Goal: Task Accomplishment & Management: Complete application form

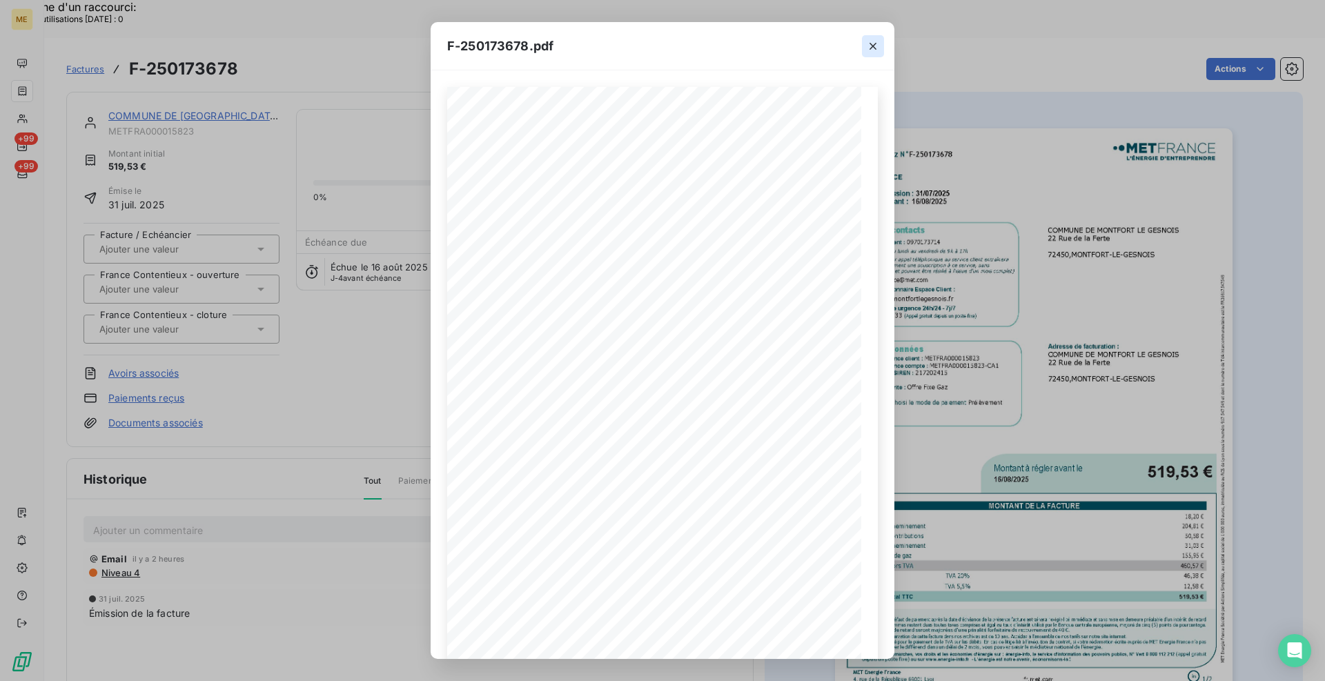
click at [869, 45] on icon "button" at bounding box center [873, 46] width 14 height 14
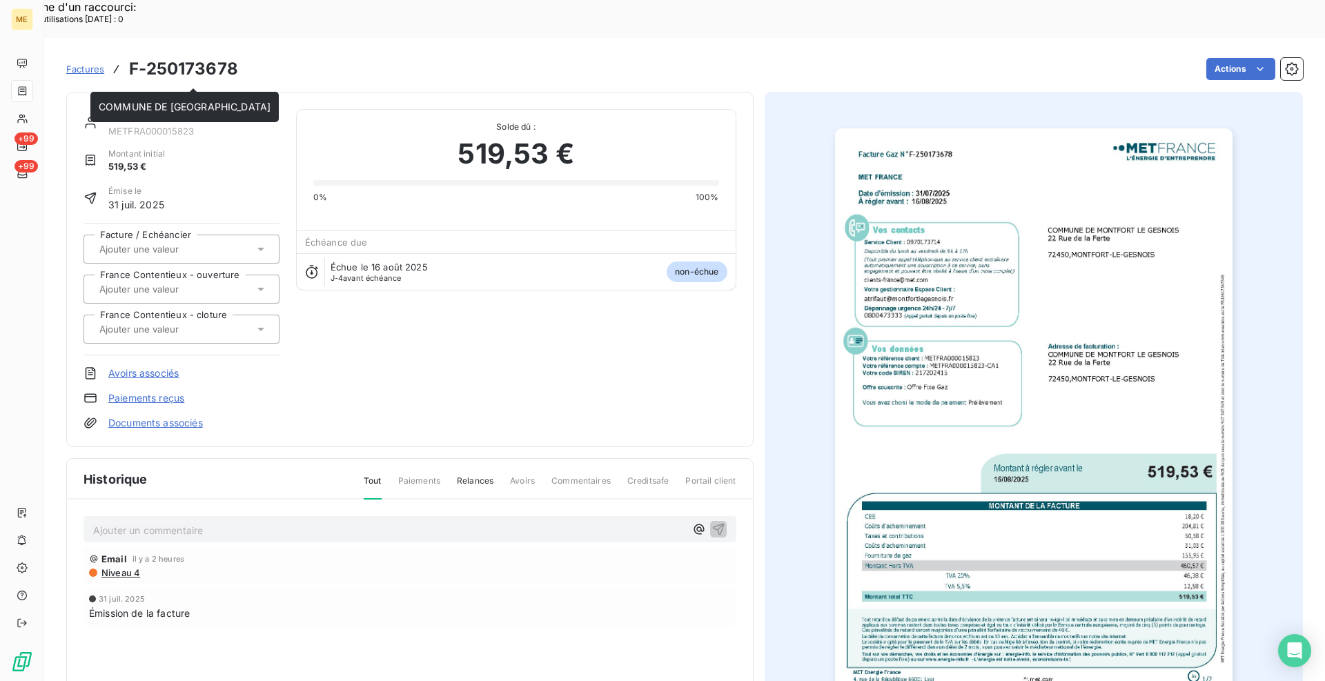
click at [264, 110] on link "COMMUNE DE [GEOGRAPHIC_DATA]" at bounding box center [194, 116] width 172 height 12
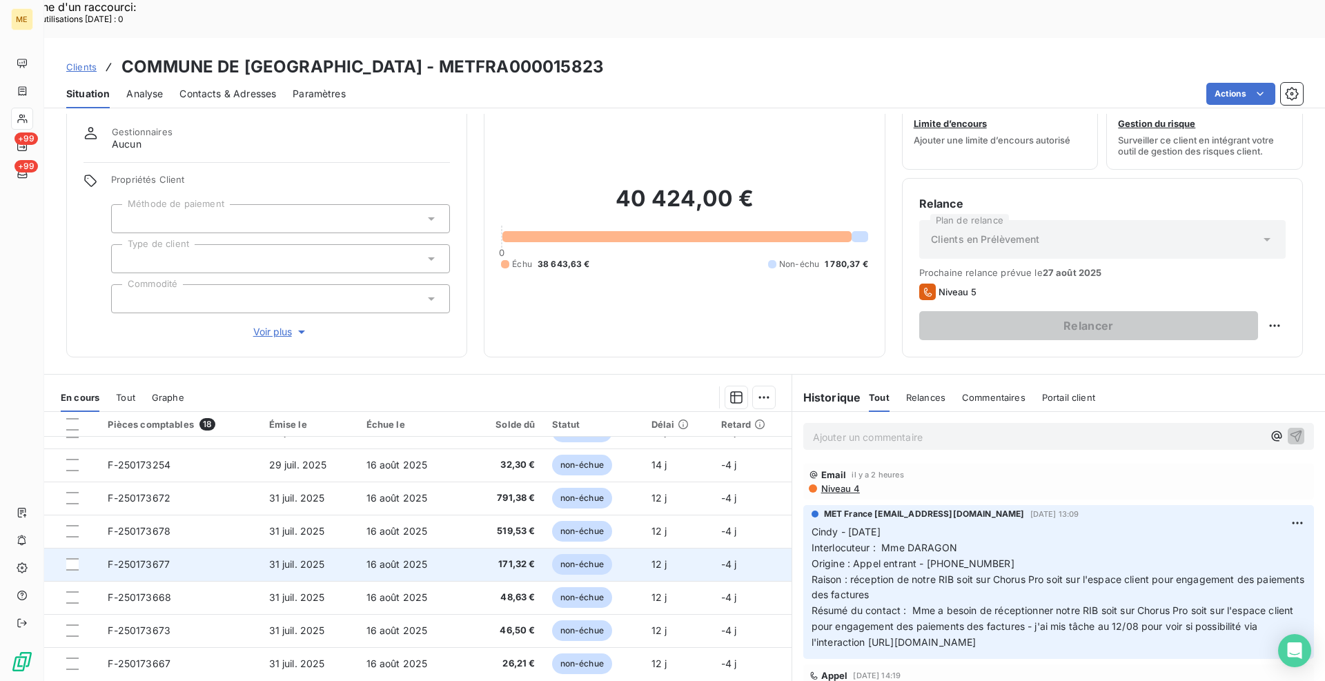
scroll to position [356, 0]
click at [145, 555] on span "F-250173677" at bounding box center [139, 561] width 62 height 12
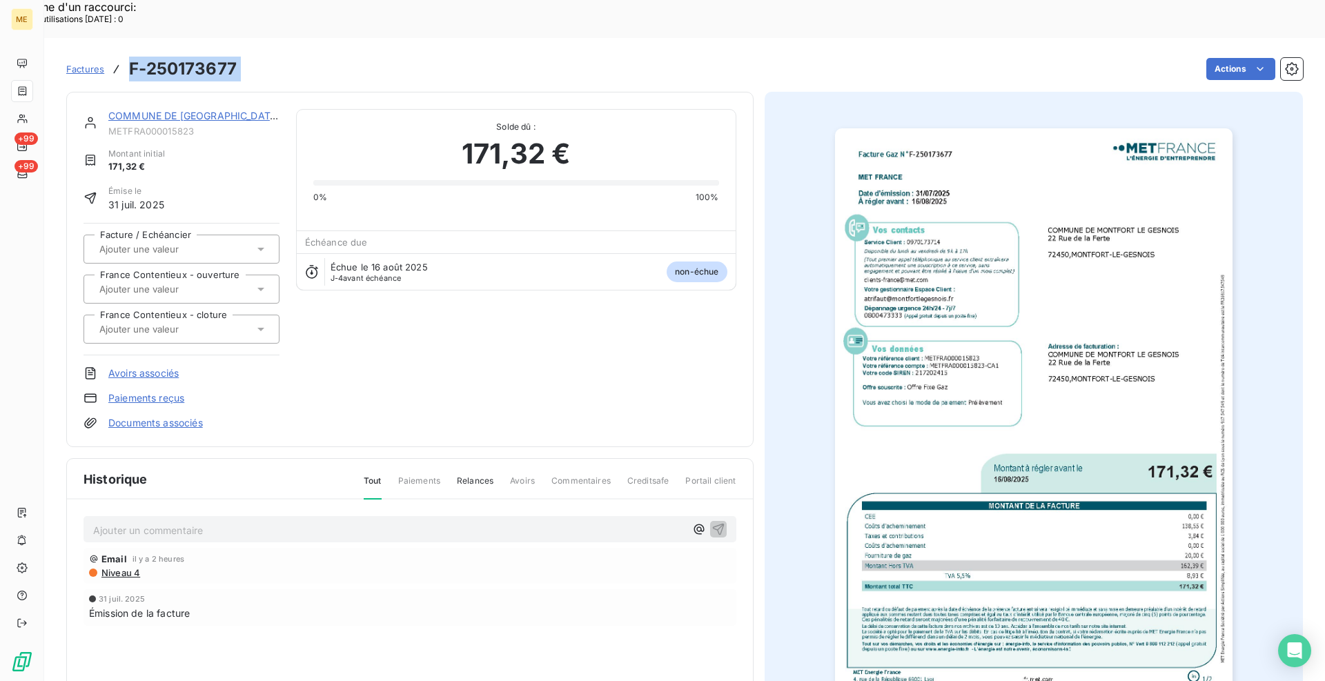
drag, startPoint x: 248, startPoint y: 30, endPoint x: 129, endPoint y: 31, distance: 119.4
click at [129, 55] on div "Factures F-250173677 Actions" at bounding box center [684, 69] width 1237 height 29
copy section "F-250173677 Actions"
click at [1091, 338] on img "button" at bounding box center [1034, 409] width 398 height 562
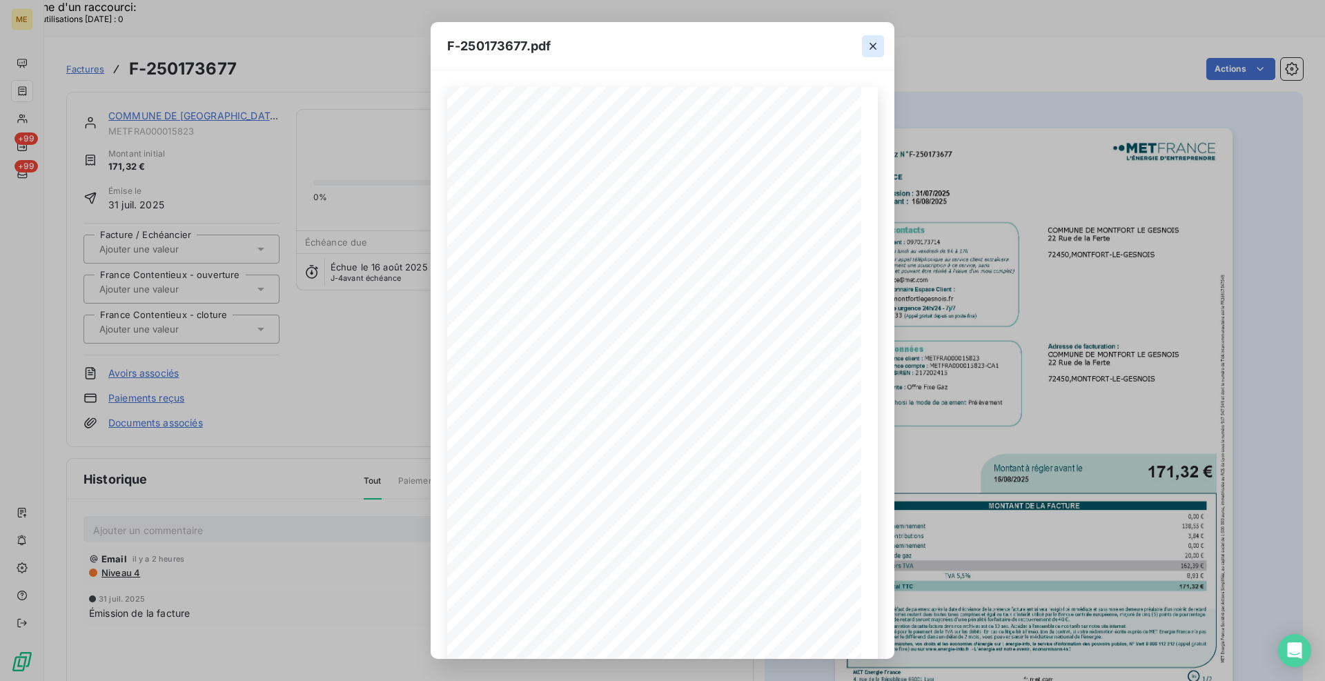
click at [874, 47] on icon "button" at bounding box center [873, 46] width 7 height 7
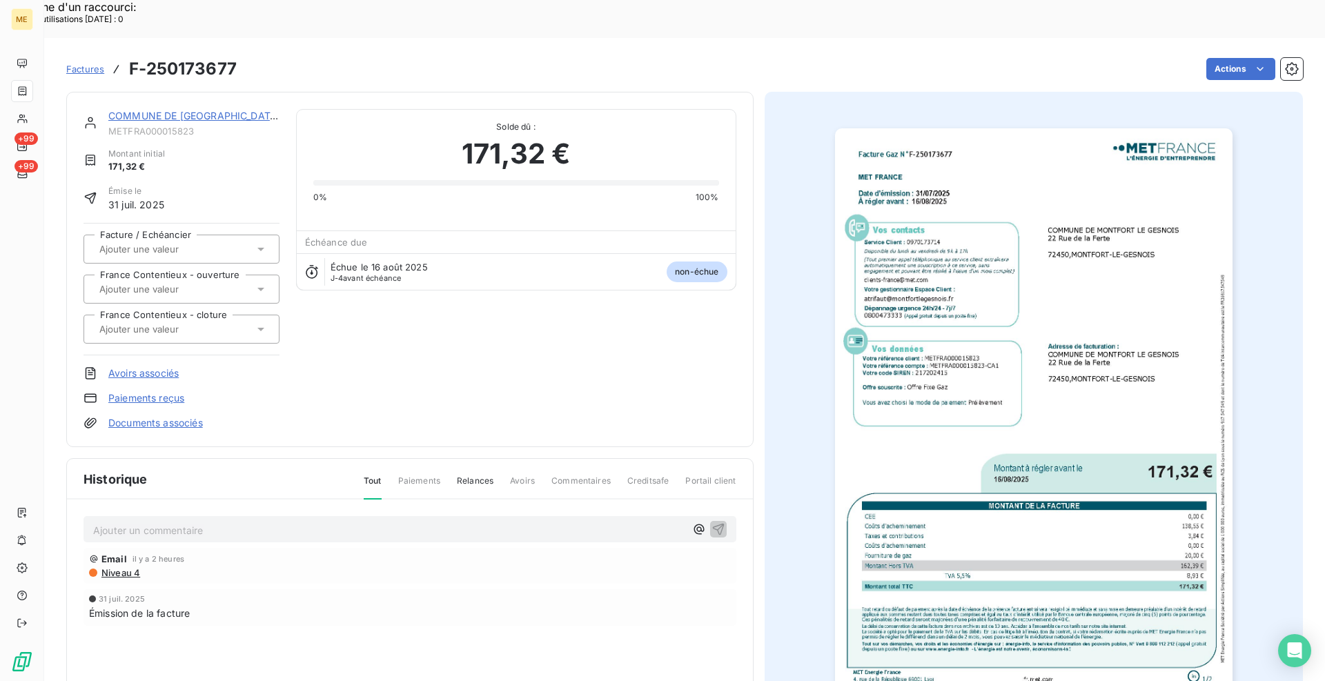
click at [228, 110] on link "COMMUNE DE MONTFORT LE GESNOIS" at bounding box center [194, 116] width 172 height 12
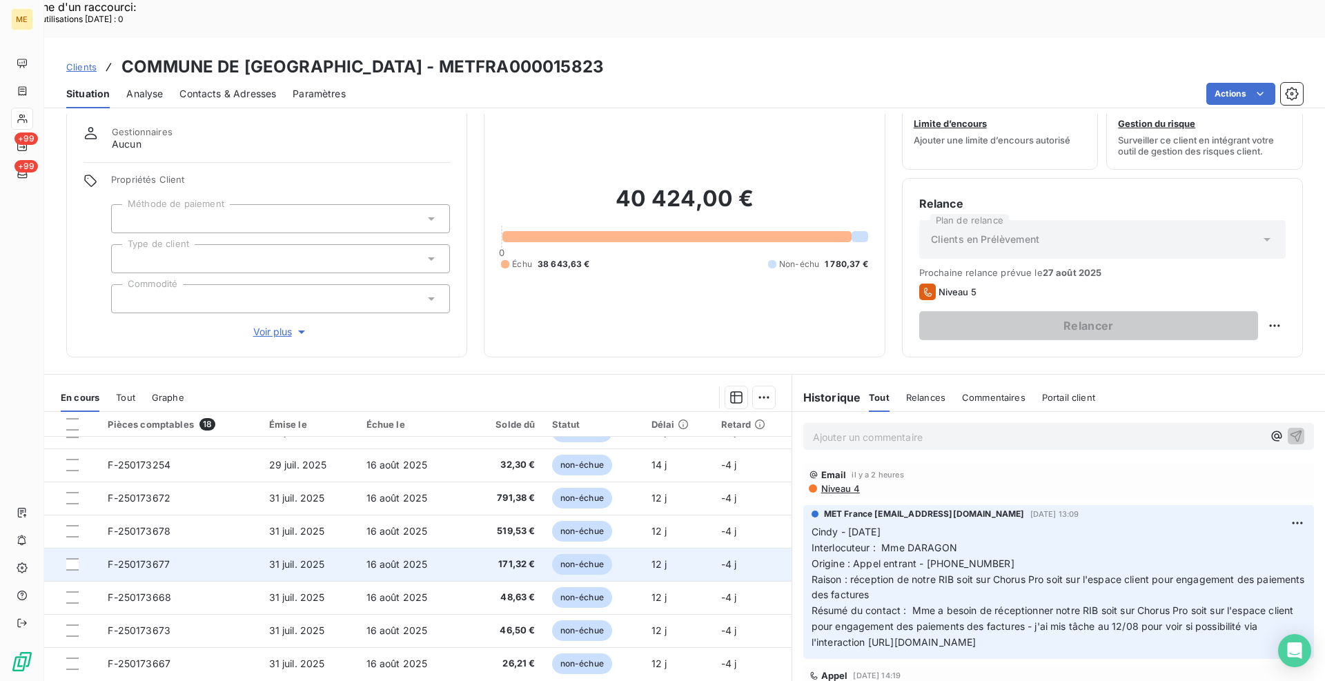
scroll to position [356, 0]
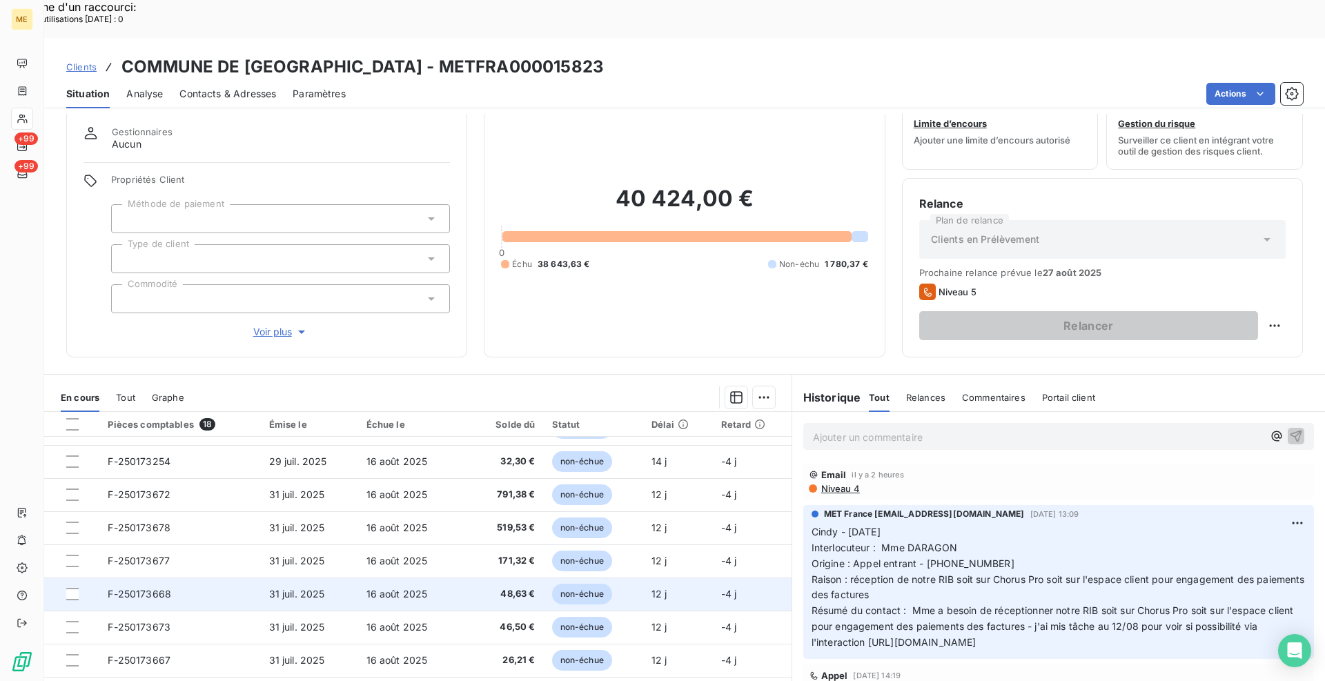
click at [164, 588] on span "F-250173668" at bounding box center [139, 594] width 63 height 12
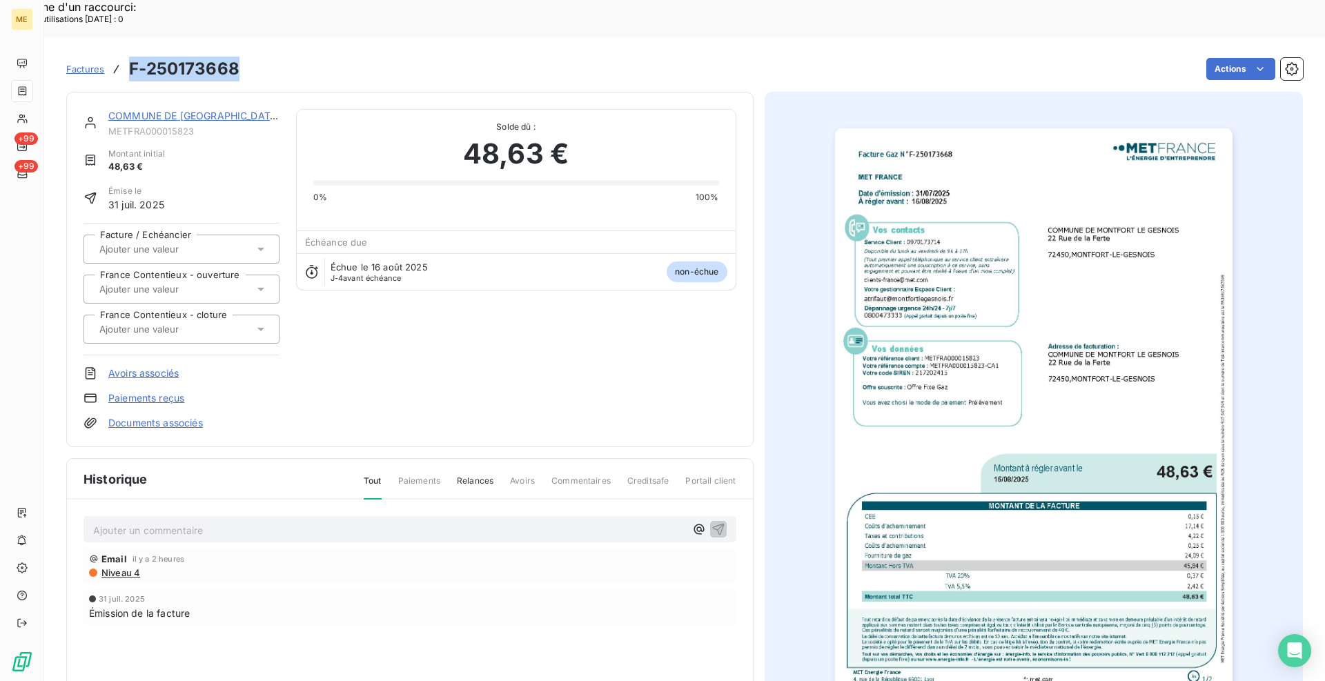
drag, startPoint x: 243, startPoint y: 35, endPoint x: 132, endPoint y: 32, distance: 111.1
click at [132, 55] on div "Factures F-250173668 Actions" at bounding box center [684, 69] width 1237 height 29
copy h3 "F-250173668"
click at [968, 295] on img "button" at bounding box center [1034, 409] width 398 height 562
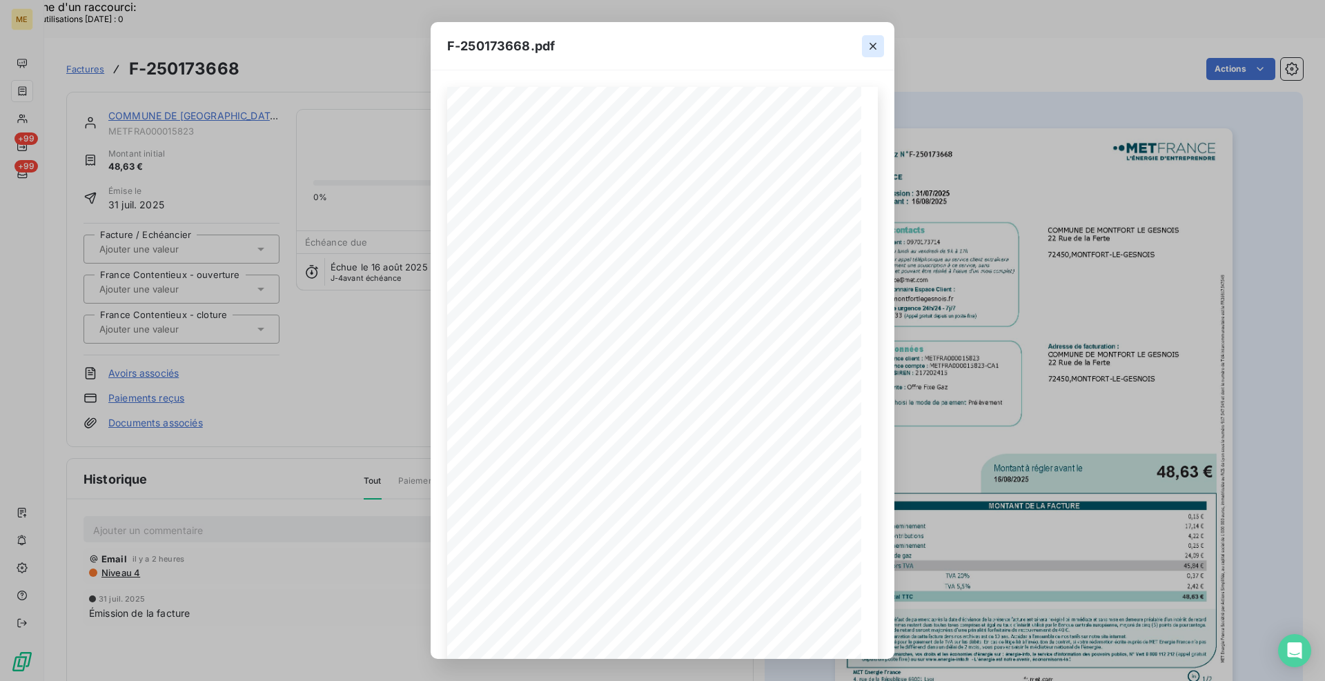
click at [873, 42] on icon "button" at bounding box center [873, 46] width 14 height 14
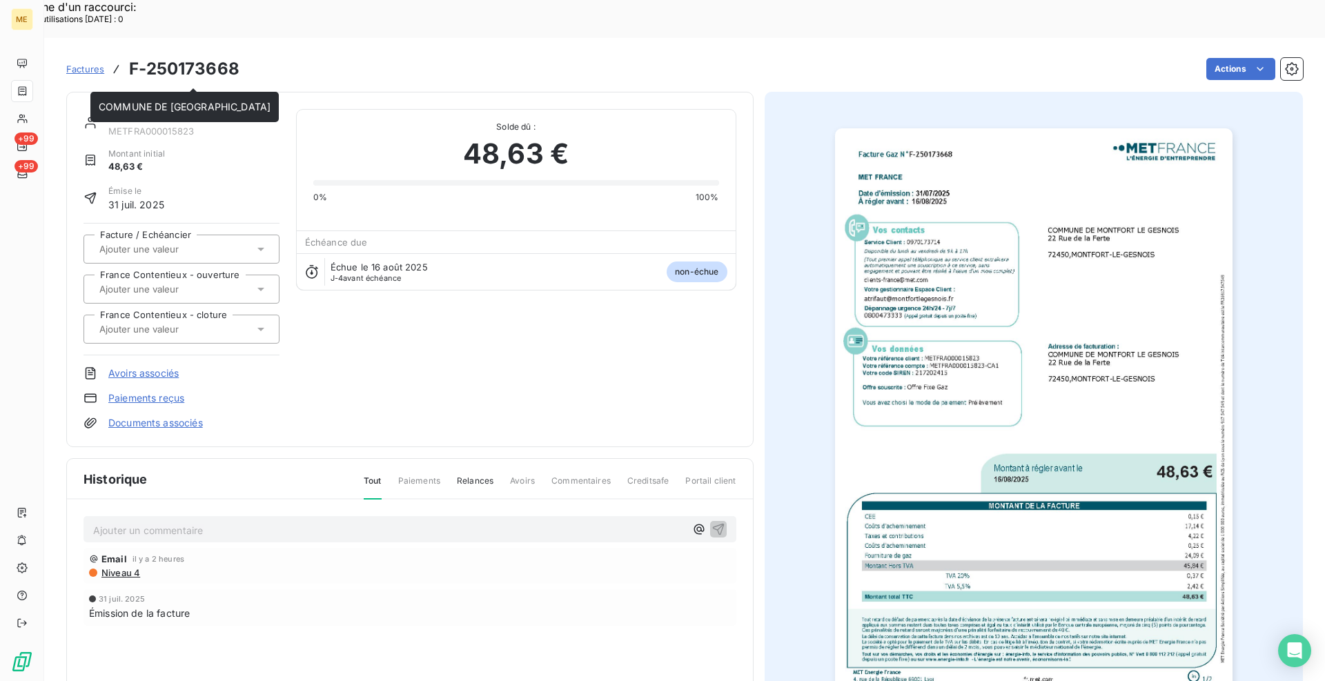
click at [212, 110] on link "COMMUNE DE MONTFORT LE GESNOIS" at bounding box center [194, 116] width 172 height 12
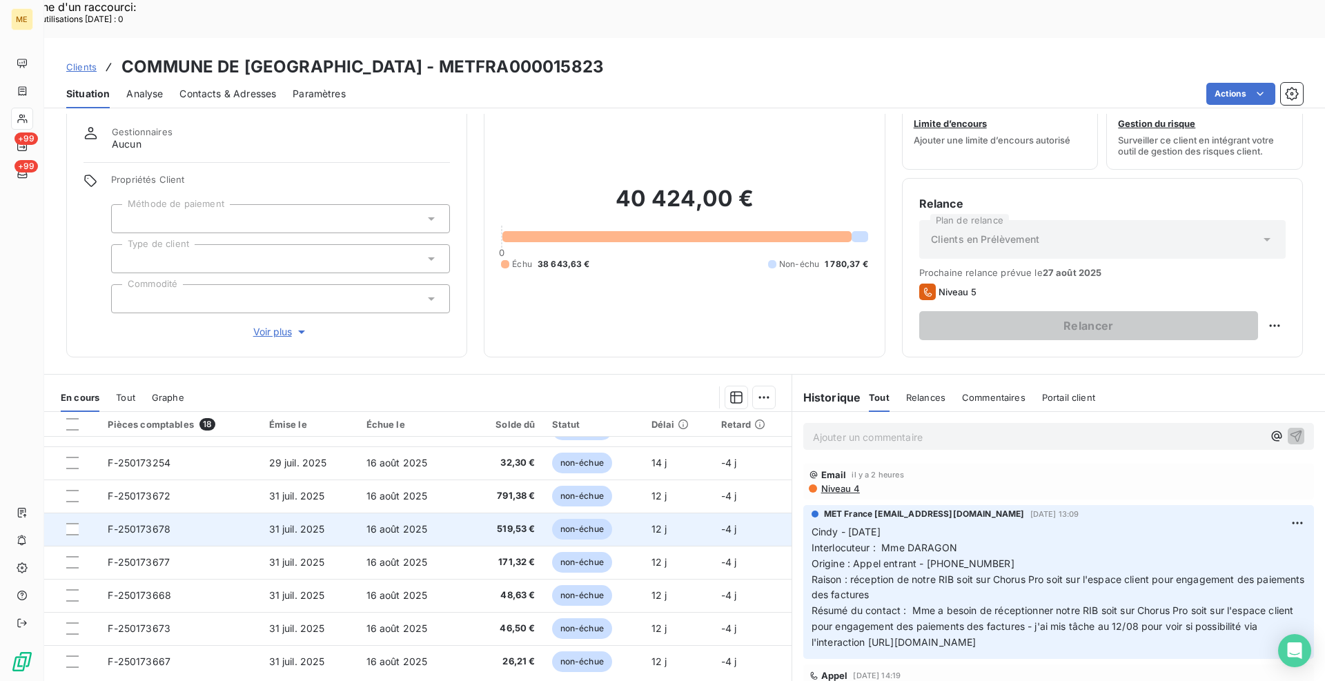
scroll to position [356, 0]
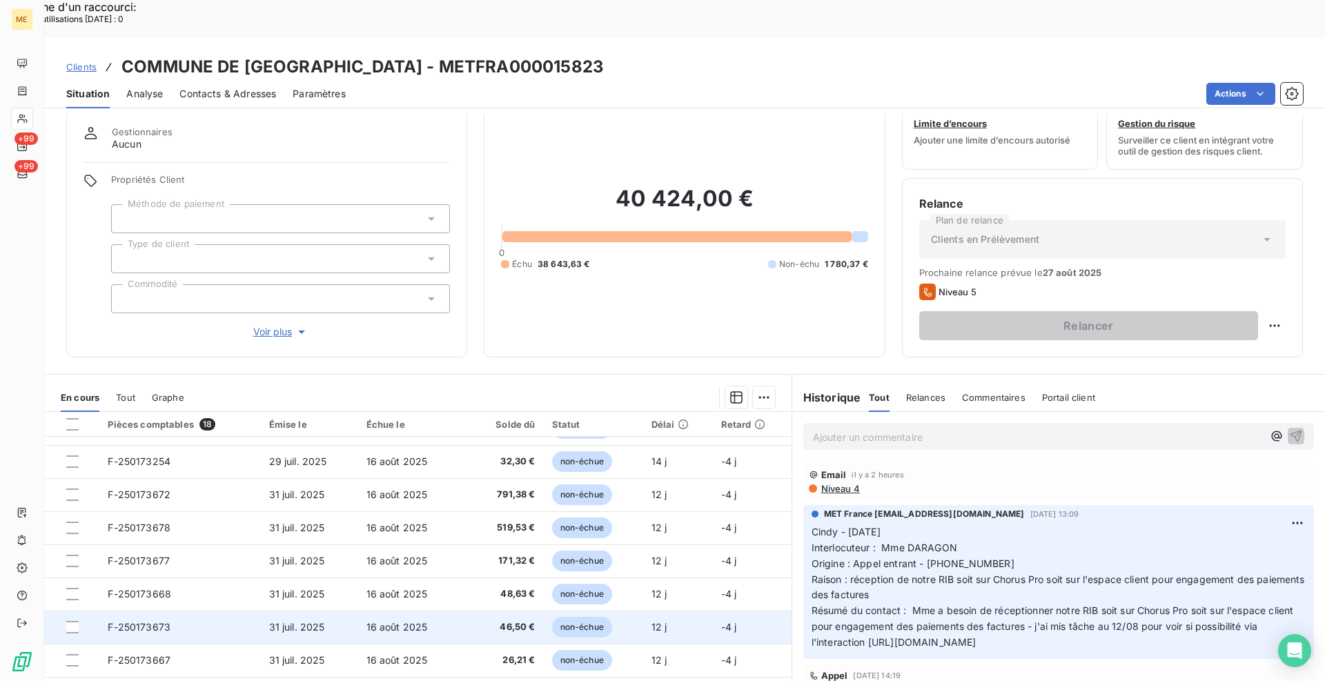
click at [156, 621] on span "F-250173673" at bounding box center [139, 627] width 63 height 12
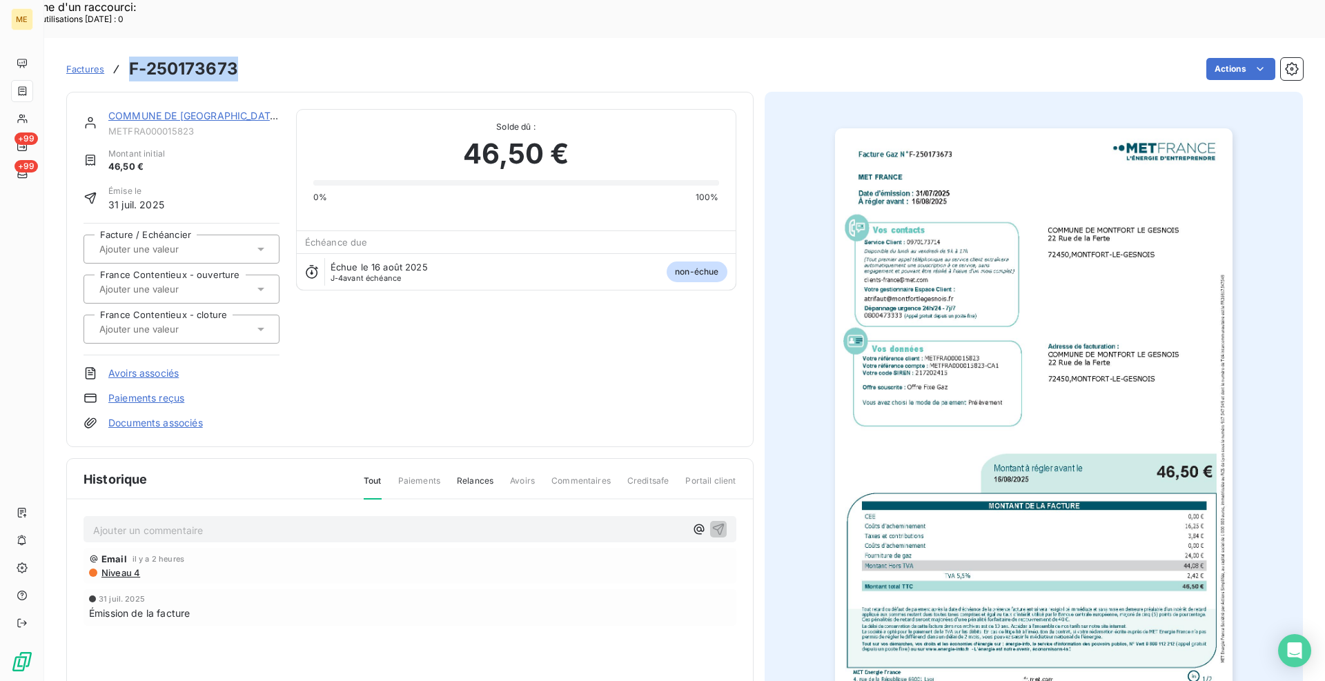
drag, startPoint x: 235, startPoint y: 22, endPoint x: 133, endPoint y: 31, distance: 103.2
click at [133, 57] on h3 "F-250173673" at bounding box center [183, 69] width 109 height 25
copy h3 "F-250173673"
click at [1059, 231] on img "button" at bounding box center [1034, 409] width 398 height 562
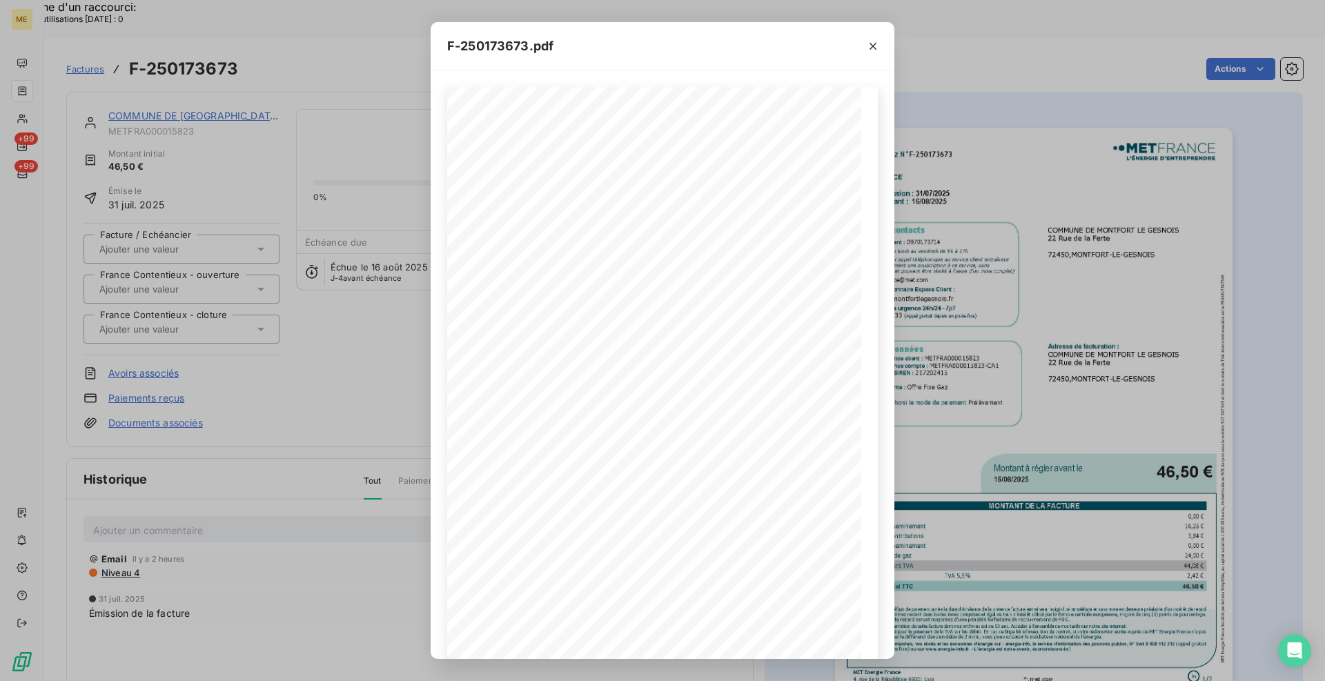
click at [874, 46] on icon "button" at bounding box center [873, 46] width 7 height 7
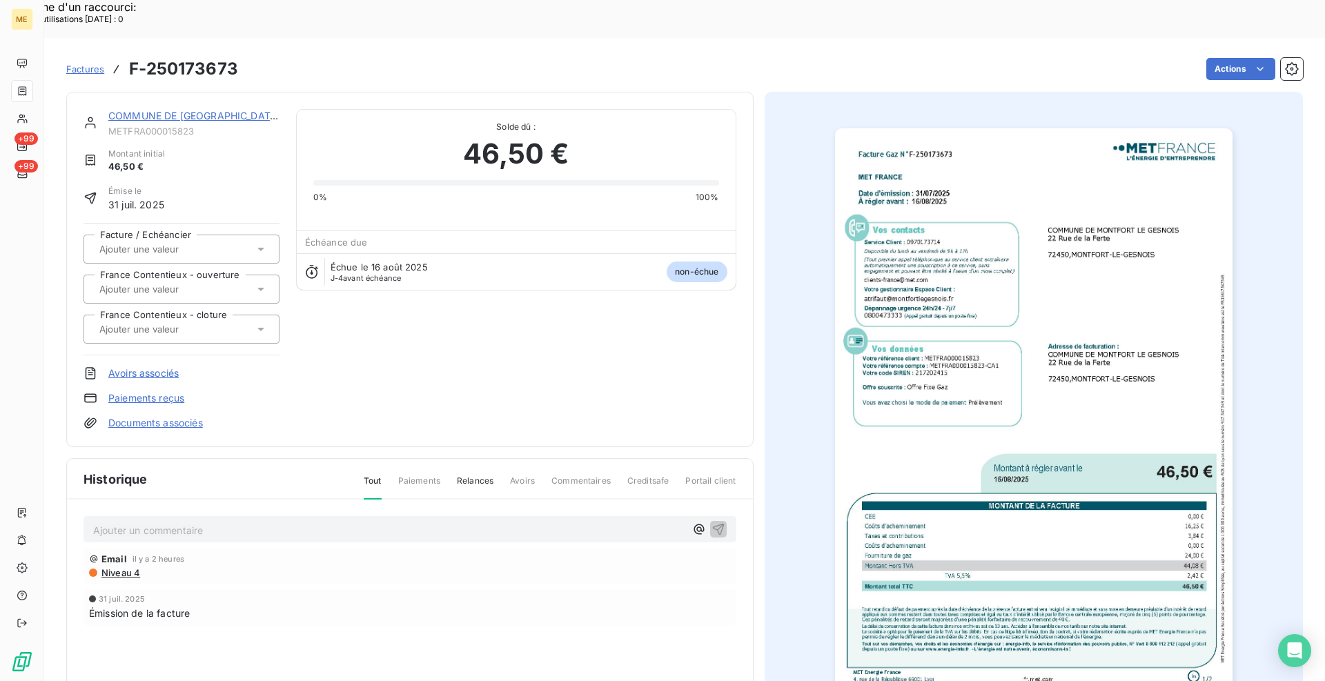
click at [257, 110] on link "COMMUNE DE MONTFORT LE GESNOIS" at bounding box center [194, 116] width 172 height 12
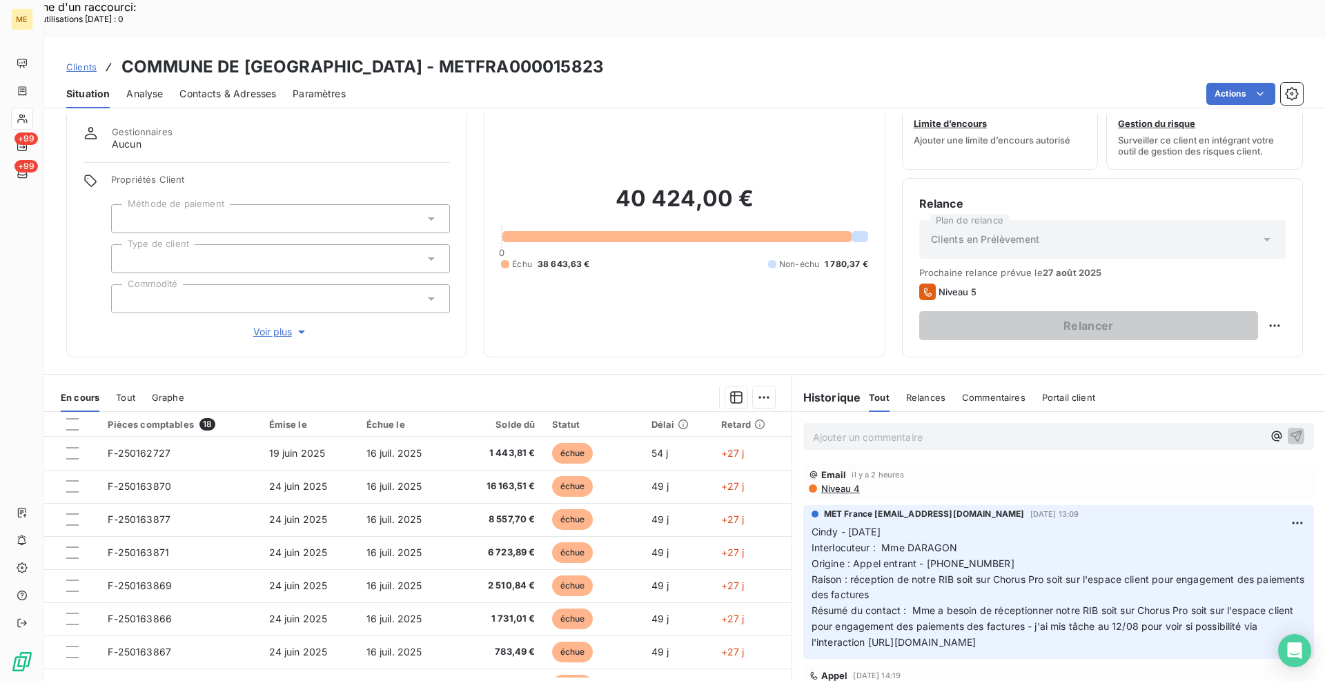
scroll to position [356, 0]
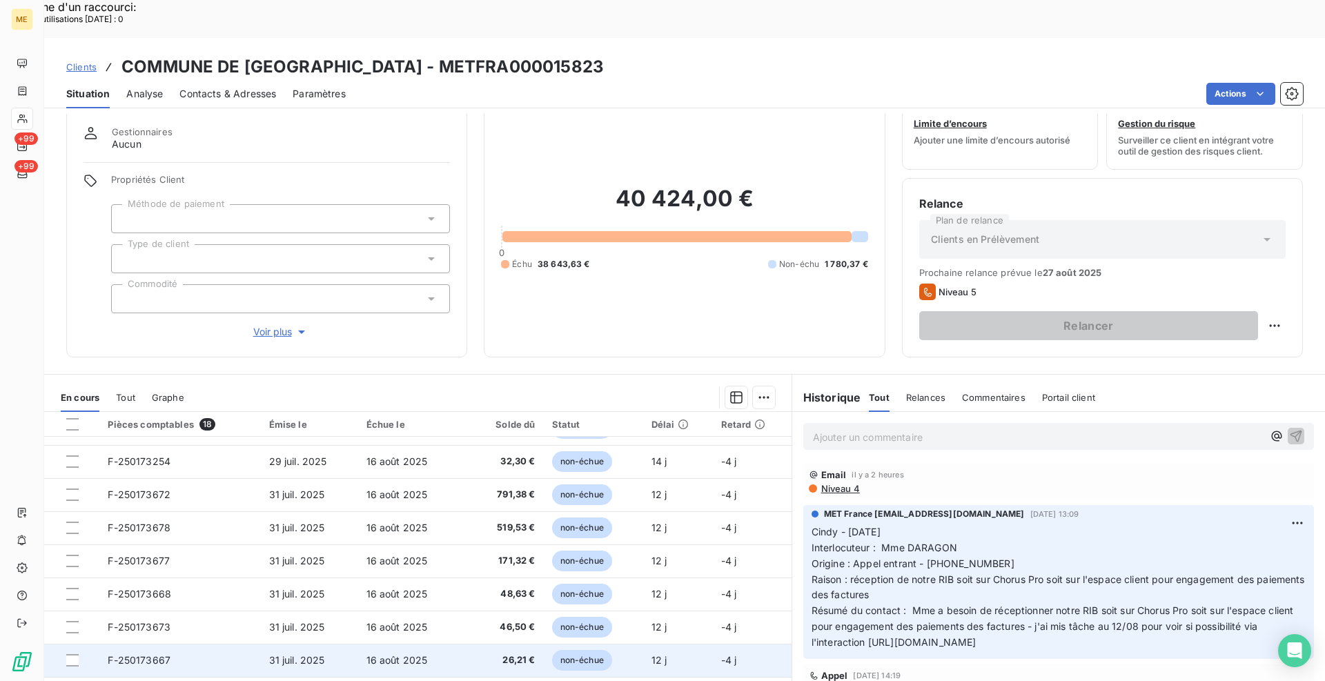
click at [156, 654] on span "F-250173667" at bounding box center [139, 660] width 63 height 12
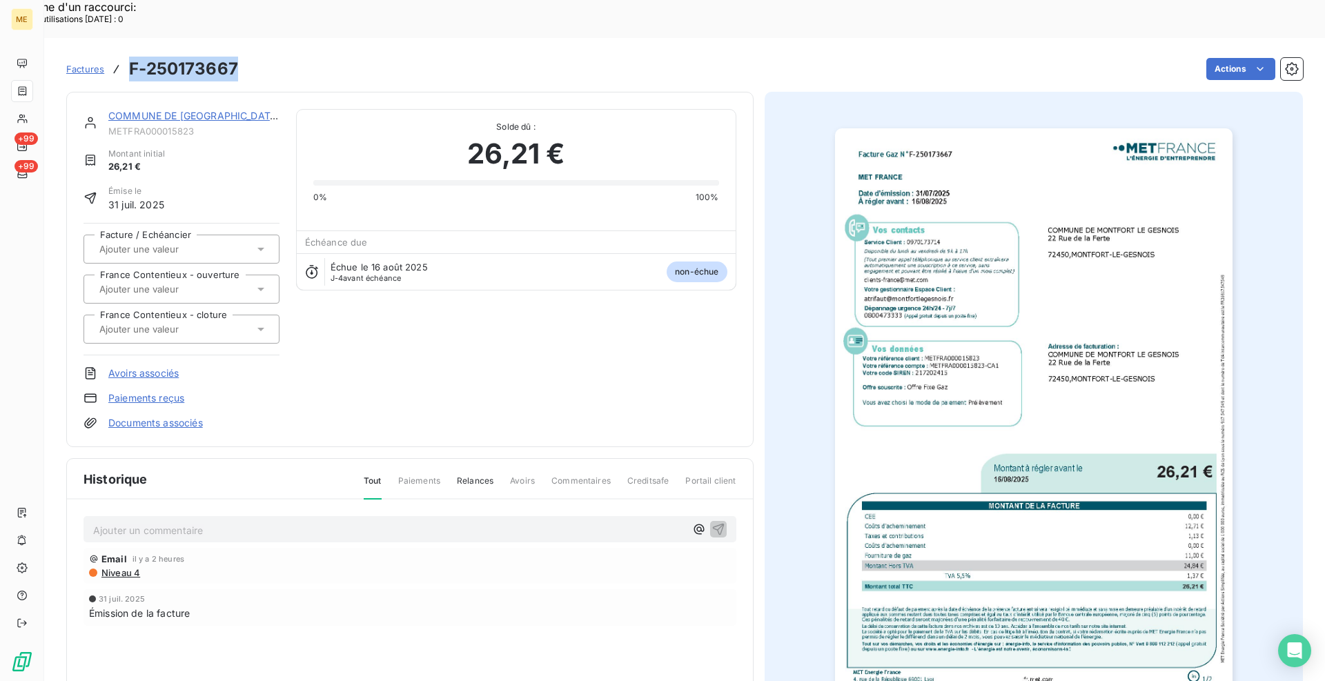
drag, startPoint x: 240, startPoint y: 29, endPoint x: 128, endPoint y: 23, distance: 111.9
click at [128, 55] on div "Factures F-250173667 Actions" at bounding box center [684, 69] width 1237 height 29
copy h3 "F-250173667"
click at [986, 351] on img "button" at bounding box center [1034, 409] width 398 height 562
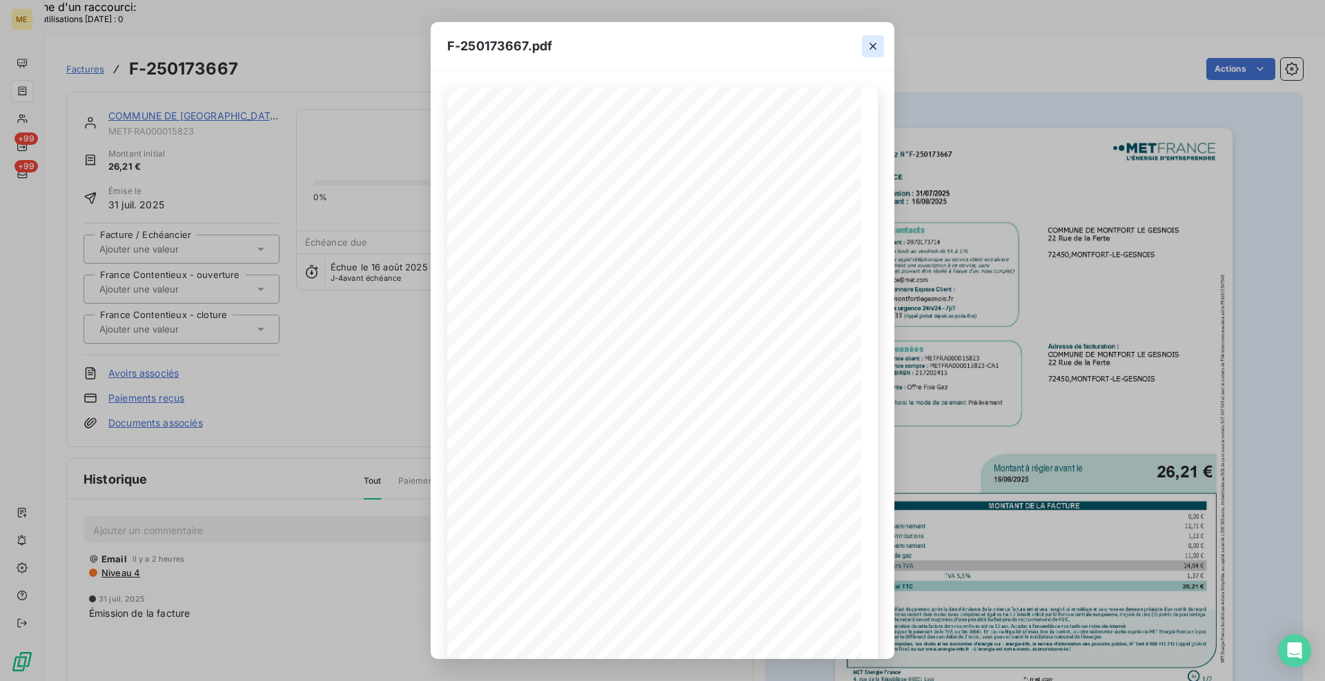
click at [873, 47] on icon "button" at bounding box center [873, 46] width 14 height 14
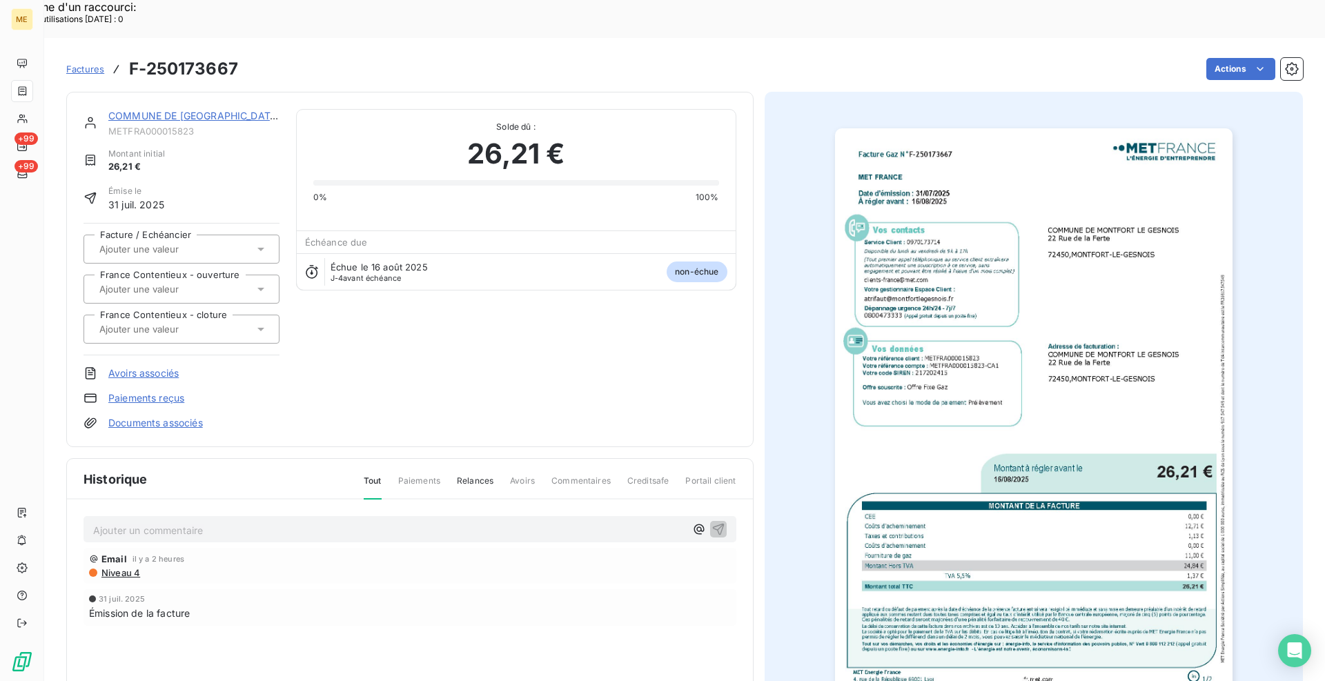
click at [202, 110] on link "COMMUNE DE MONTFORT LE GESNOIS" at bounding box center [194, 116] width 172 height 12
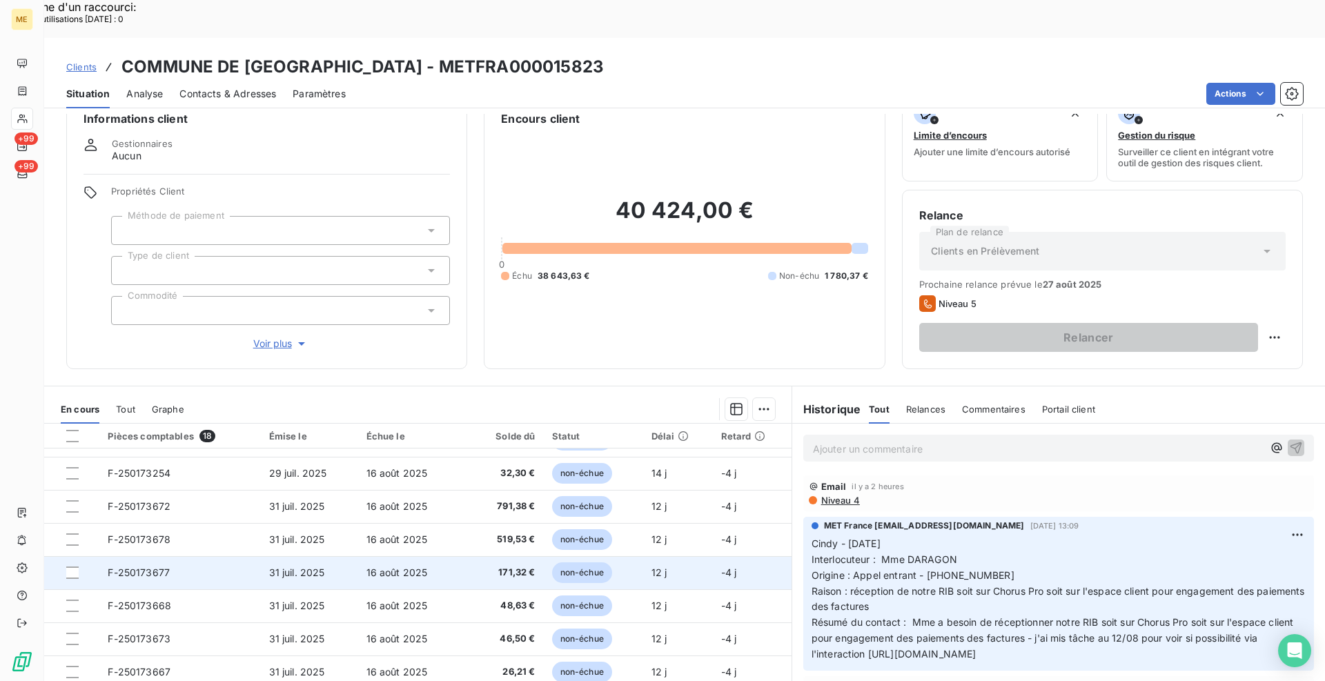
scroll to position [41, 0]
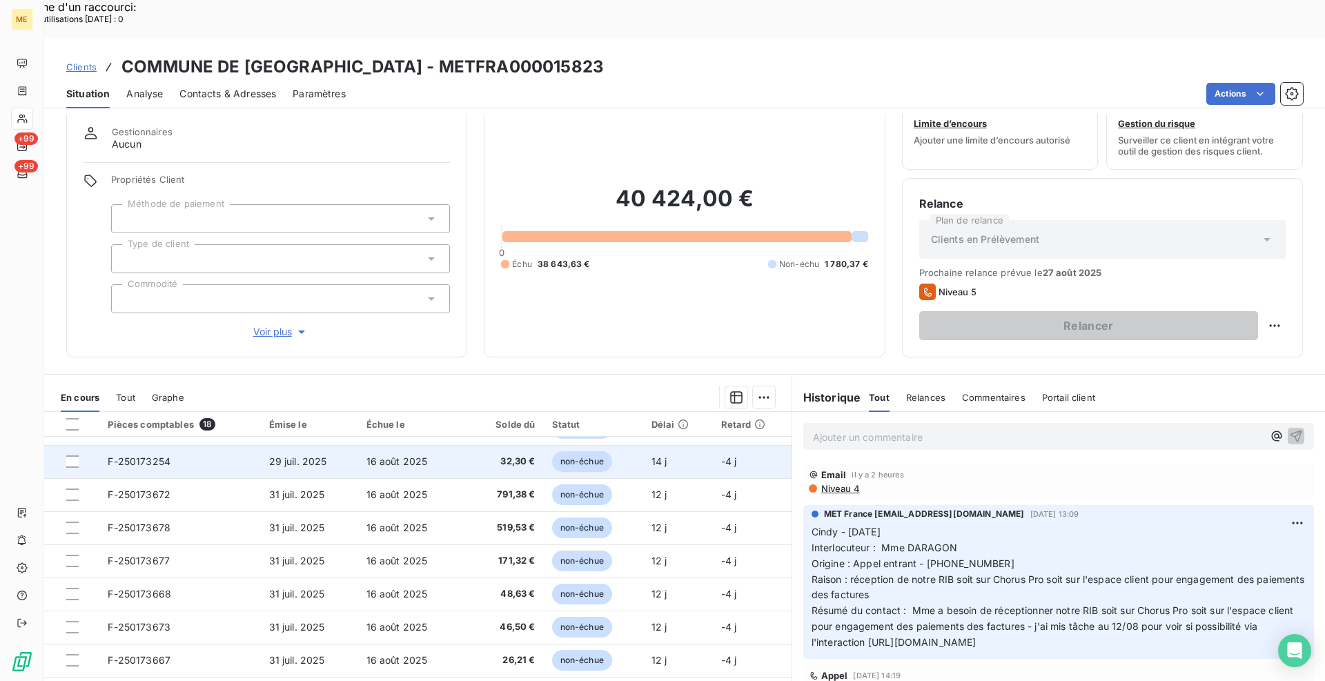
click at [162, 455] on span "F-250173254" at bounding box center [139, 461] width 63 height 12
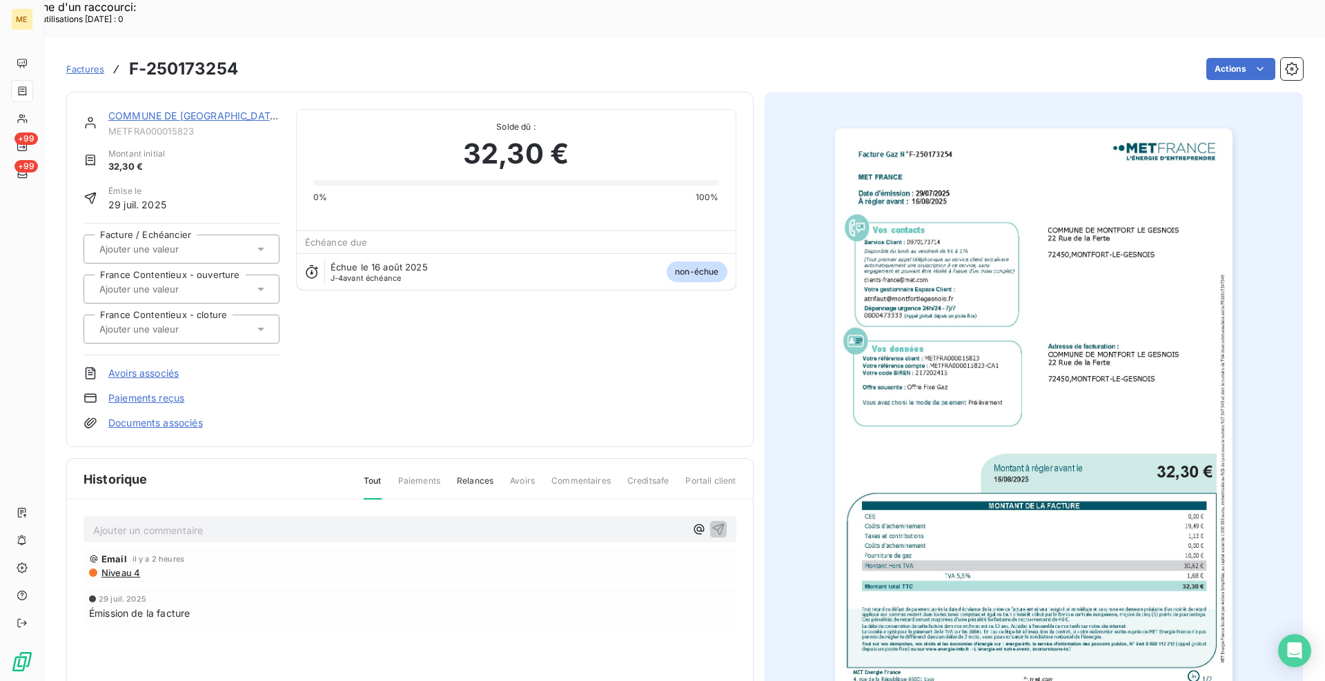
click at [1080, 470] on img "button" at bounding box center [1034, 409] width 398 height 562
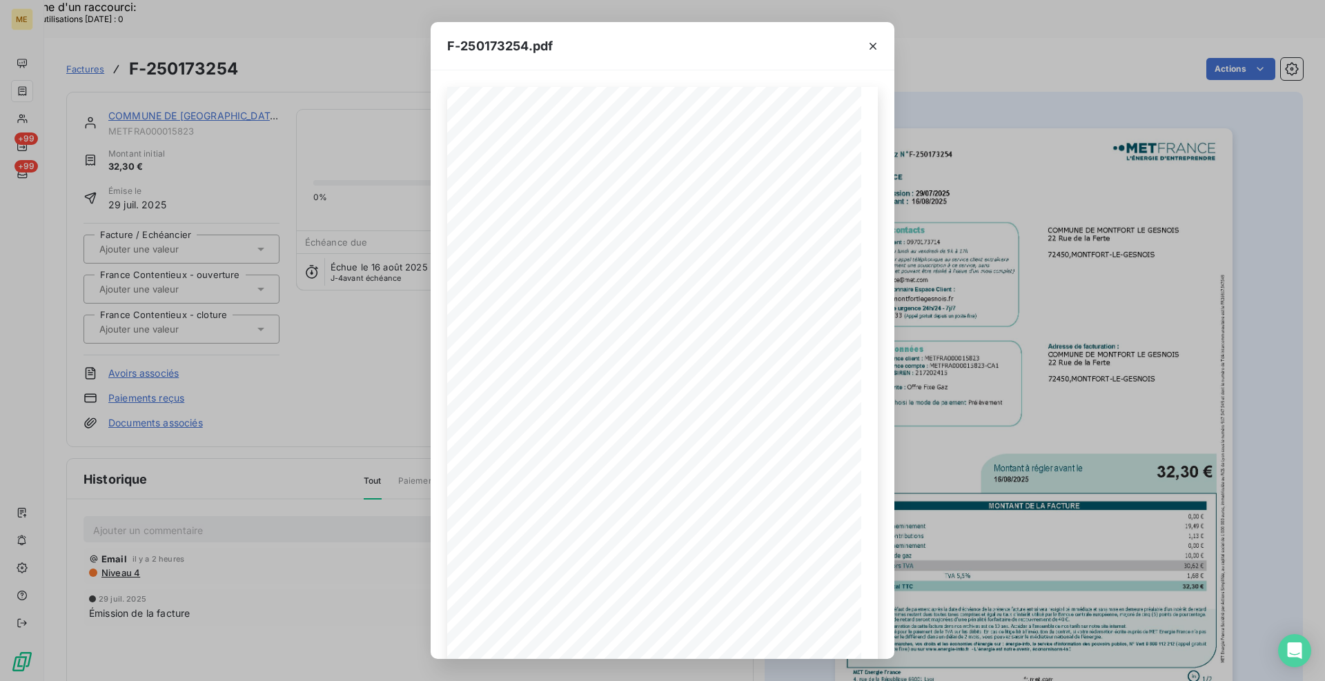
click at [876, 47] on icon "button" at bounding box center [873, 46] width 14 height 14
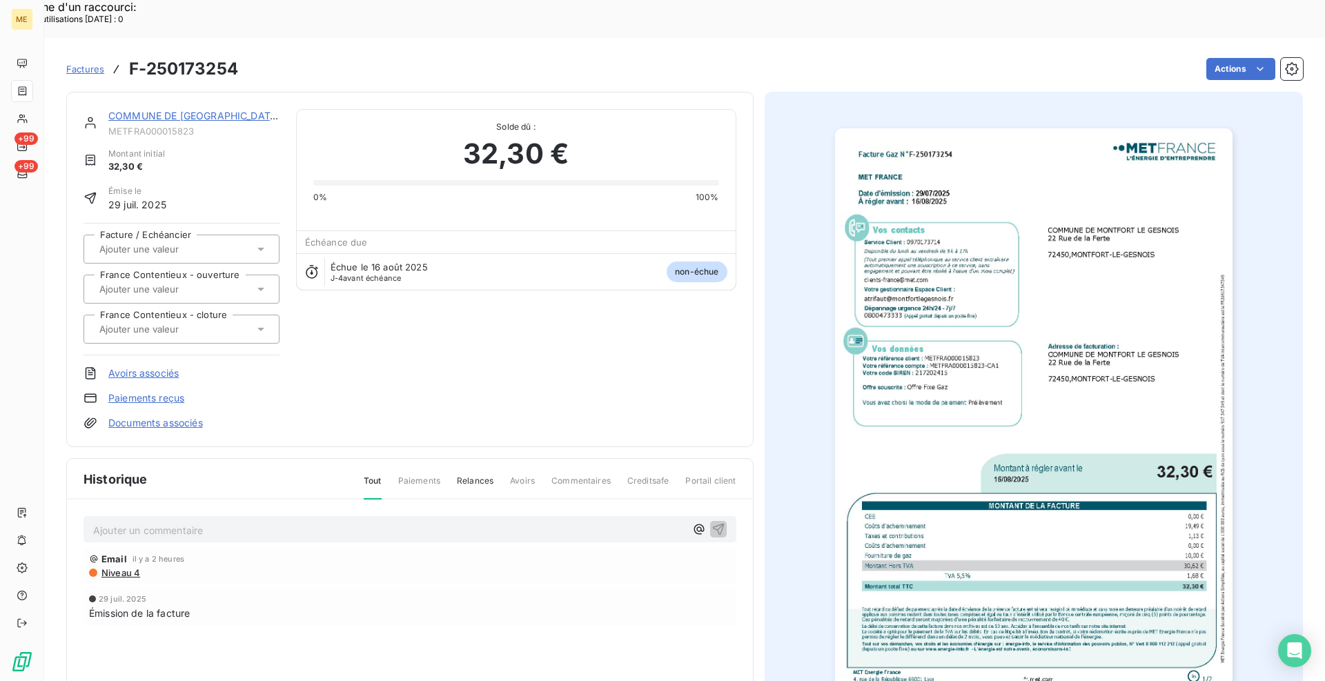
drag, startPoint x: 155, startPoint y: 75, endPoint x: 145, endPoint y: 77, distance: 10.6
click at [145, 110] on link "COMMUNE DE MONTFORT LE GESNOIS" at bounding box center [194, 116] width 172 height 12
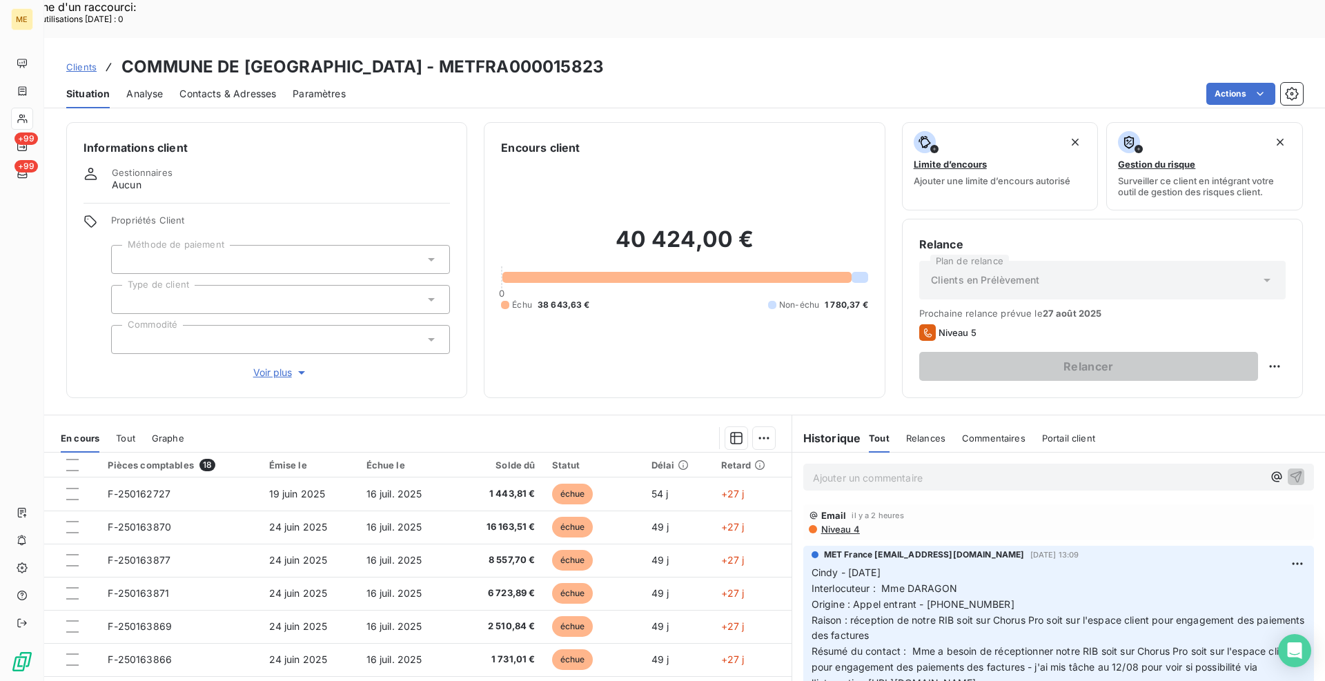
click at [84, 61] on span "Clients" at bounding box center [81, 66] width 30 height 11
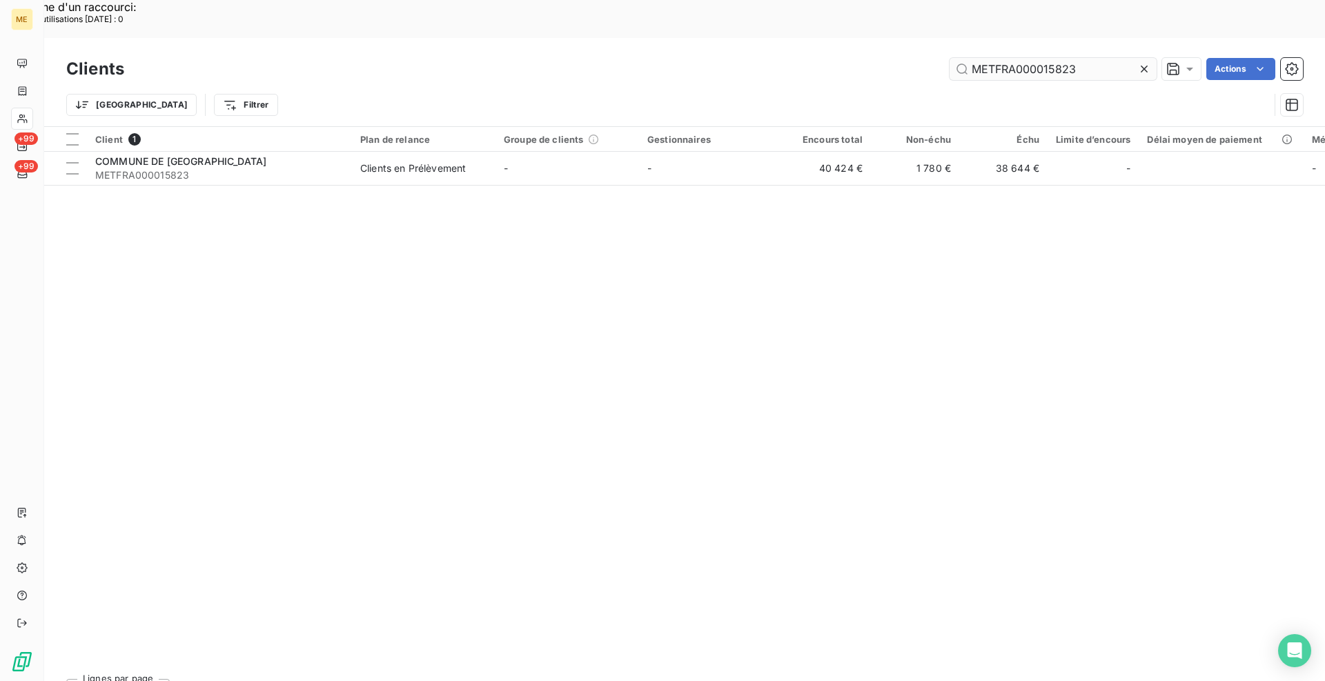
click at [1006, 58] on input "METFRA000015823" at bounding box center [1053, 69] width 207 height 22
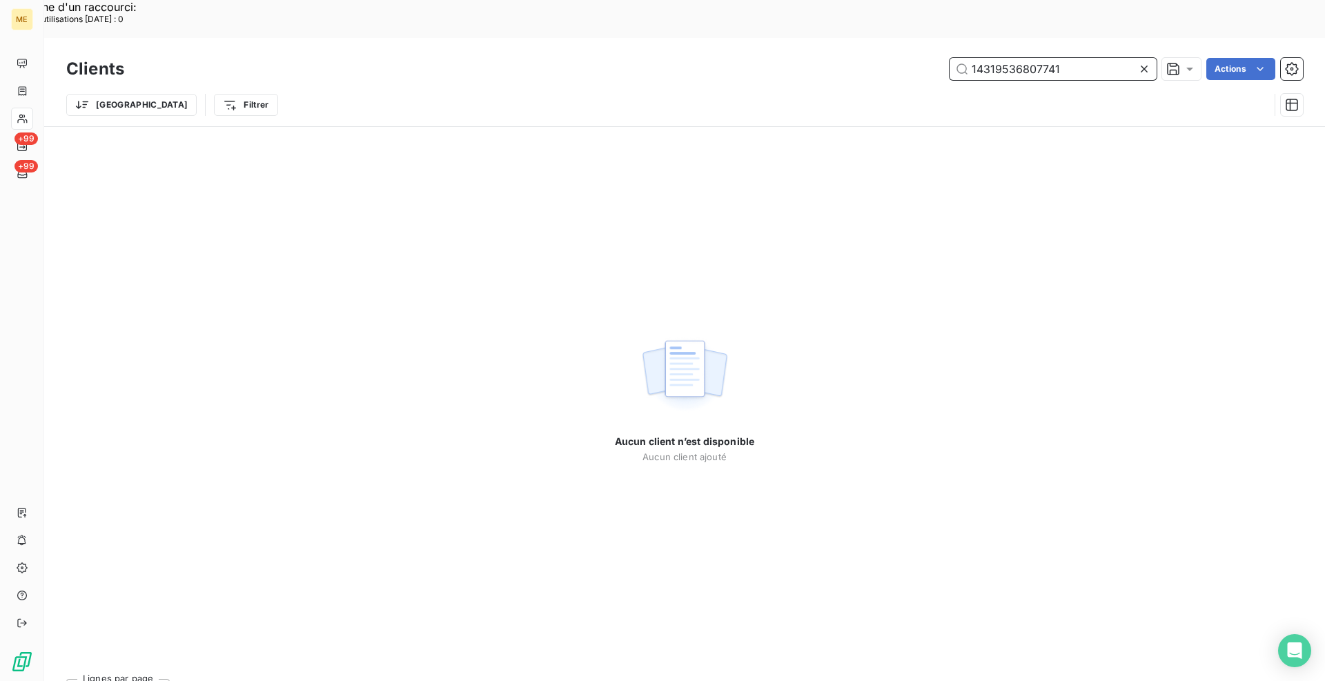
click at [1002, 58] on input "14319536807741" at bounding box center [1053, 69] width 207 height 22
paste input "METFRA000009663"
type input "METFRA000009663"
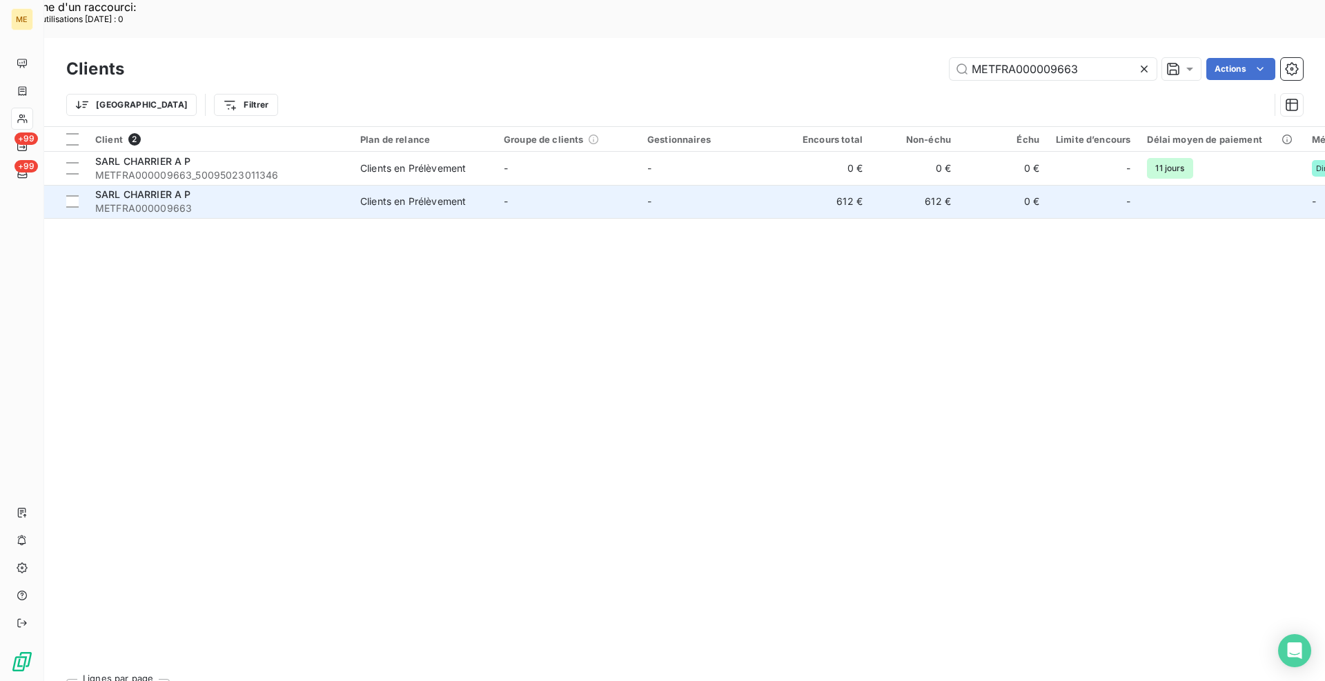
click at [251, 188] on div "SARL CHARRIER A P" at bounding box center [219, 195] width 248 height 14
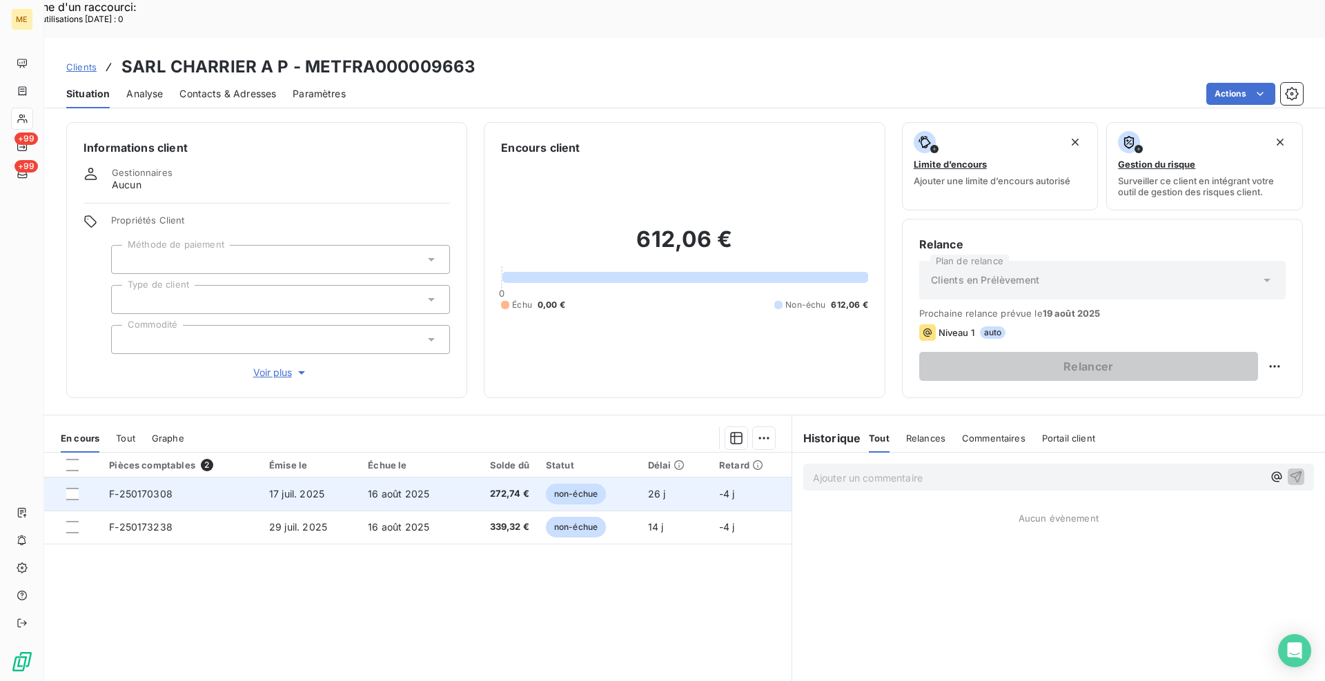
click at [145, 488] on span "F-250170308" at bounding box center [140, 494] width 63 height 12
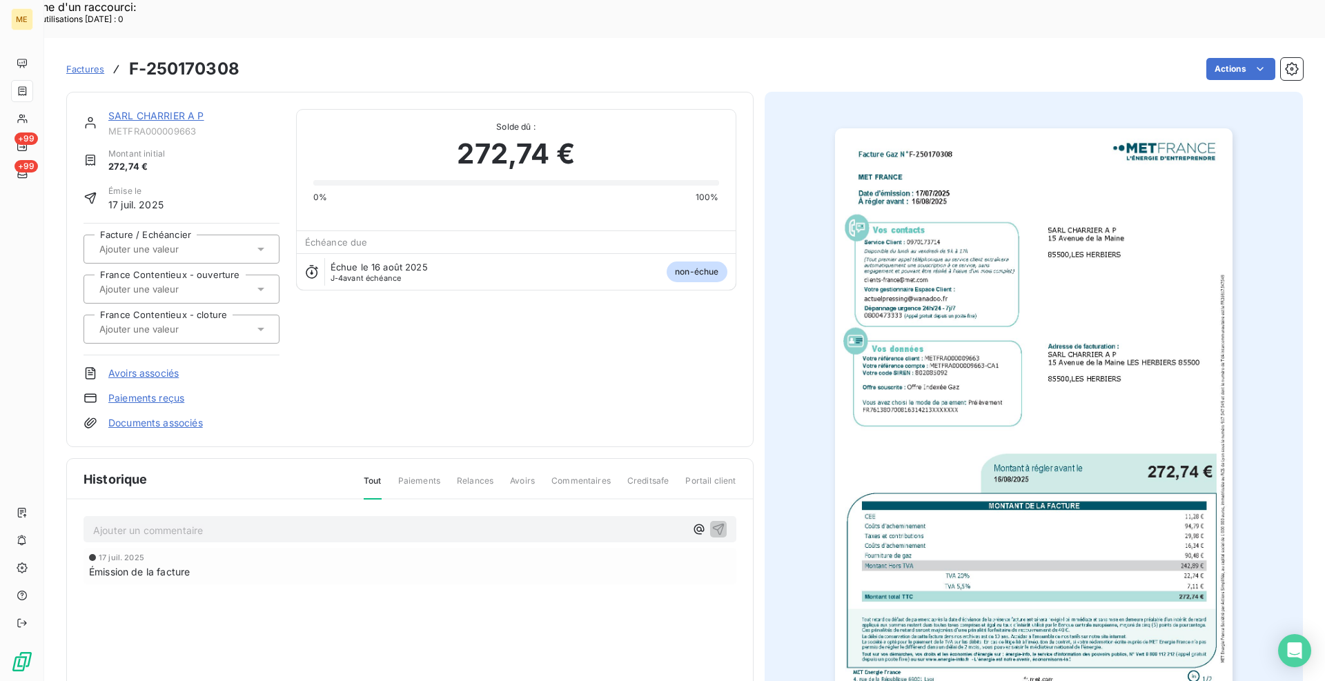
click at [1051, 451] on img "button" at bounding box center [1034, 409] width 398 height 562
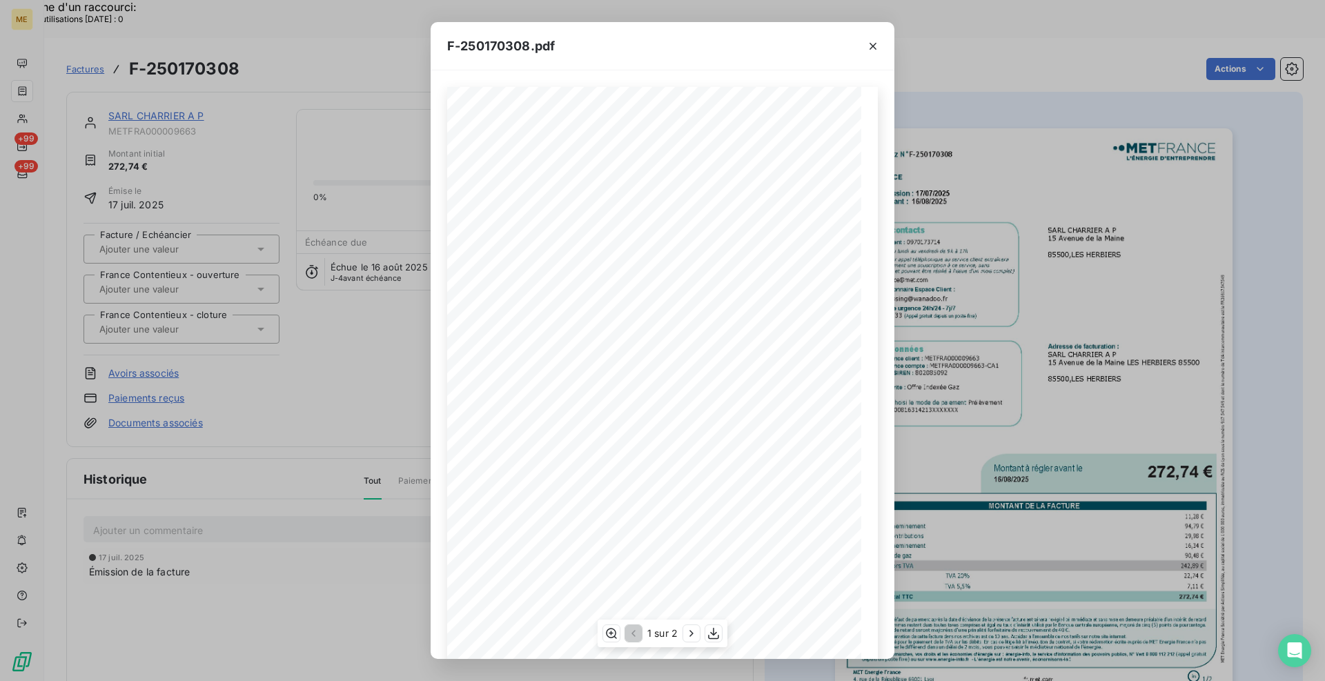
scroll to position [48, 0]
drag, startPoint x: 605, startPoint y: 630, endPoint x: 654, endPoint y: 634, distance: 49.1
click at [611, 630] on icon "button" at bounding box center [612, 634] width 14 height 14
click at [686, 636] on icon "button" at bounding box center [692, 634] width 14 height 14
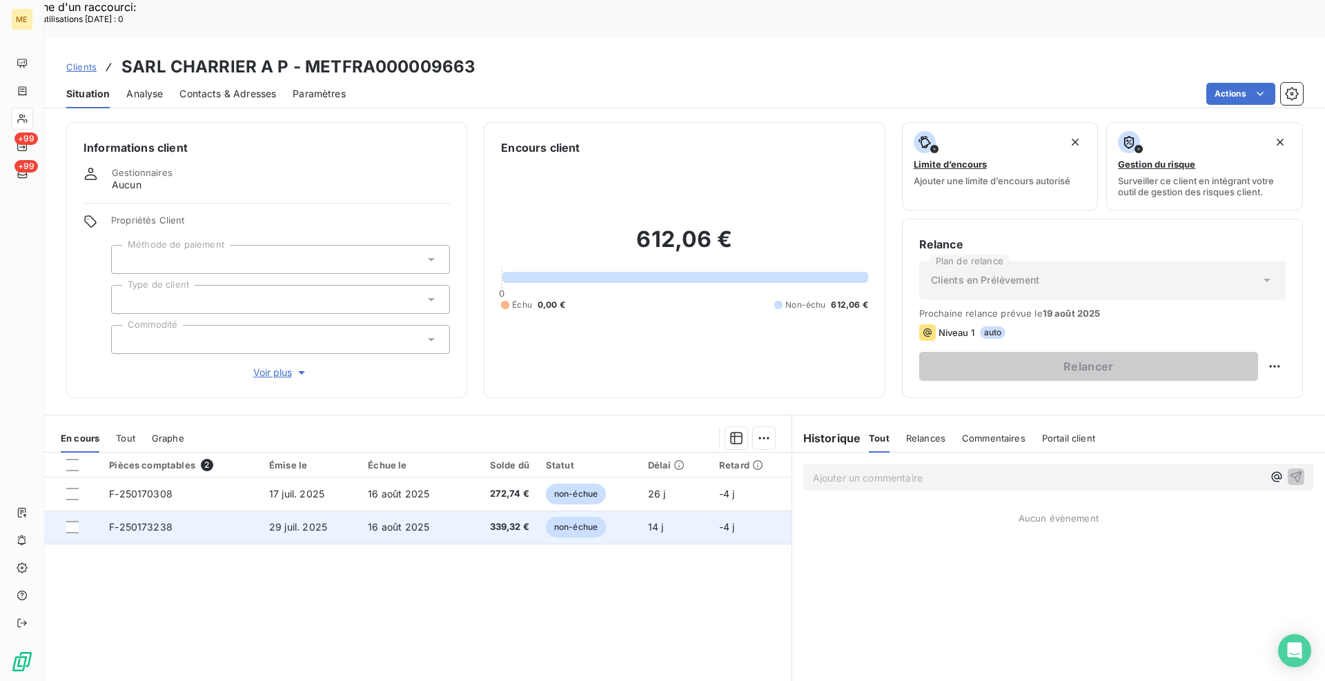
click at [115, 521] on span "F-250173238" at bounding box center [140, 527] width 63 height 12
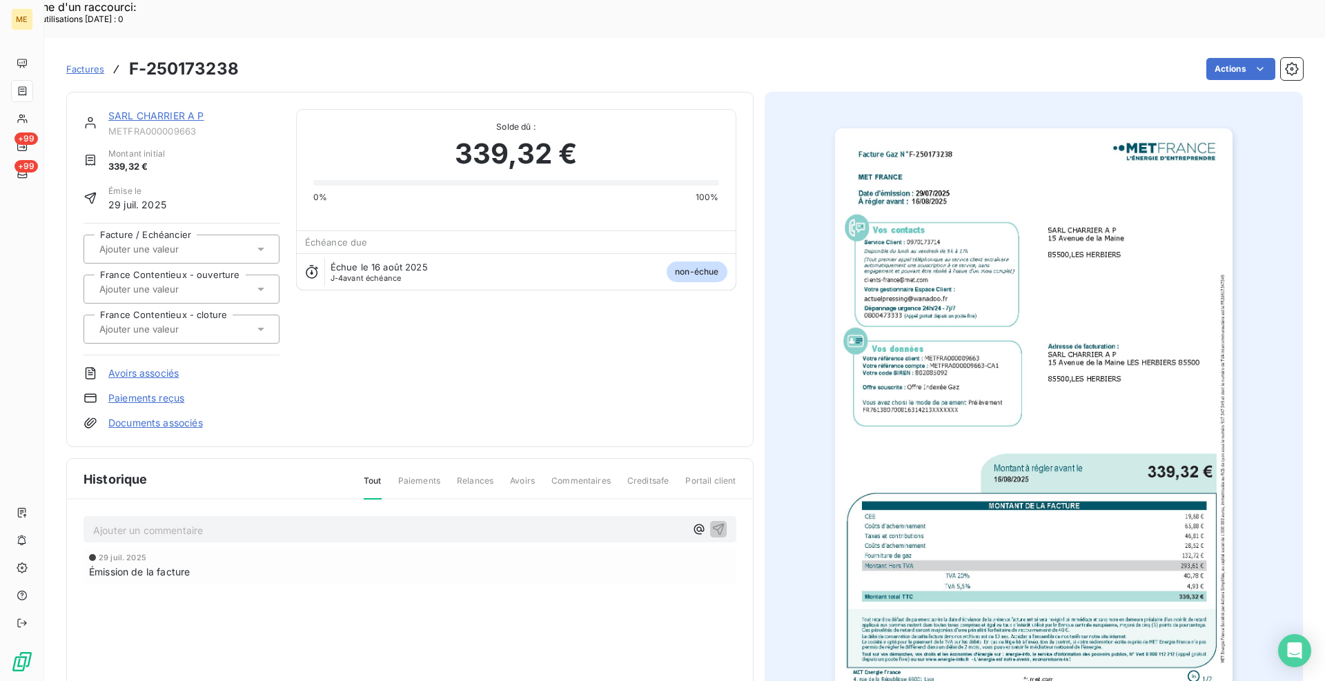
click at [1091, 378] on img "button" at bounding box center [1034, 409] width 398 height 562
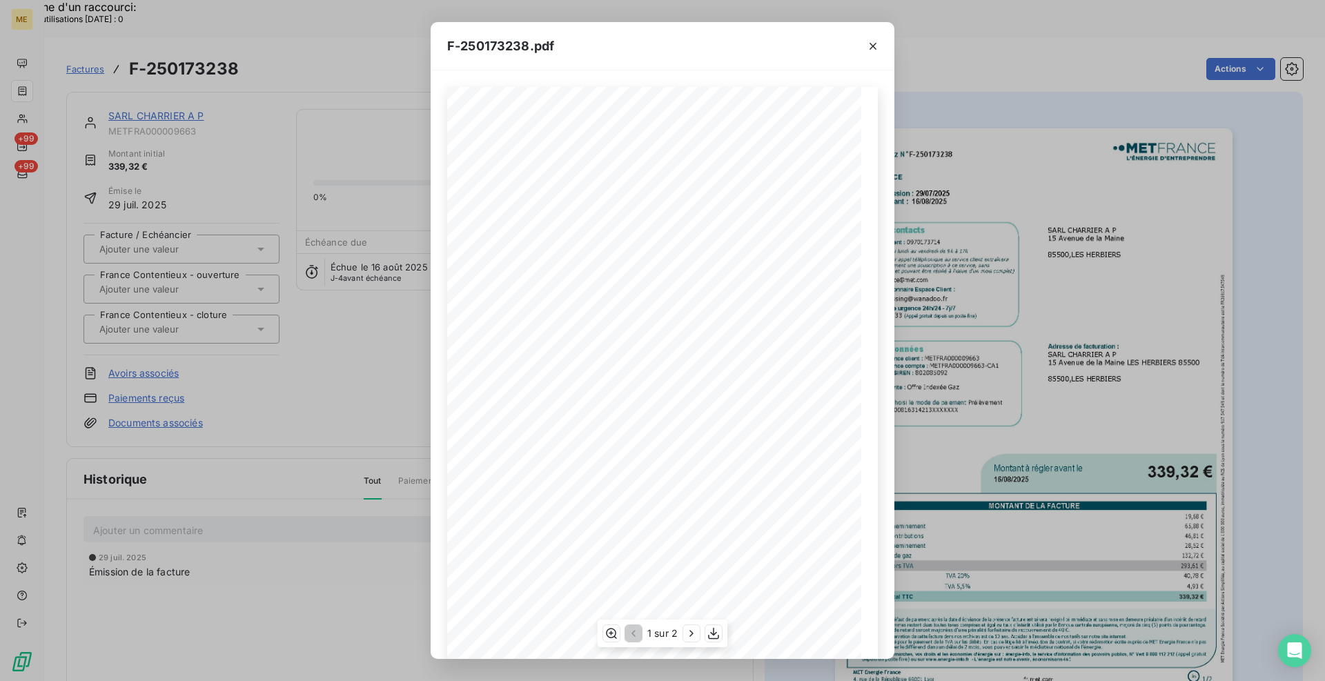
scroll to position [48, 0]
click at [687, 627] on icon "button" at bounding box center [692, 634] width 14 height 14
click at [870, 46] on icon "button" at bounding box center [873, 46] width 14 height 14
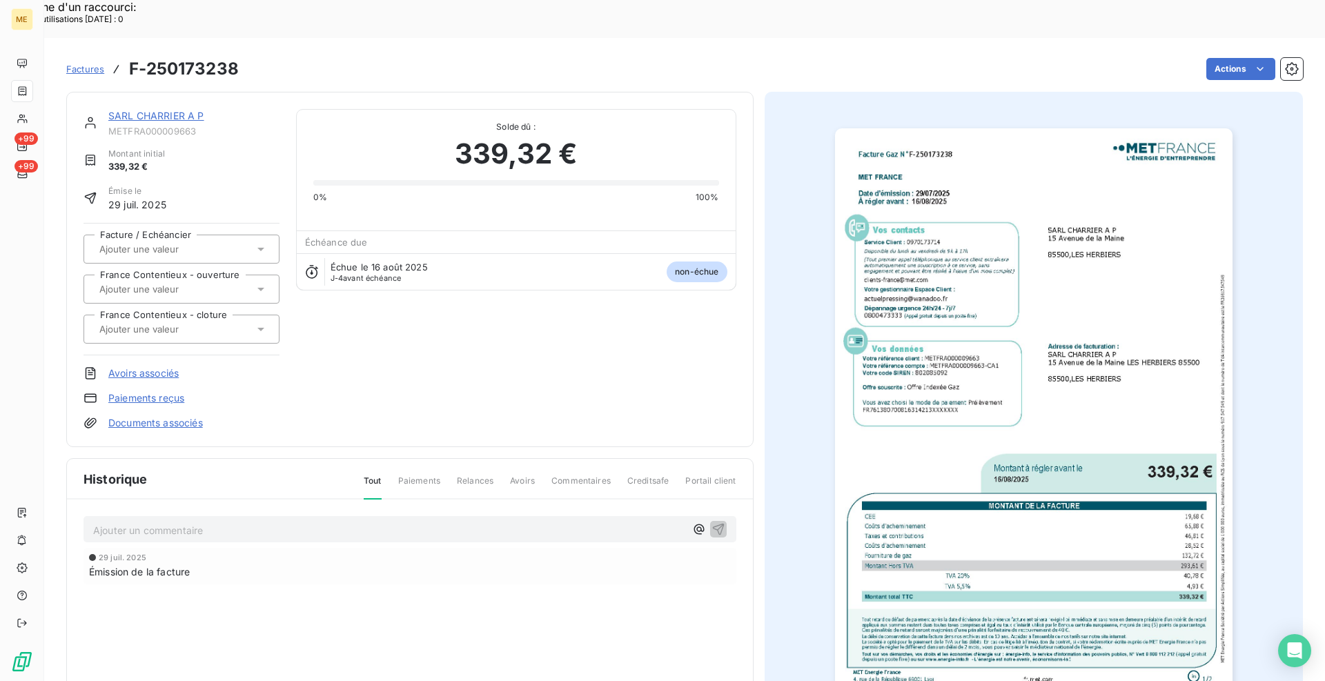
click at [166, 110] on link "SARL CHARRIER A P" at bounding box center [156, 116] width 96 height 12
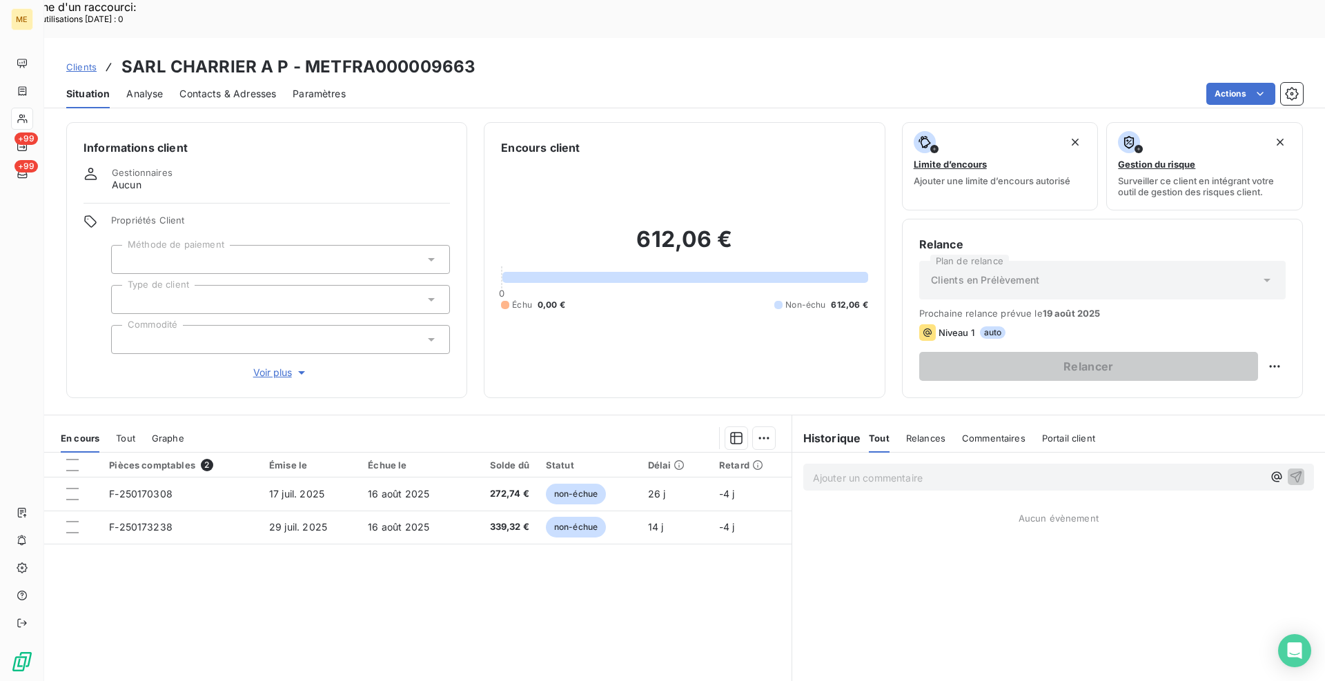
drag, startPoint x: 456, startPoint y: 366, endPoint x: 362, endPoint y: 337, distance: 98.0
click at [455, 366] on div "Informations client Gestionnaires Aucun Propriétés Client Méthode de paiement T…" at bounding box center [684, 416] width 1281 height 605
click at [85, 61] on span "Clients" at bounding box center [81, 66] width 30 height 11
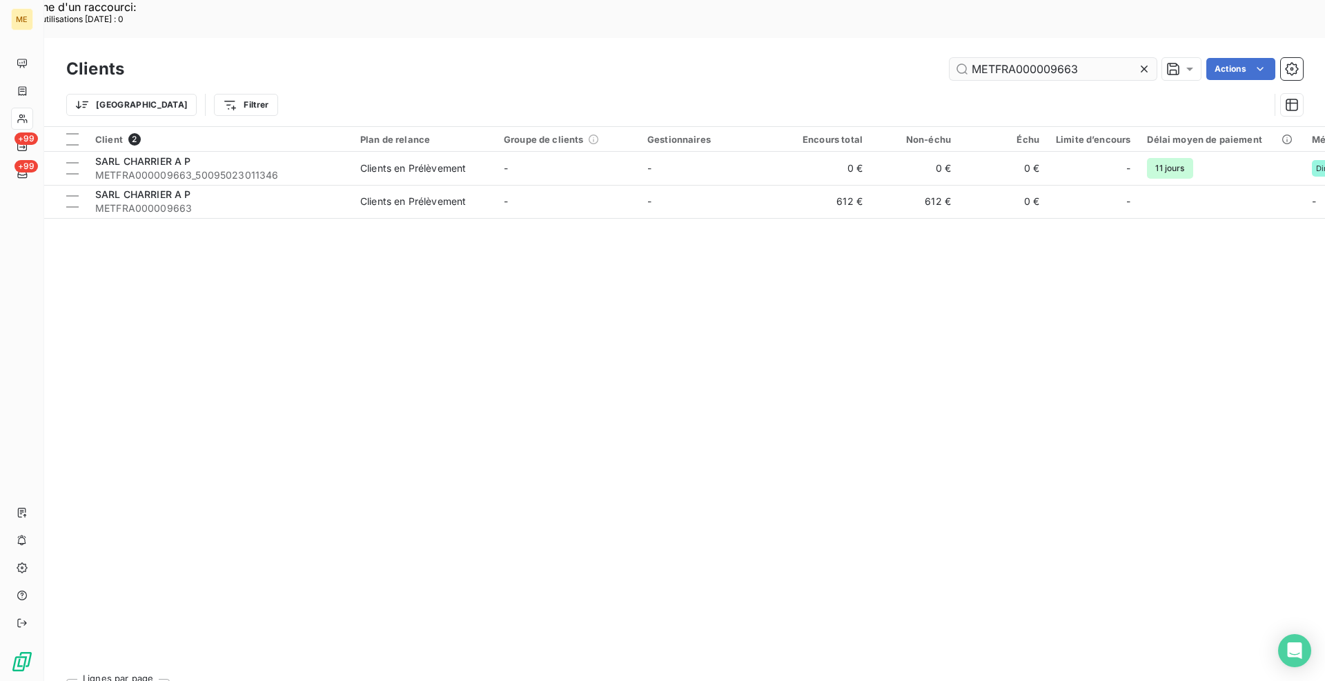
click at [1041, 58] on input "METFRA000009663" at bounding box center [1053, 69] width 207 height 22
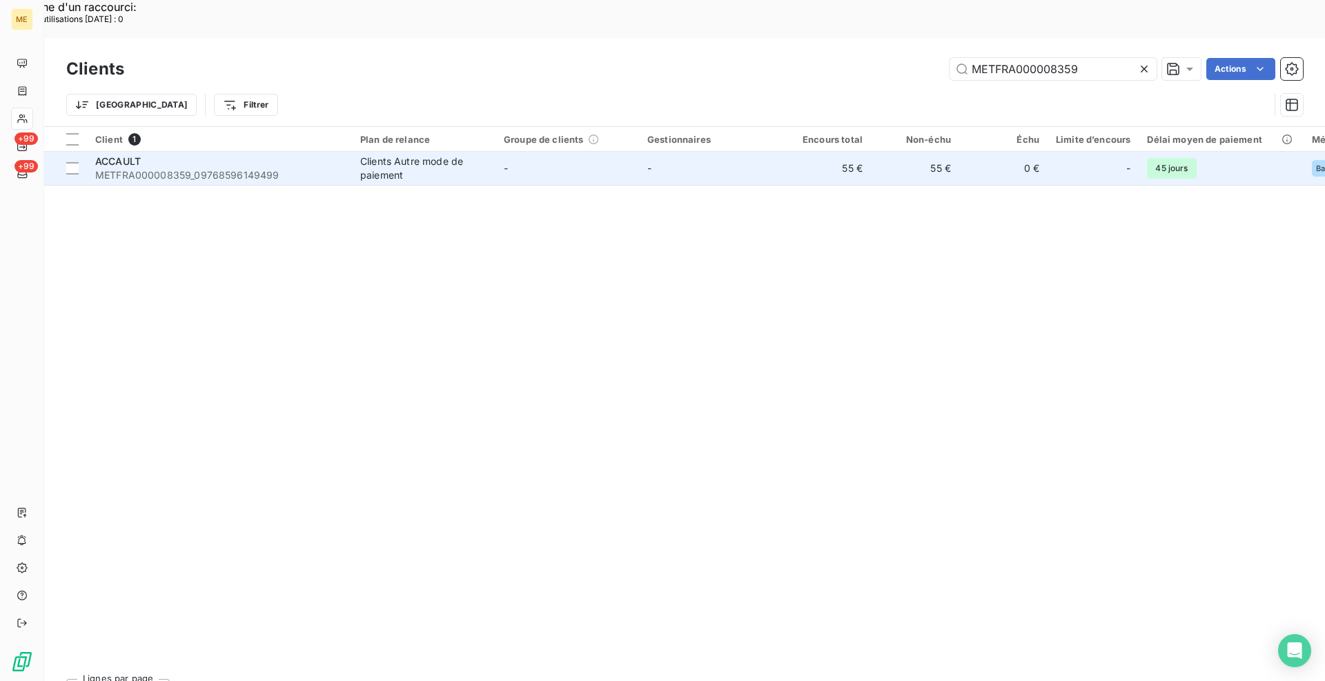
type input "METFRA000008359"
click at [282, 168] on span "METFRA000008359_09768596149499" at bounding box center [219, 175] width 248 height 14
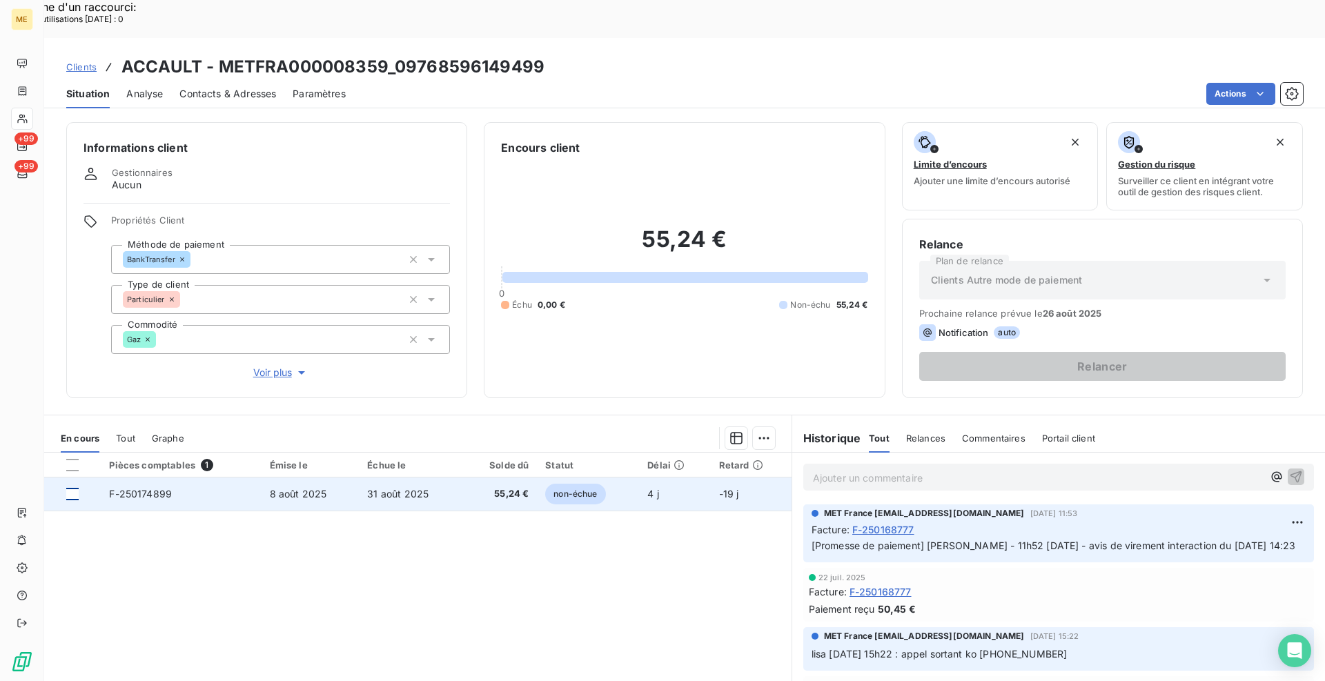
click at [78, 488] on div at bounding box center [72, 494] width 12 height 12
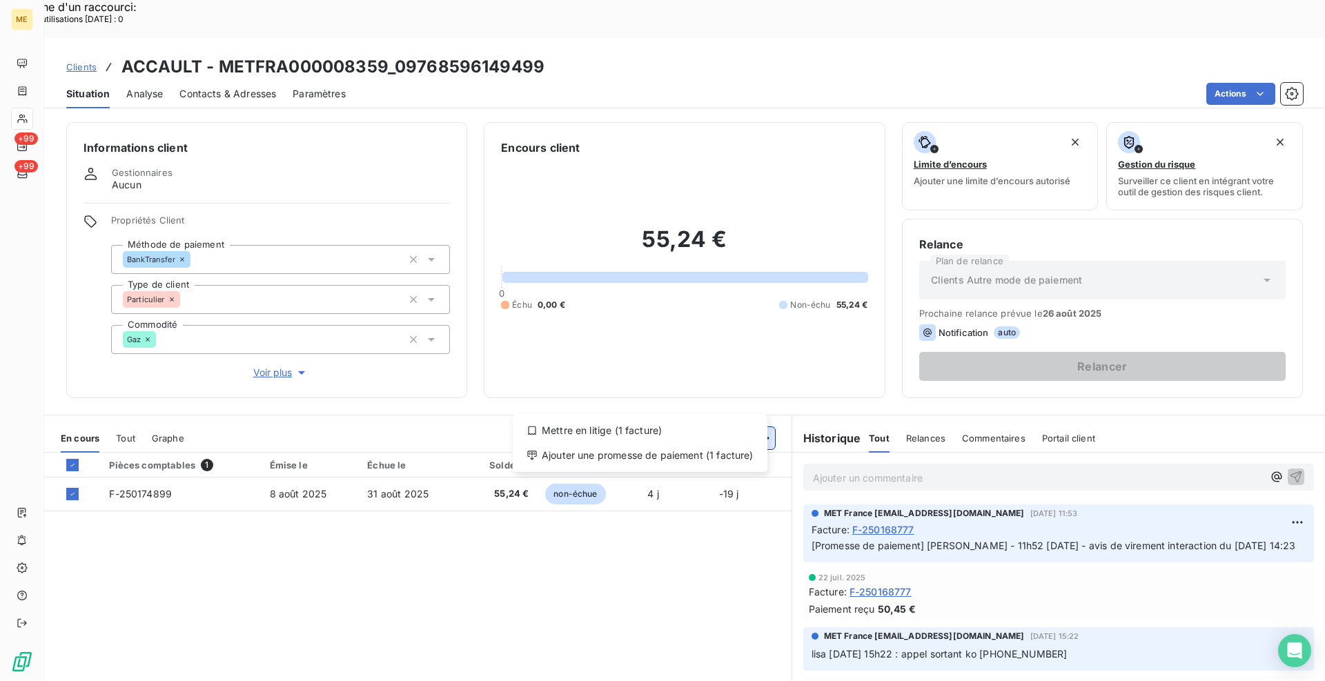
click at [689, 451] on div "Ajouter une promesse de paiement (1 facture)" at bounding box center [640, 455] width 244 height 22
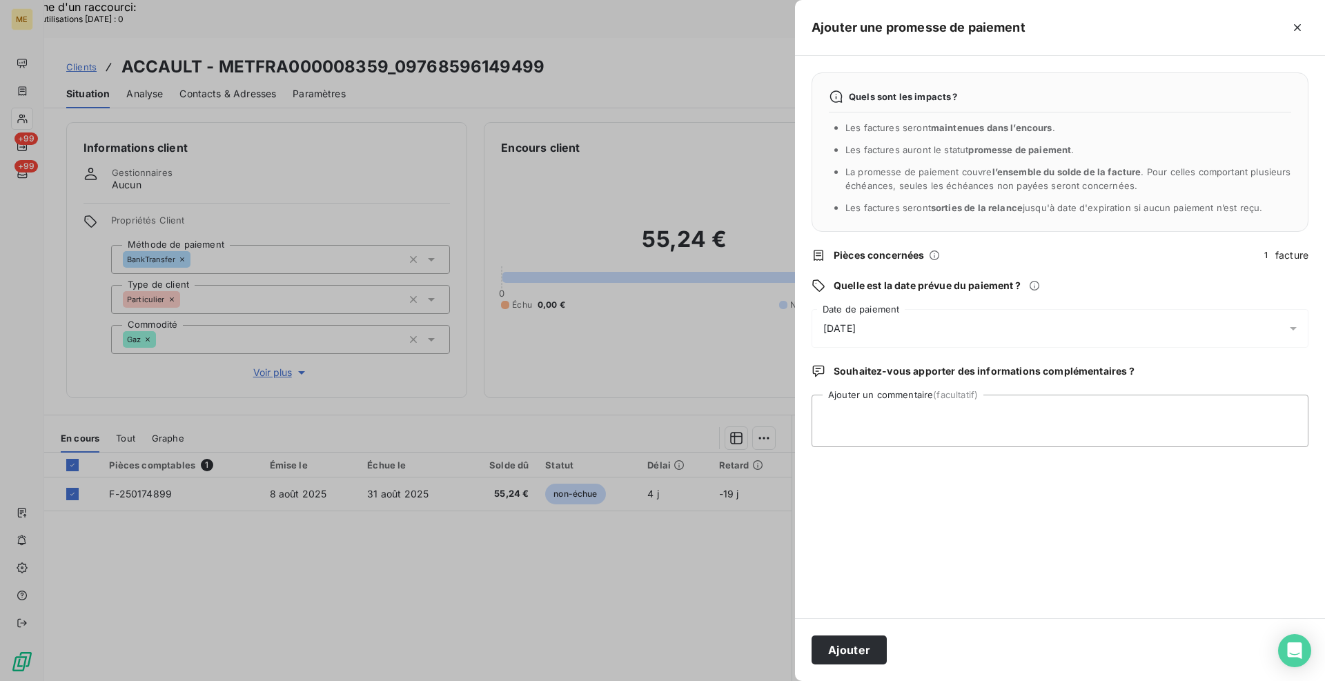
click at [856, 332] on span "[DATE]" at bounding box center [839, 329] width 32 height 14
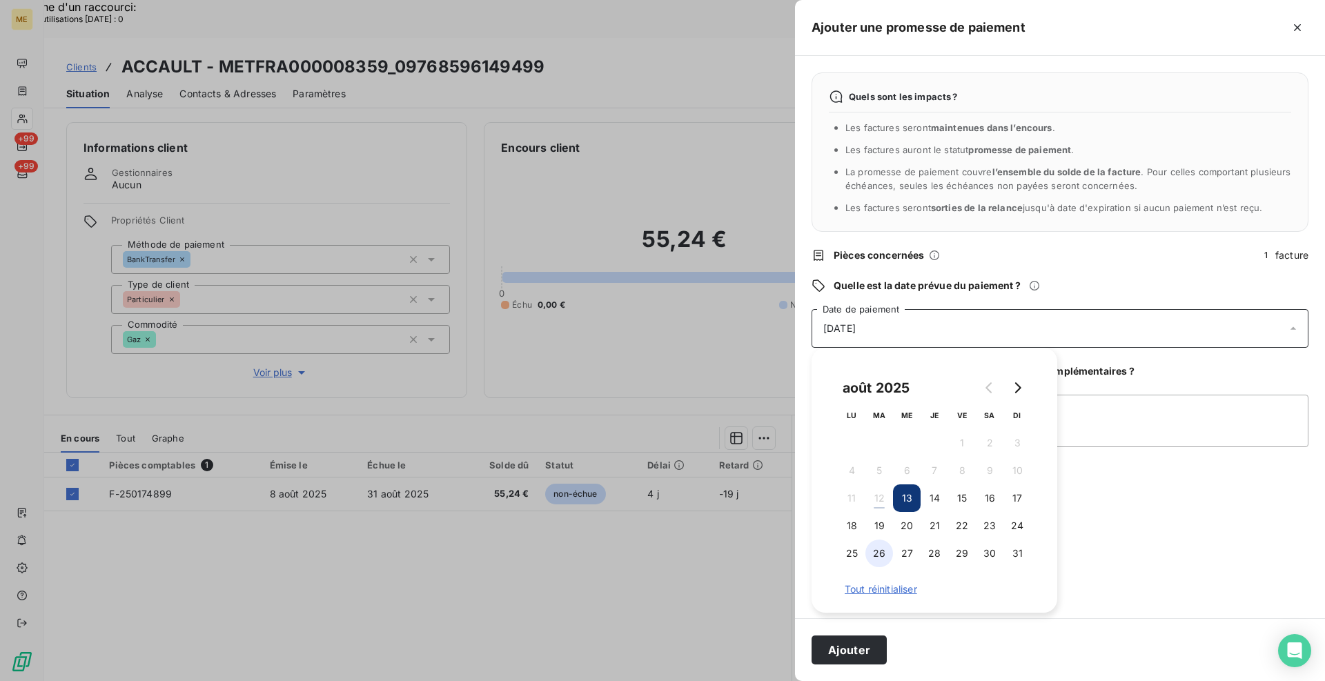
click at [882, 554] on button "26" at bounding box center [879, 554] width 28 height 28
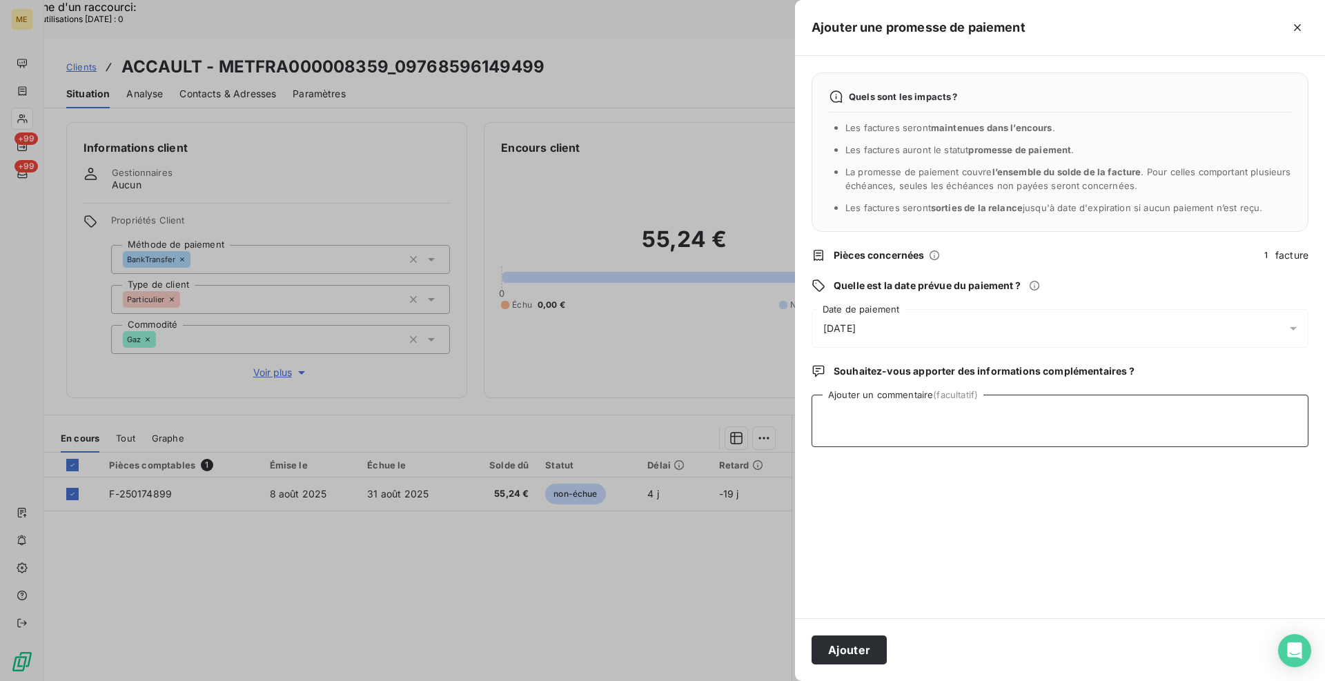
click at [1108, 421] on textarea "Ajouter un commentaire (facultatif)" at bounding box center [1060, 421] width 497 height 52
click at [1239, 415] on textarea "[PERSON_NAME] - avis de virement reçu et effectué le [DATE] de 55.24€ via l'int…" at bounding box center [1060, 421] width 497 height 52
paste textarea "[URL][DOMAIN_NAME]"
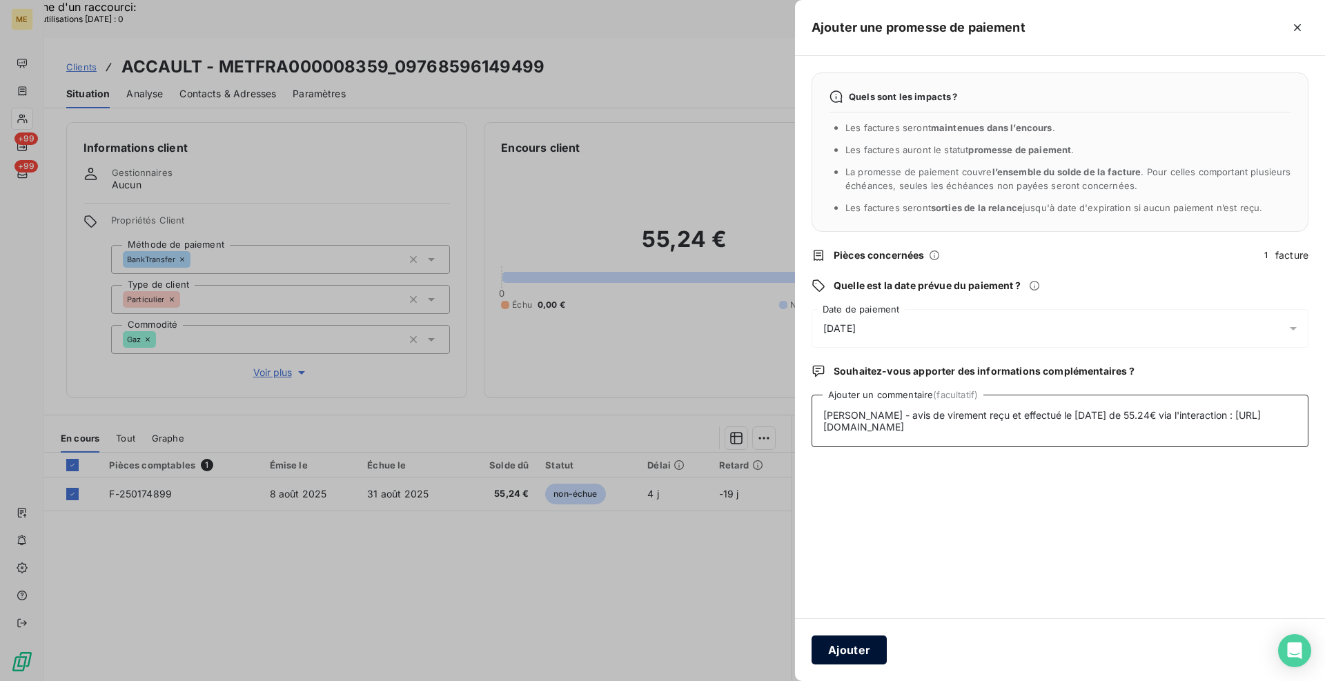
type textarea "[PERSON_NAME] - avis de virement reçu et effectué le [DATE] de 55.24€ via l'int…"
click at [872, 643] on button "Ajouter" at bounding box center [849, 650] width 75 height 29
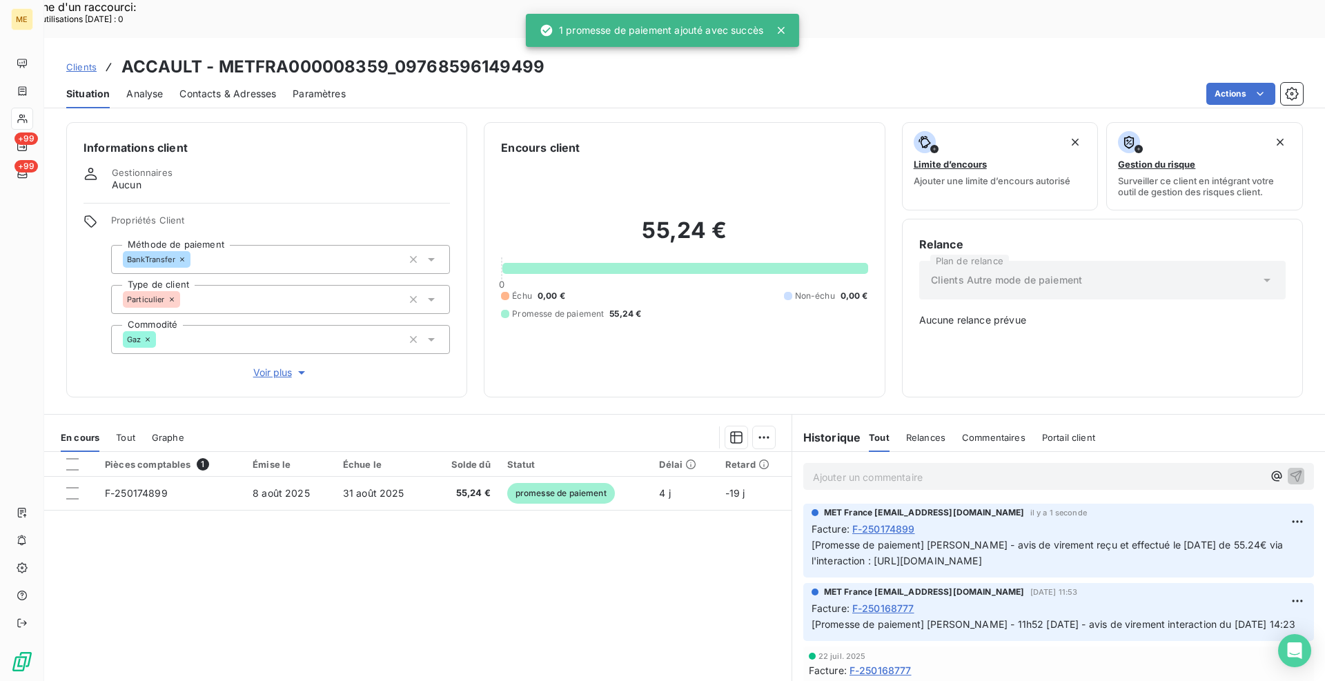
click at [74, 61] on span "Clients" at bounding box center [81, 66] width 30 height 11
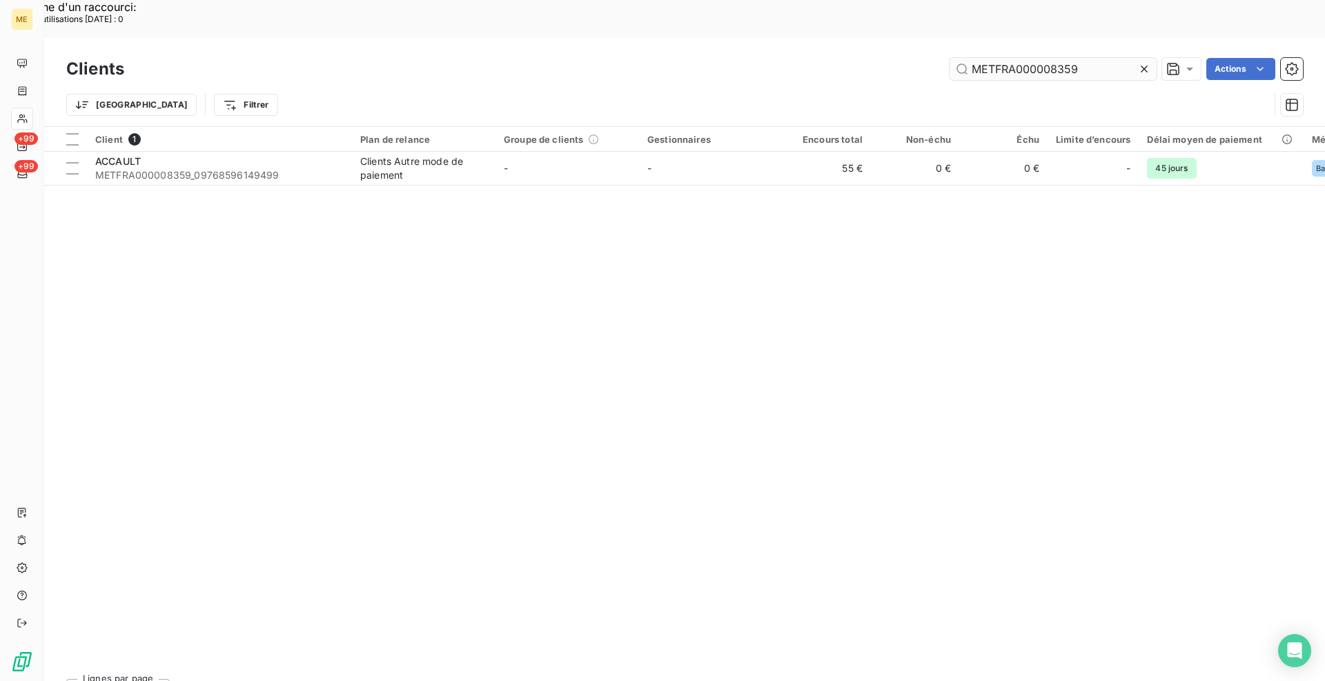
click at [1002, 58] on input "METFRA000008359" at bounding box center [1053, 69] width 207 height 22
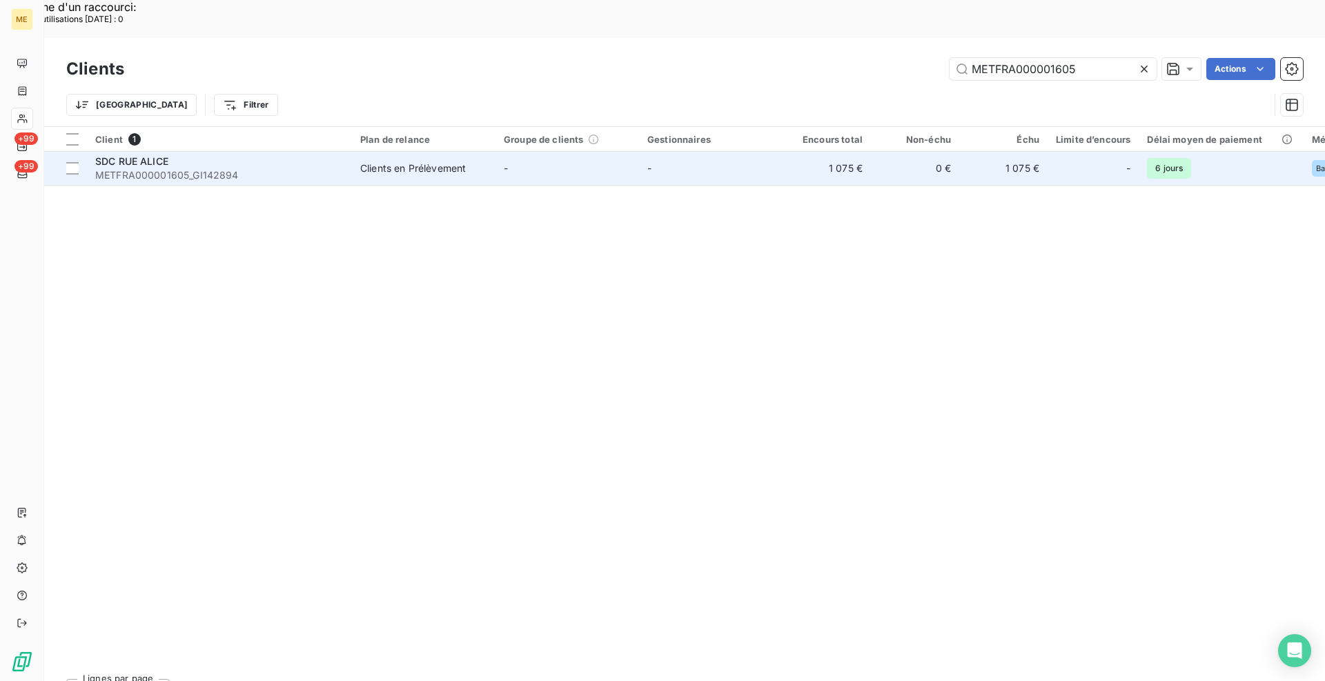
type input "METFRA000001605"
click at [360, 161] on div "Clients en Prélèvement" at bounding box center [413, 168] width 106 height 14
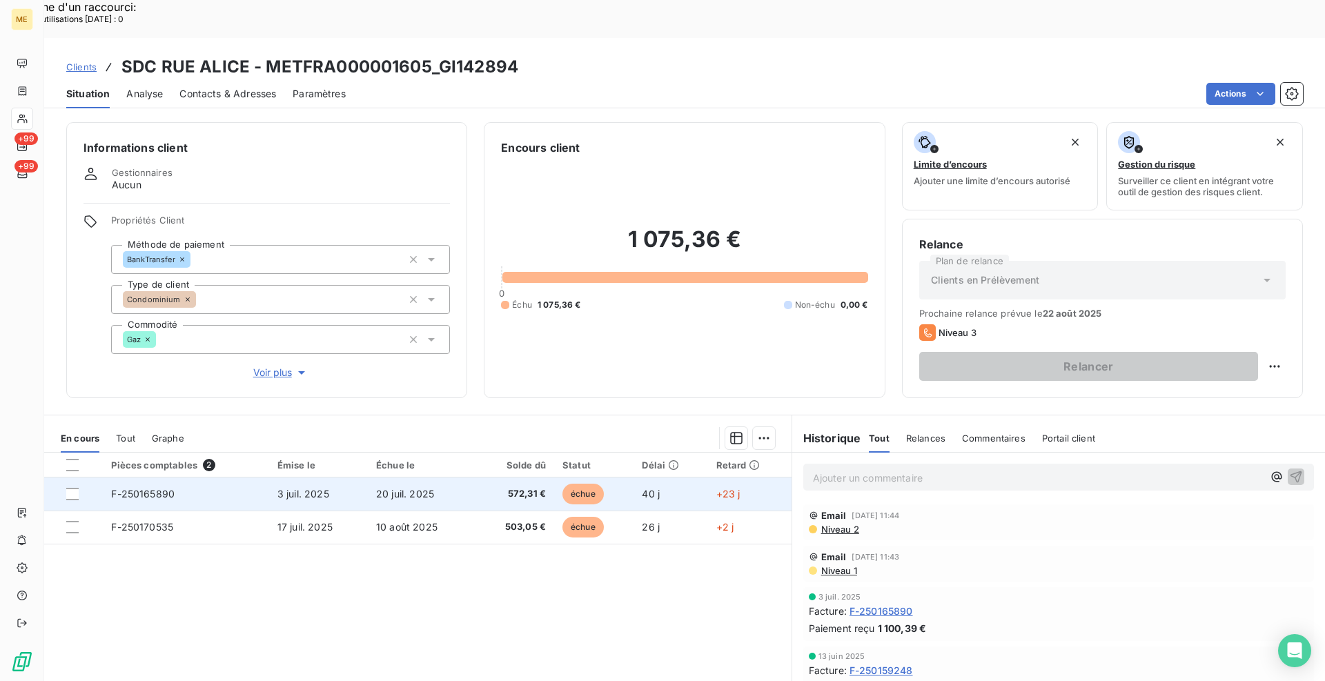
drag, startPoint x: 70, startPoint y: 456, endPoint x: 70, endPoint y: 471, distance: 14.5
click at [70, 488] on div at bounding box center [72, 494] width 12 height 12
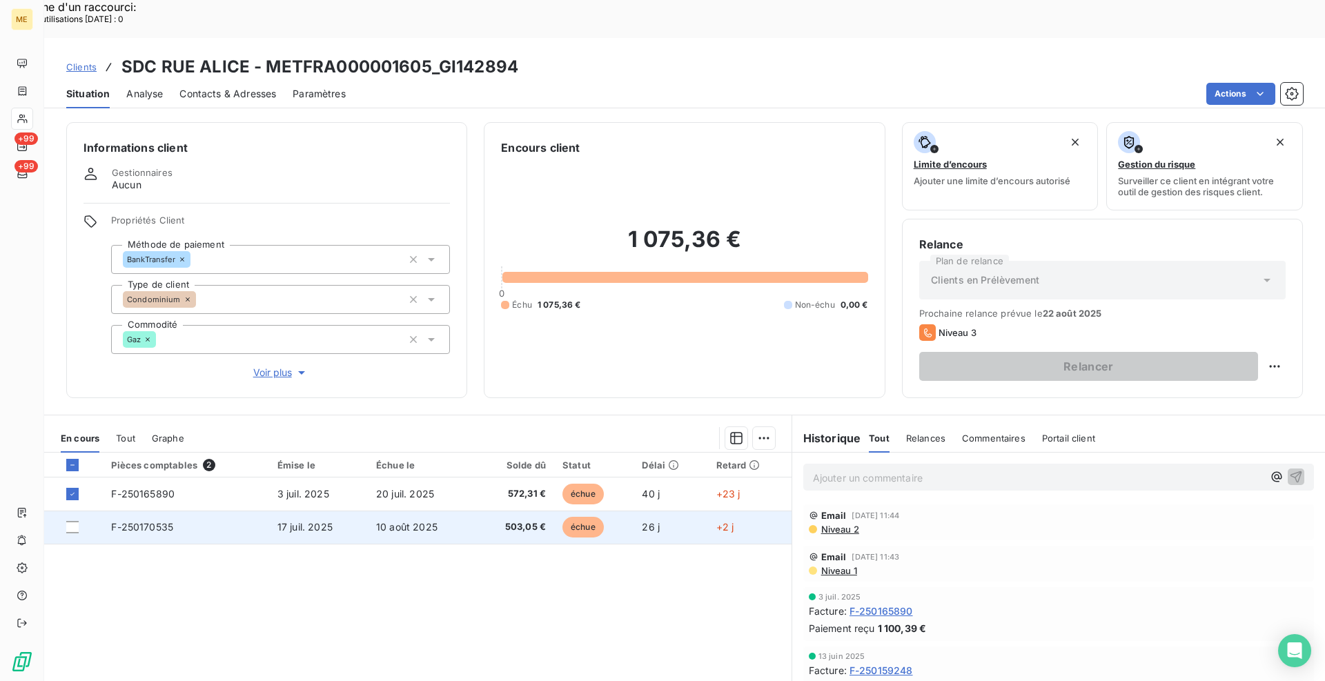
drag, startPoint x: 72, startPoint y: 487, endPoint x: 190, endPoint y: 484, distance: 118.0
click at [72, 521] on div at bounding box center [72, 527] width 12 height 12
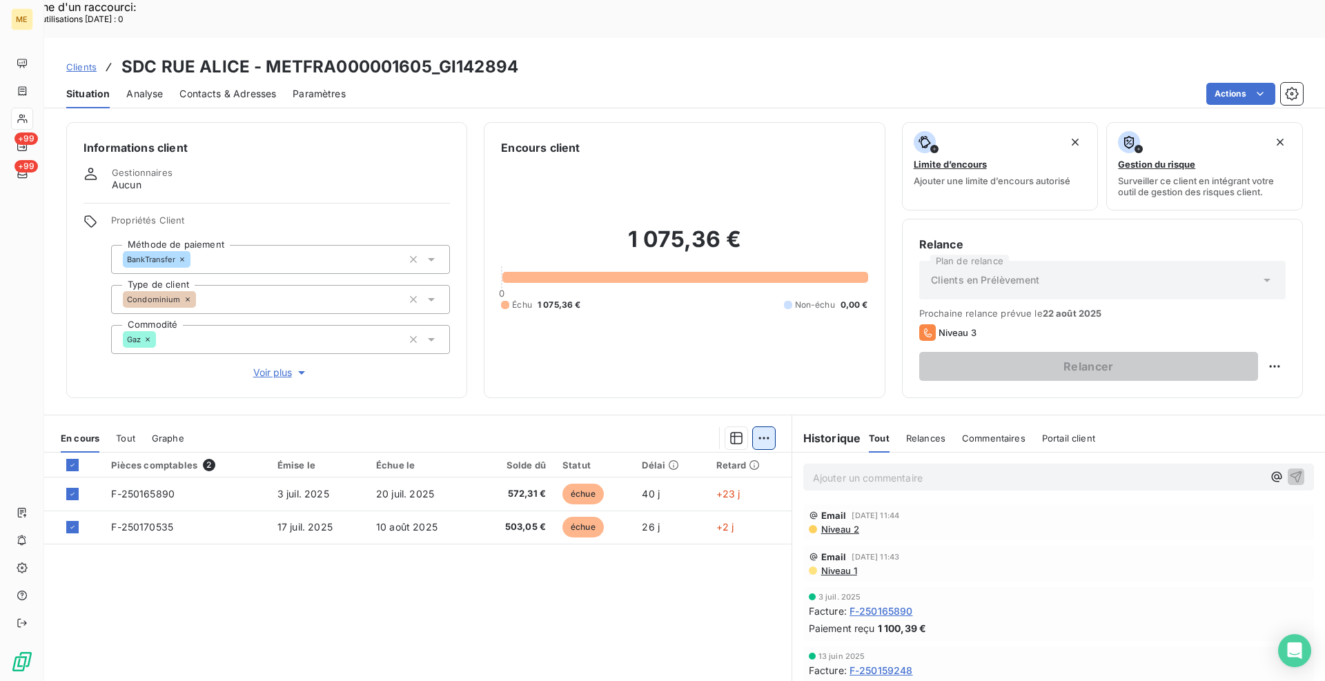
click at [676, 461] on div "Ajouter une promesse de paiement (2 factures)" at bounding box center [636, 455] width 251 height 22
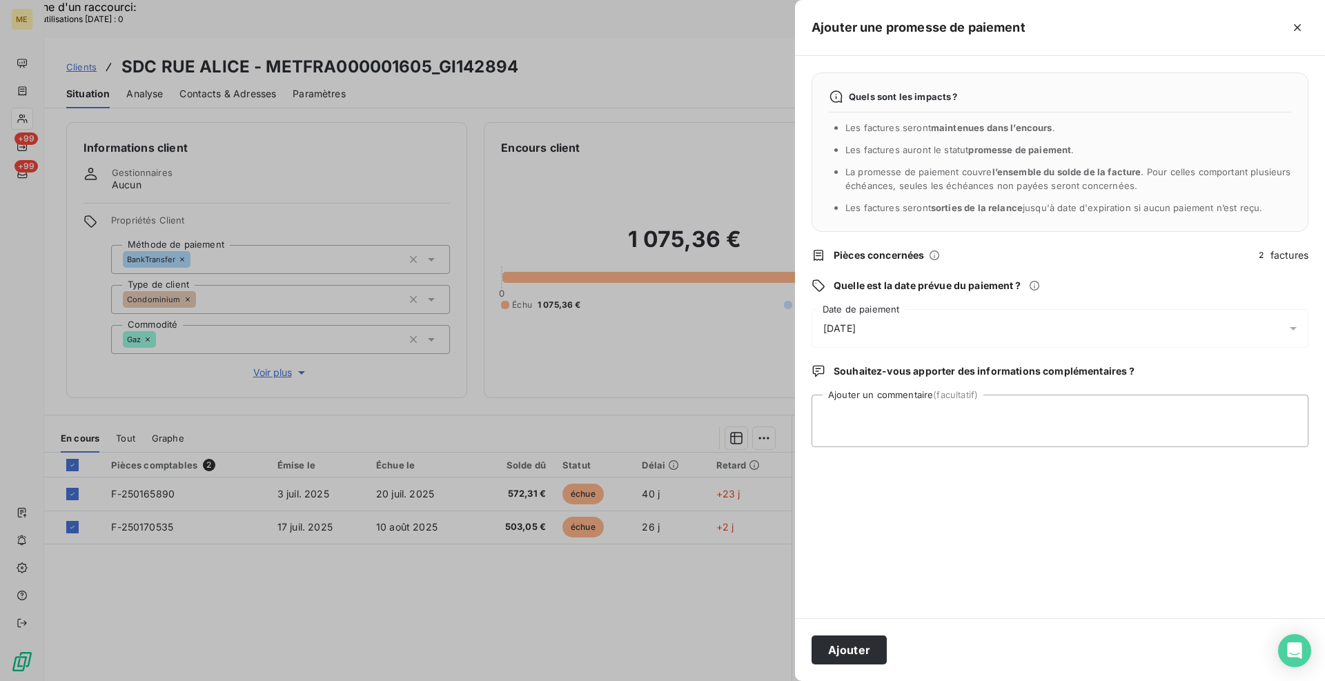
click at [886, 320] on div "[DATE]" at bounding box center [1060, 328] width 497 height 39
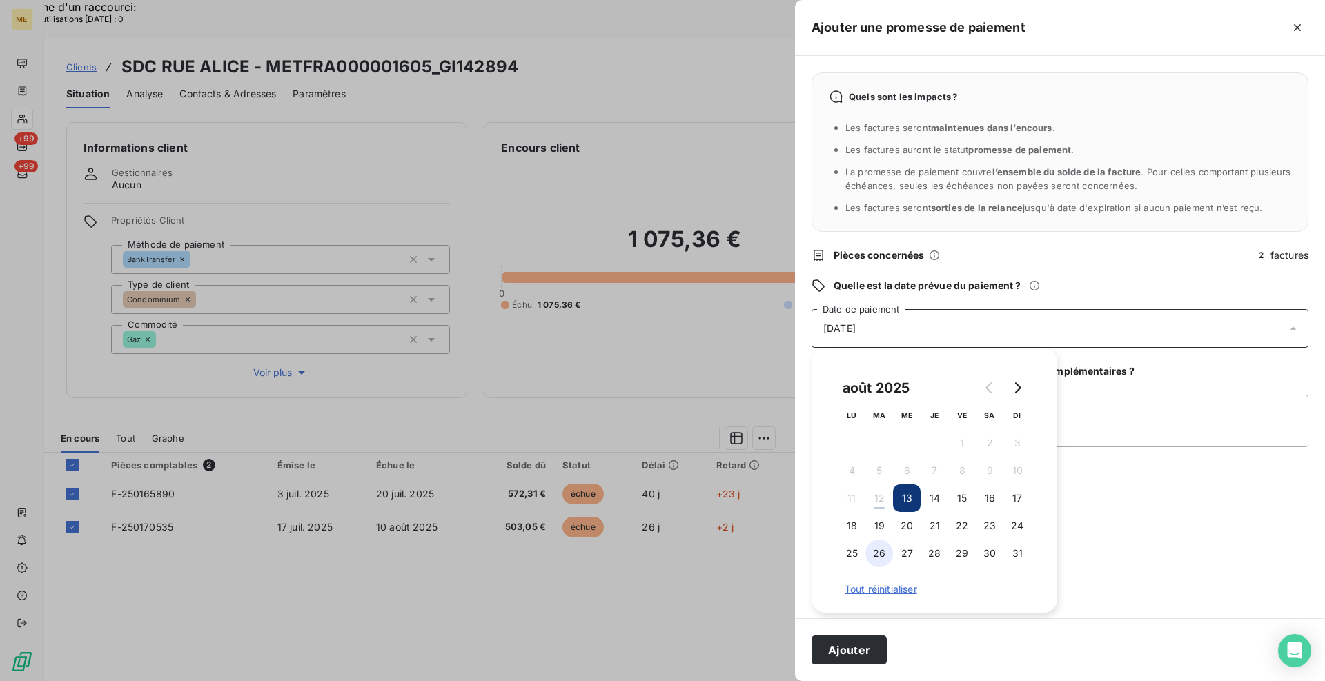
click at [884, 554] on button "26" at bounding box center [879, 554] width 28 height 28
click at [1167, 413] on textarea "Ajouter un commentaire (facultatif)" at bounding box center [1060, 421] width 497 height 52
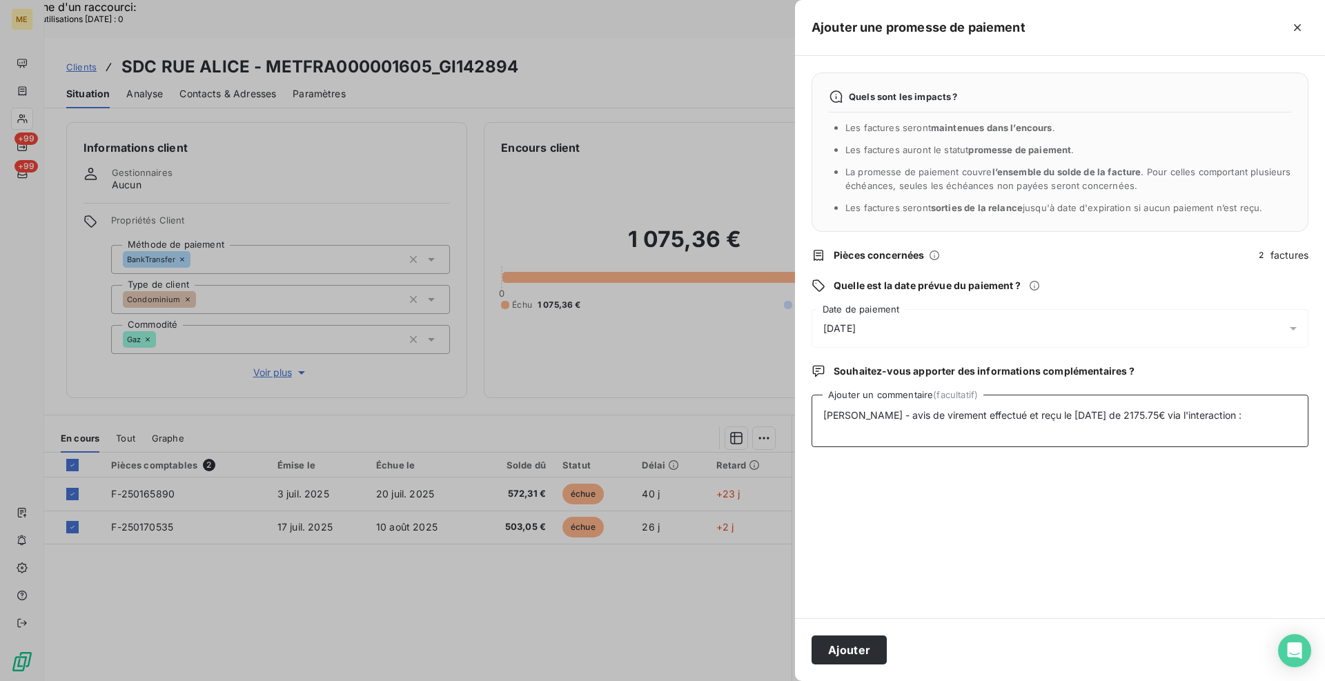
click at [1240, 415] on textarea "[PERSON_NAME] - avis de virement effectué et reçu le [DATE] de 2175.75€ via l'i…" at bounding box center [1060, 421] width 497 height 52
paste textarea "[URL][DOMAIN_NAME]"
type textarea "[PERSON_NAME] - avis de virement effectué et reçu le [DATE] de 2175.75€ via l'i…"
click at [864, 653] on button "Ajouter" at bounding box center [849, 650] width 75 height 29
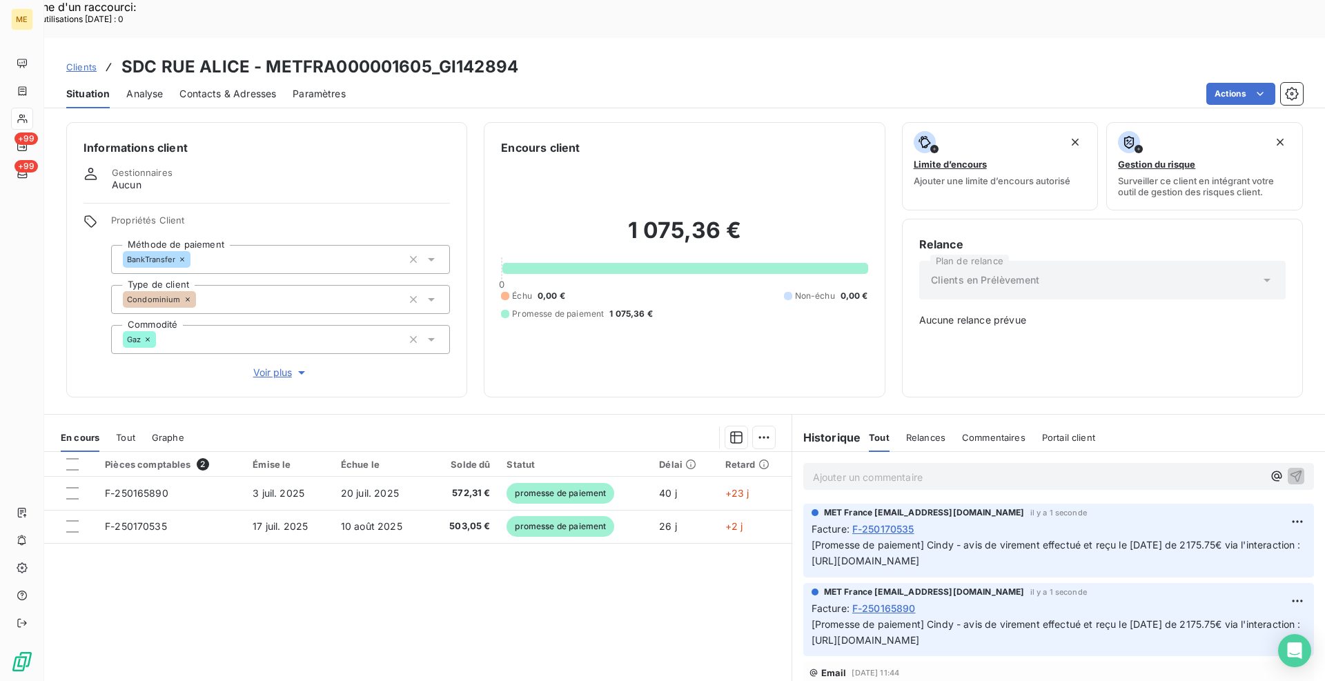
click at [467, 355] on div "Informations client Gestionnaires Aucun Propriétés Client Méthode de paiement B…" at bounding box center [684, 259] width 1281 height 275
click at [81, 61] on span "Clients" at bounding box center [81, 66] width 30 height 11
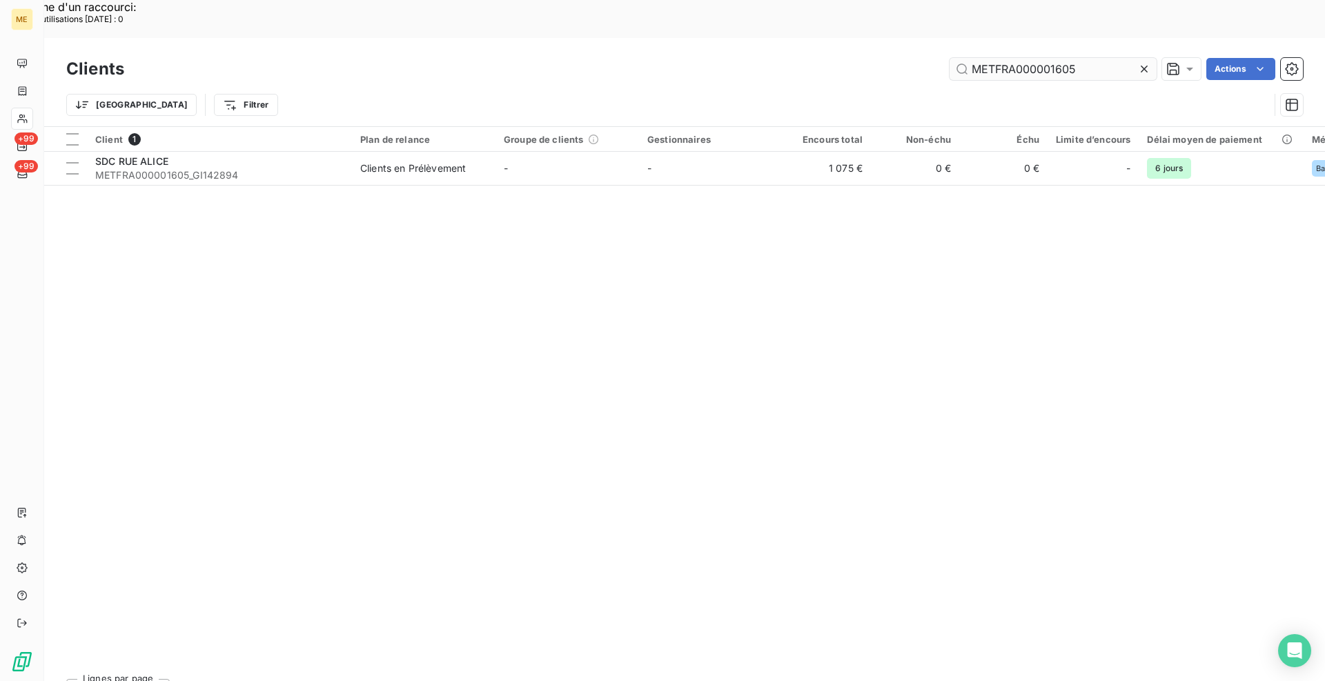
click at [1021, 58] on input "METFRA000001605" at bounding box center [1053, 69] width 207 height 22
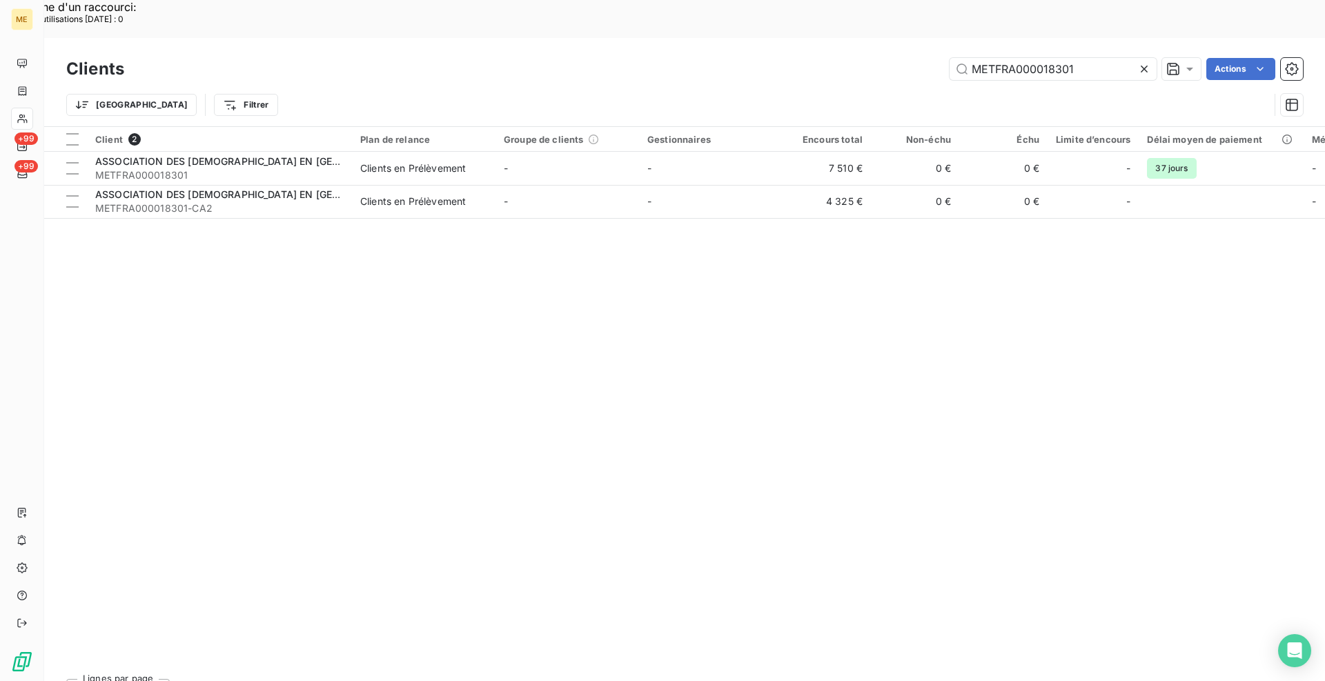
type input "METFRA000018301"
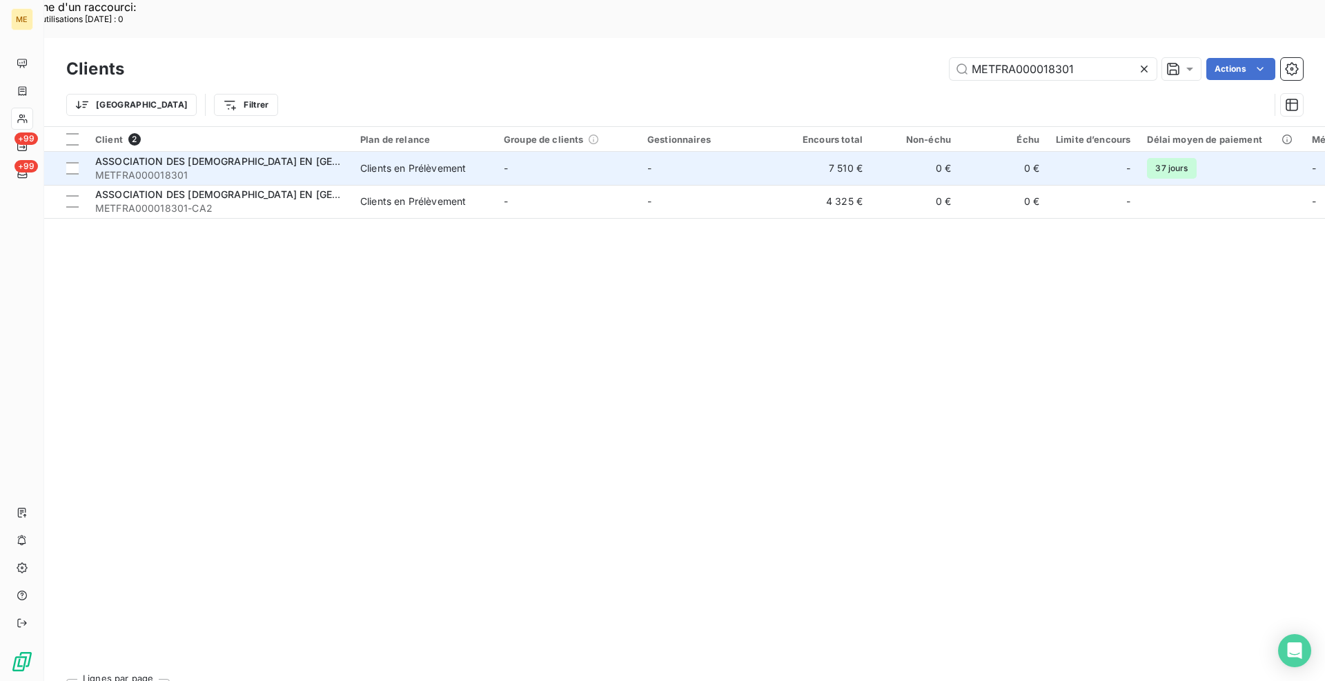
click at [242, 168] on span "METFRA000018301" at bounding box center [219, 175] width 248 height 14
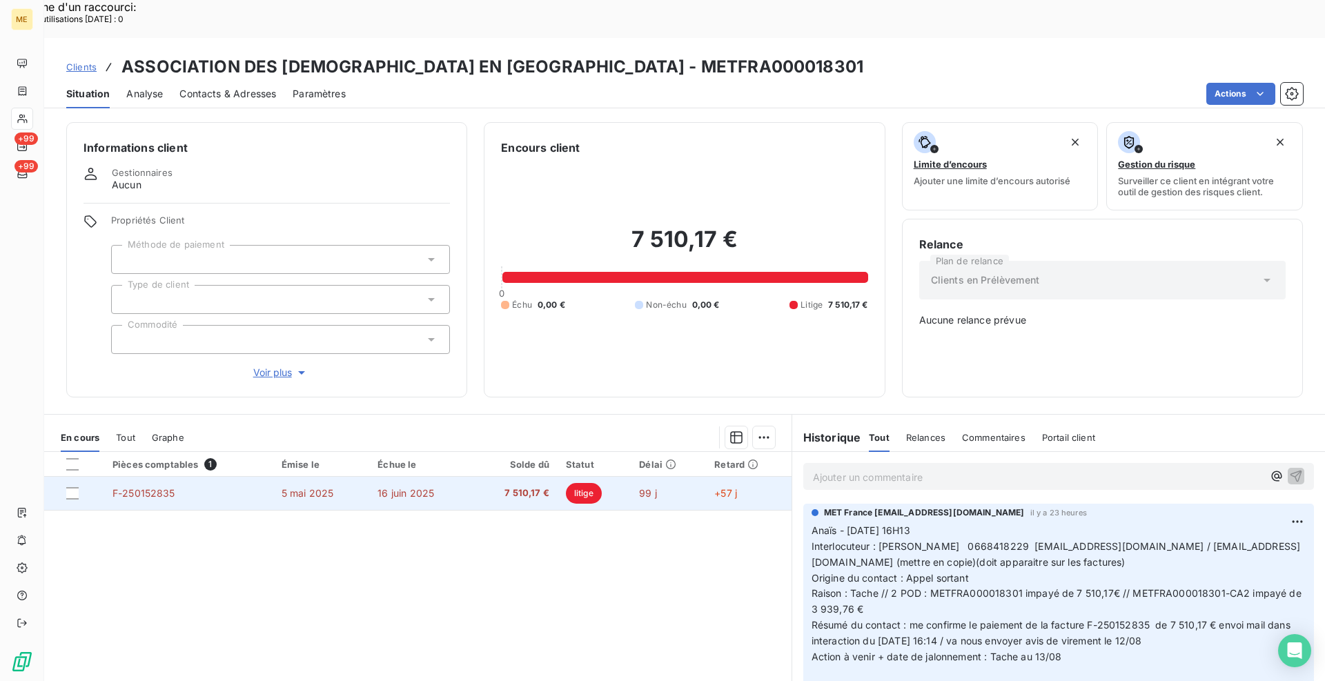
click at [66, 477] on td at bounding box center [74, 493] width 60 height 33
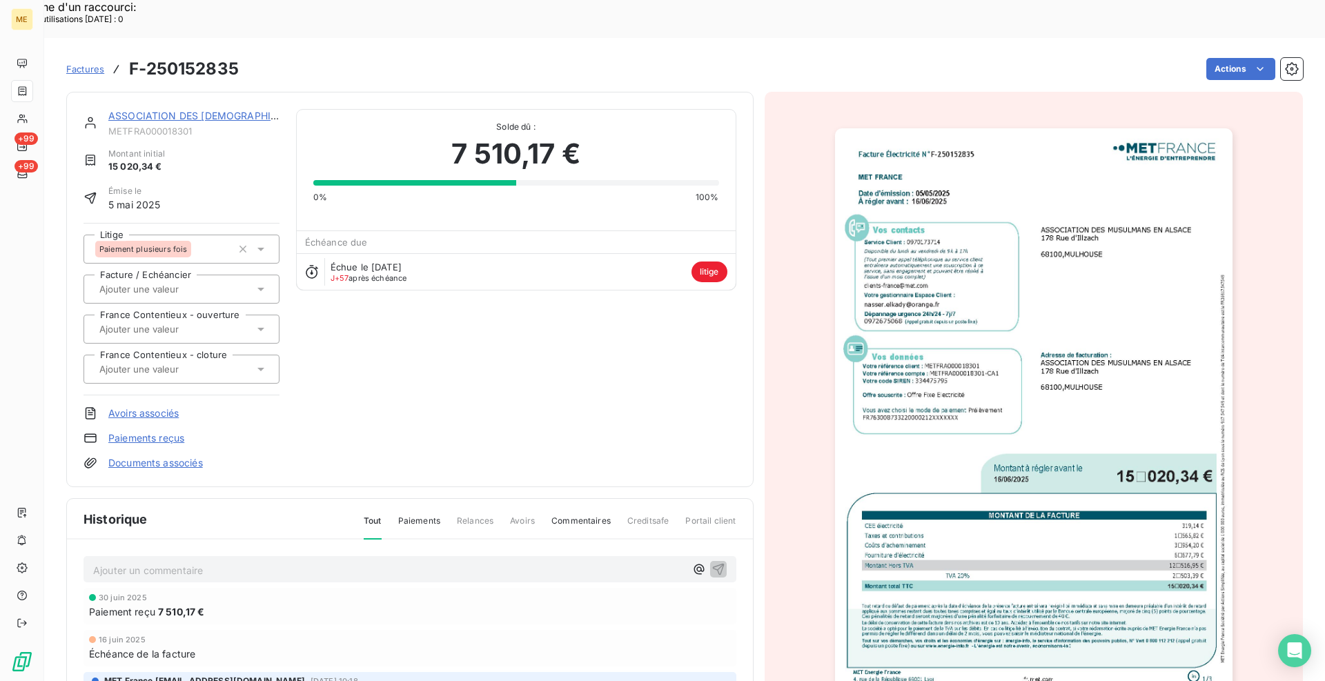
click at [224, 110] on link "ASSOCIATION DES [DEMOGRAPHIC_DATA] EN [GEOGRAPHIC_DATA]" at bounding box center [269, 116] width 322 height 12
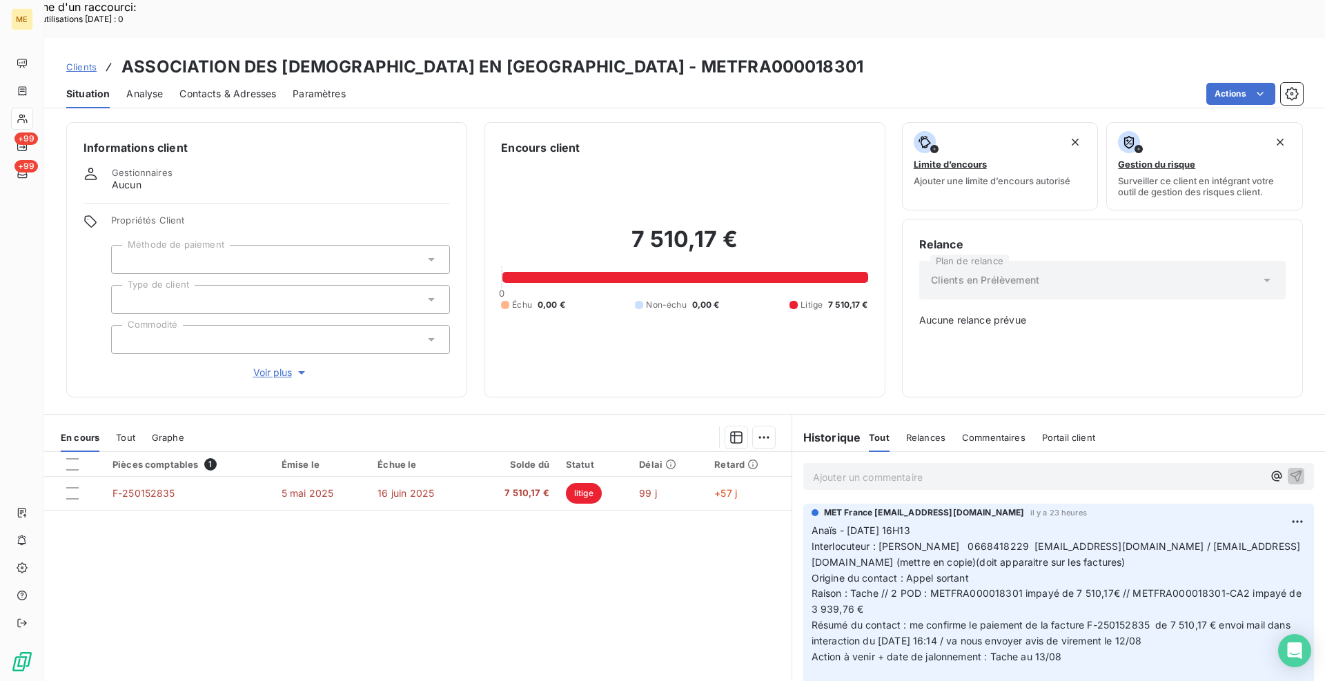
click at [513, 607] on div "Pièces comptables 1 Émise le Échue le Solde dû Statut Délai Retard F-250152835 …" at bounding box center [417, 585] width 747 height 266
click at [72, 458] on div at bounding box center [72, 464] width 12 height 12
click at [709, 452] on div "Ajouter une promesse de paiement (1 facture)" at bounding box center [640, 453] width 244 height 22
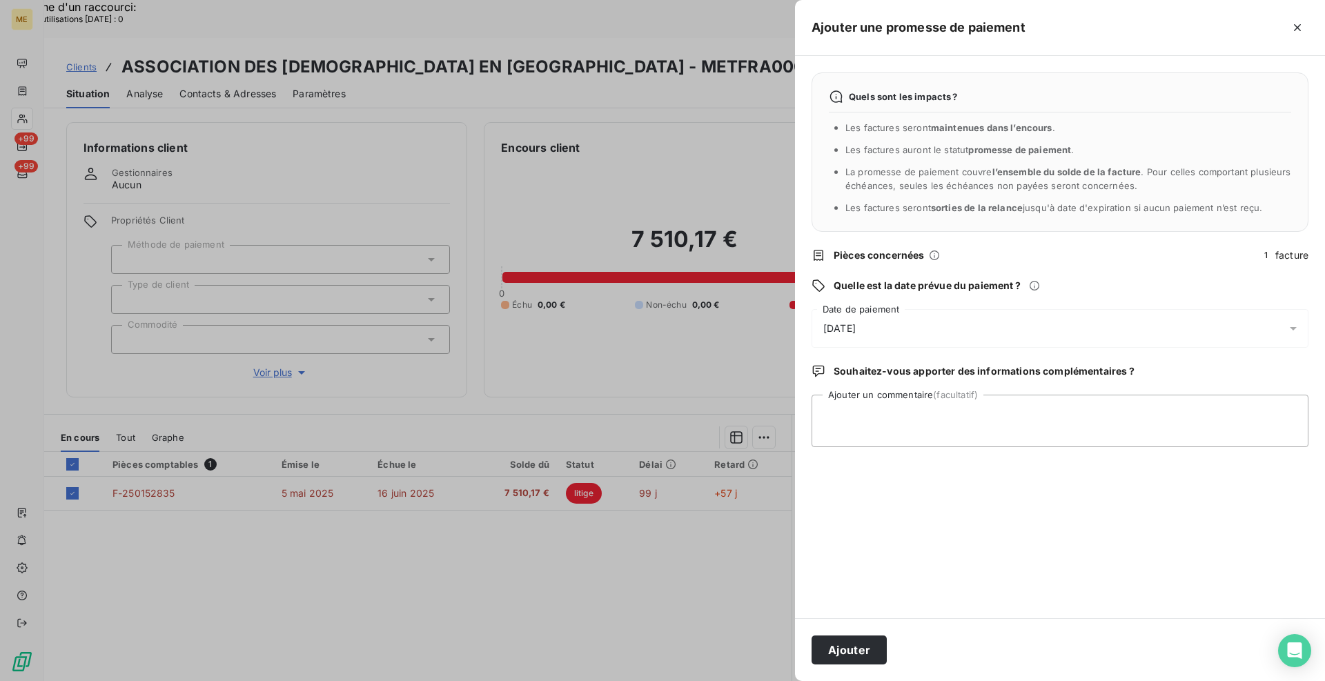
click at [882, 337] on div "[DATE]" at bounding box center [1060, 328] width 497 height 39
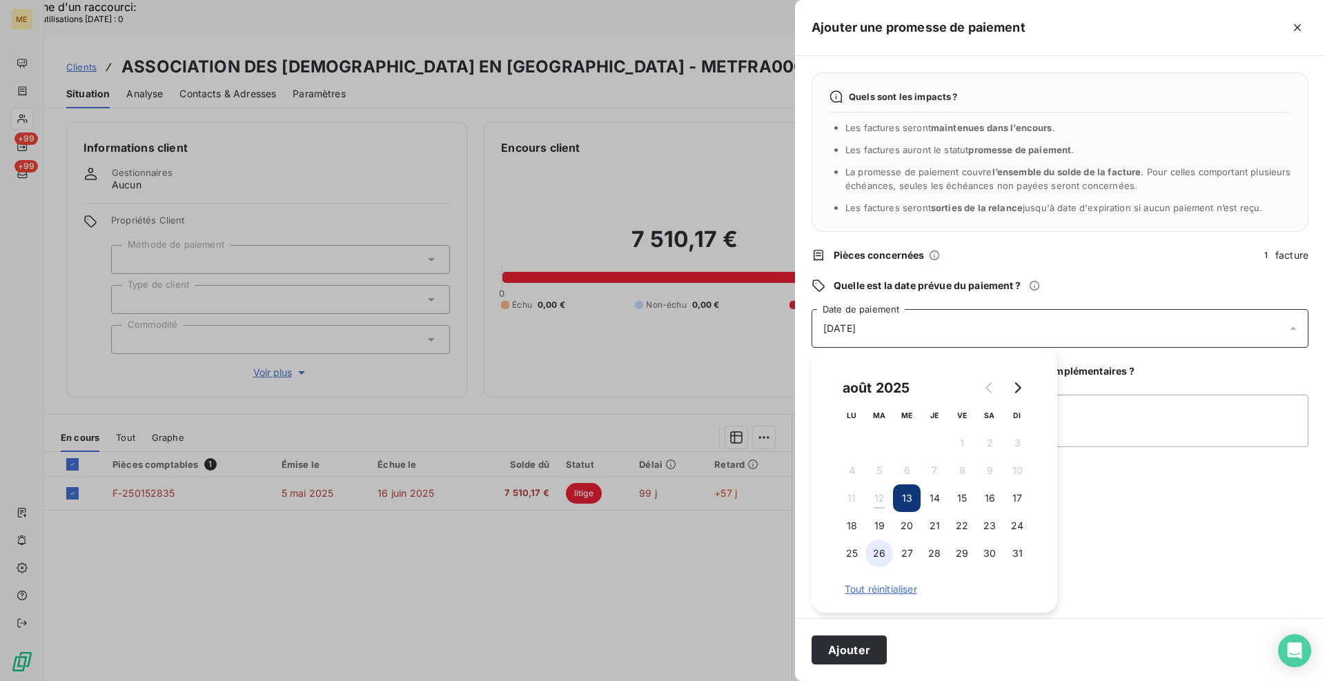
click at [883, 550] on button "26" at bounding box center [879, 554] width 28 height 28
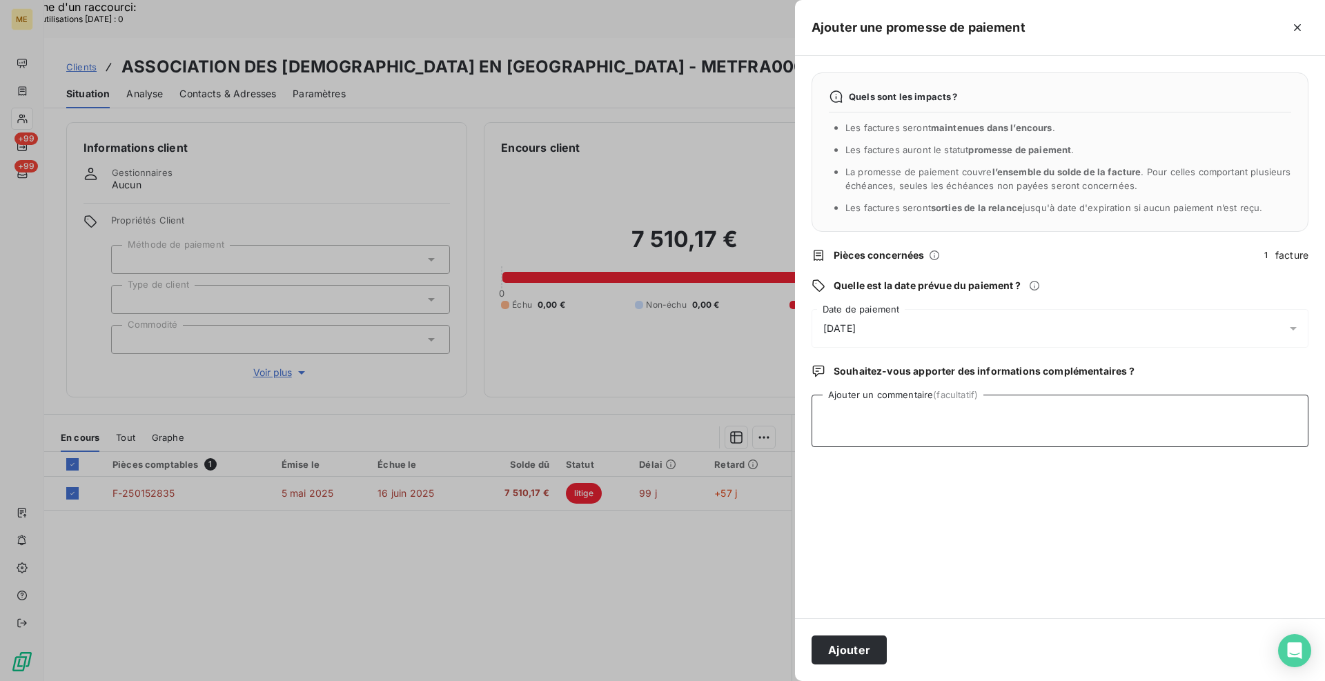
click at [1140, 404] on textarea "Ajouter un commentaire (facultatif)" at bounding box center [1060, 421] width 497 height 52
click at [1238, 413] on textarea "[PERSON_NAME] - avis de virement reçu et effectué le [DATE] de 7510.17€ via l'i…" at bounding box center [1060, 421] width 497 height 52
paste textarea "[URL][DOMAIN_NAME]"
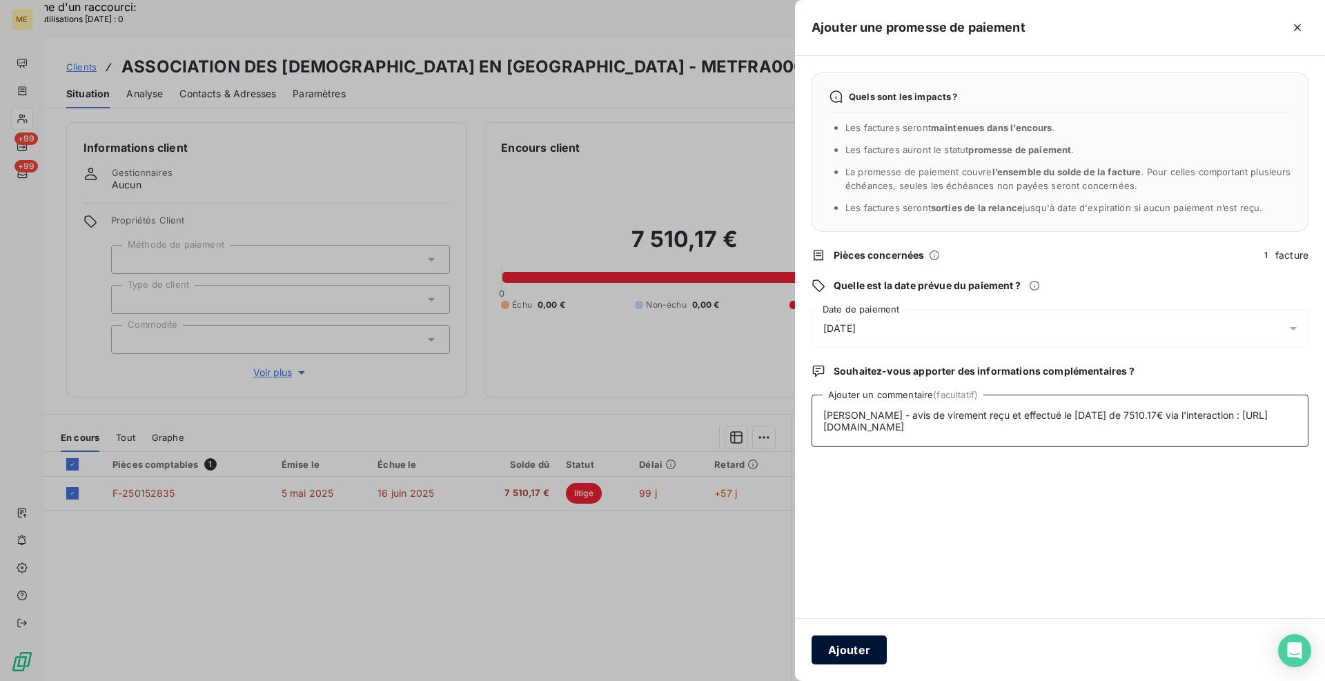
type textarea "[PERSON_NAME] - avis de virement reçu et effectué le [DATE] de 7510.17€ via l'i…"
click at [874, 643] on button "Ajouter" at bounding box center [849, 650] width 75 height 29
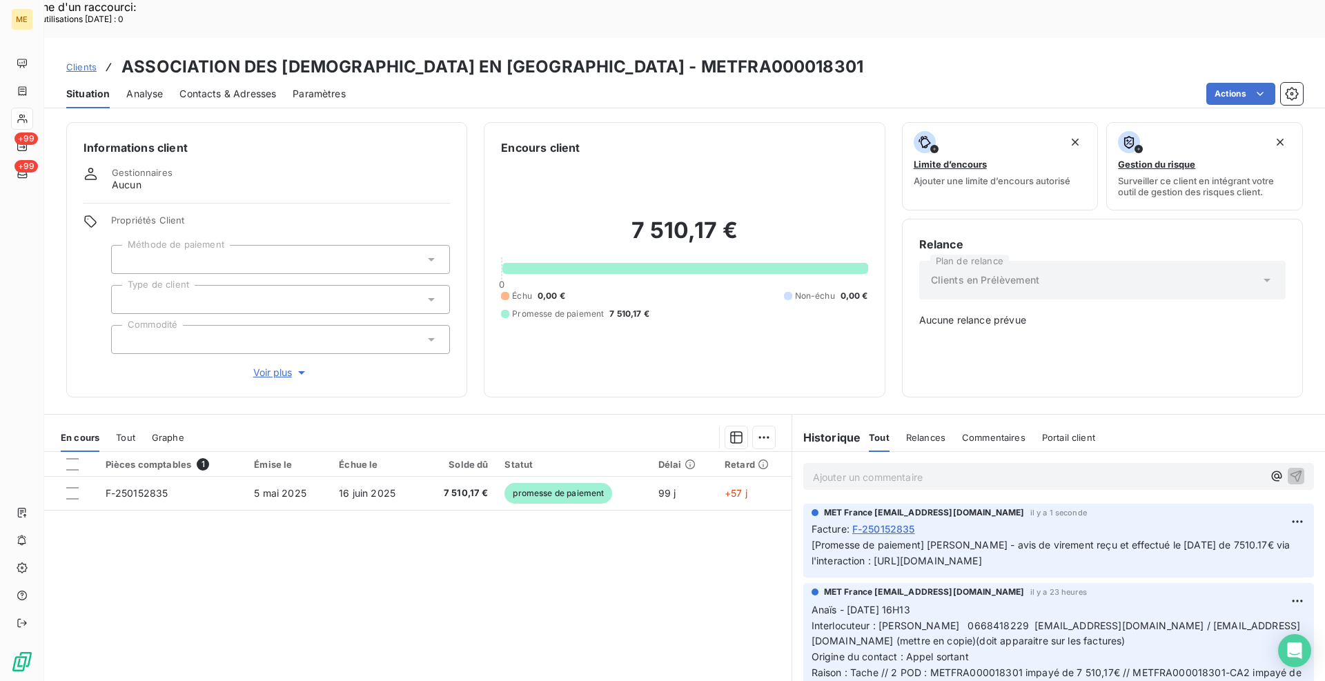
click at [69, 61] on span "Clients" at bounding box center [81, 66] width 30 height 11
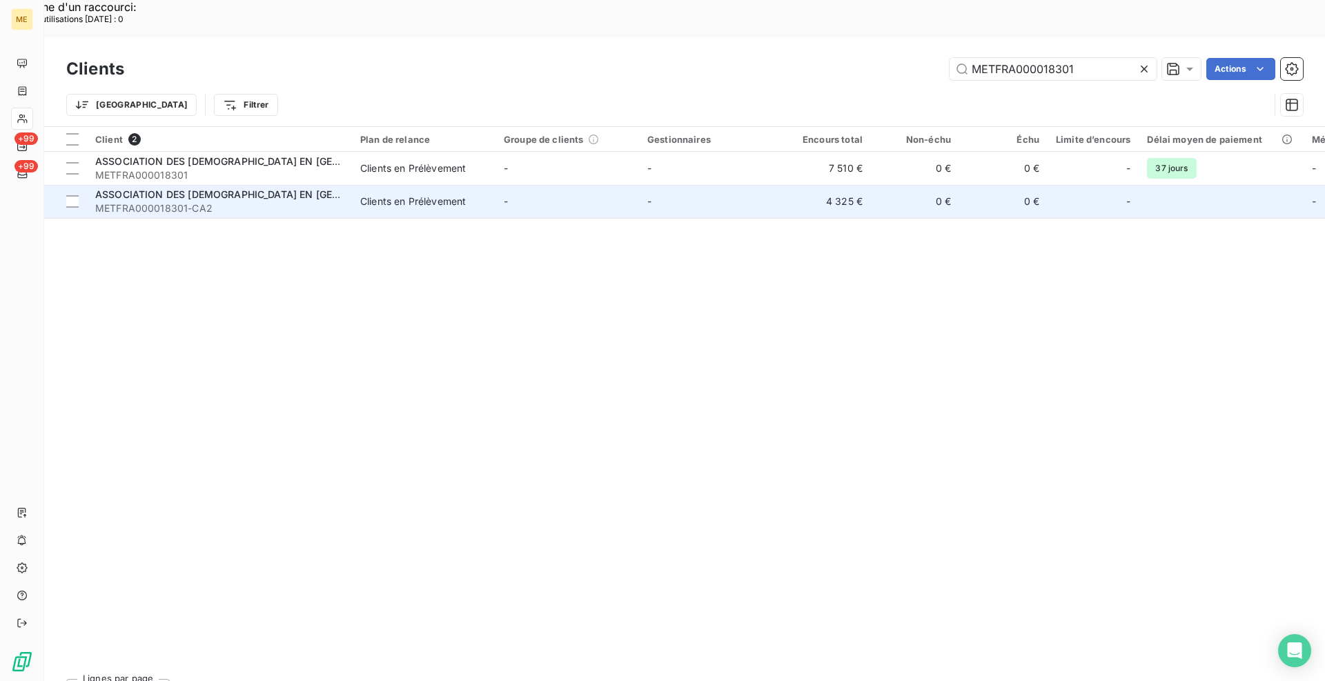
click at [237, 188] on span "ASSOCIATION DES [DEMOGRAPHIC_DATA] EN [GEOGRAPHIC_DATA]" at bounding box center [255, 194] width 320 height 12
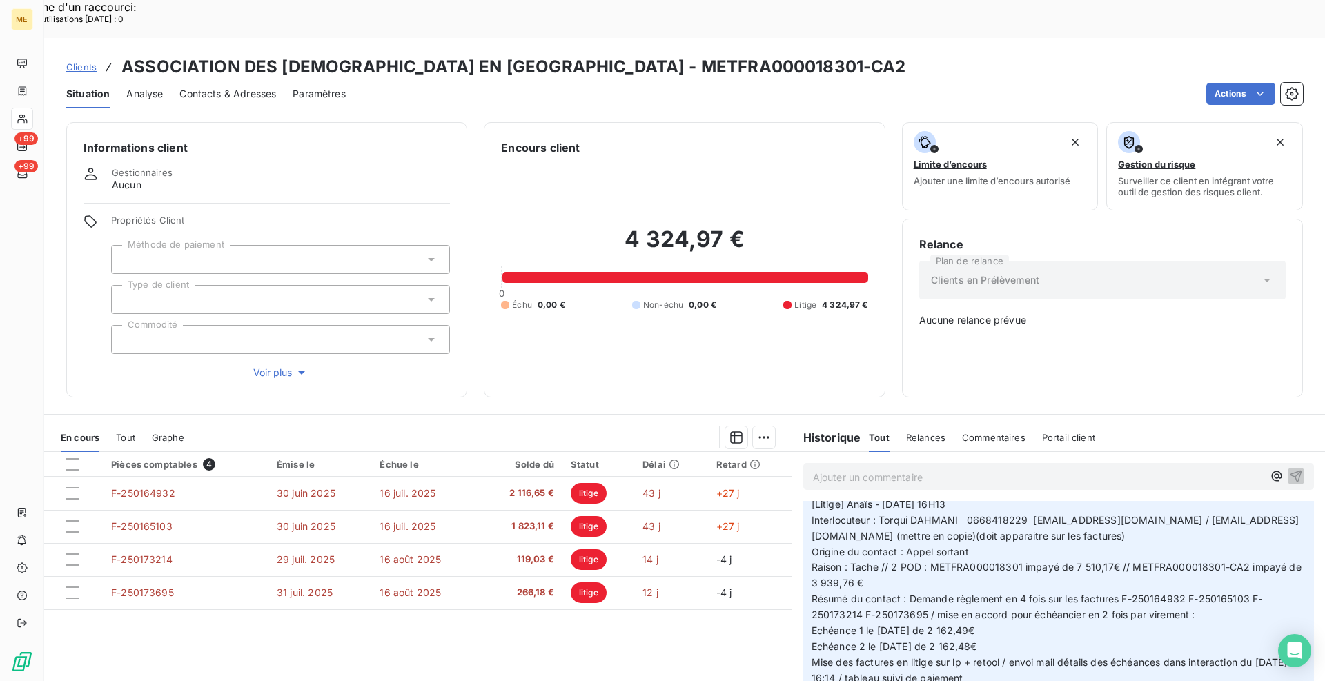
scroll to position [69, 0]
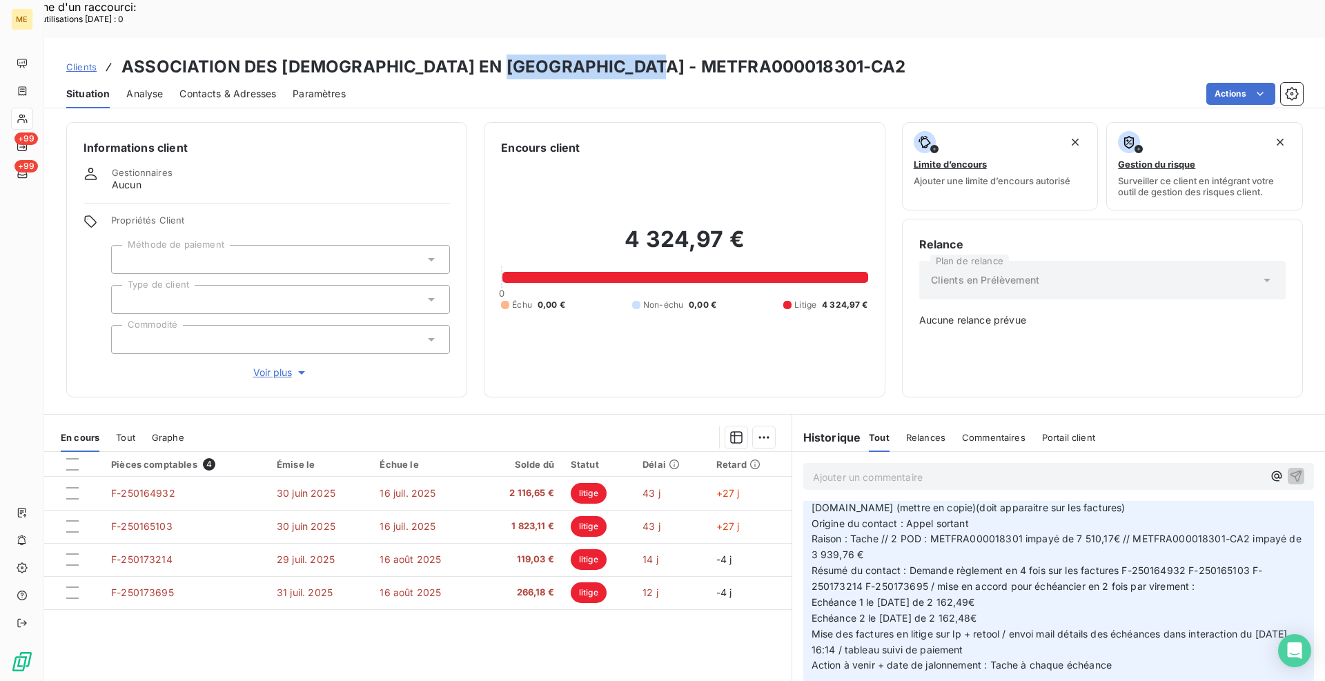
drag, startPoint x: 666, startPoint y: 30, endPoint x: 512, endPoint y: 29, distance: 153.9
click at [512, 55] on h3 "ASSOCIATION DES [DEMOGRAPHIC_DATA] EN [GEOGRAPHIC_DATA] - METFRA000018301-CA2" at bounding box center [513, 67] width 785 height 25
copy h3 "METFRA000018301"
click at [948, 469] on p "Ajouter un commentaire ﻿" at bounding box center [1038, 477] width 450 height 17
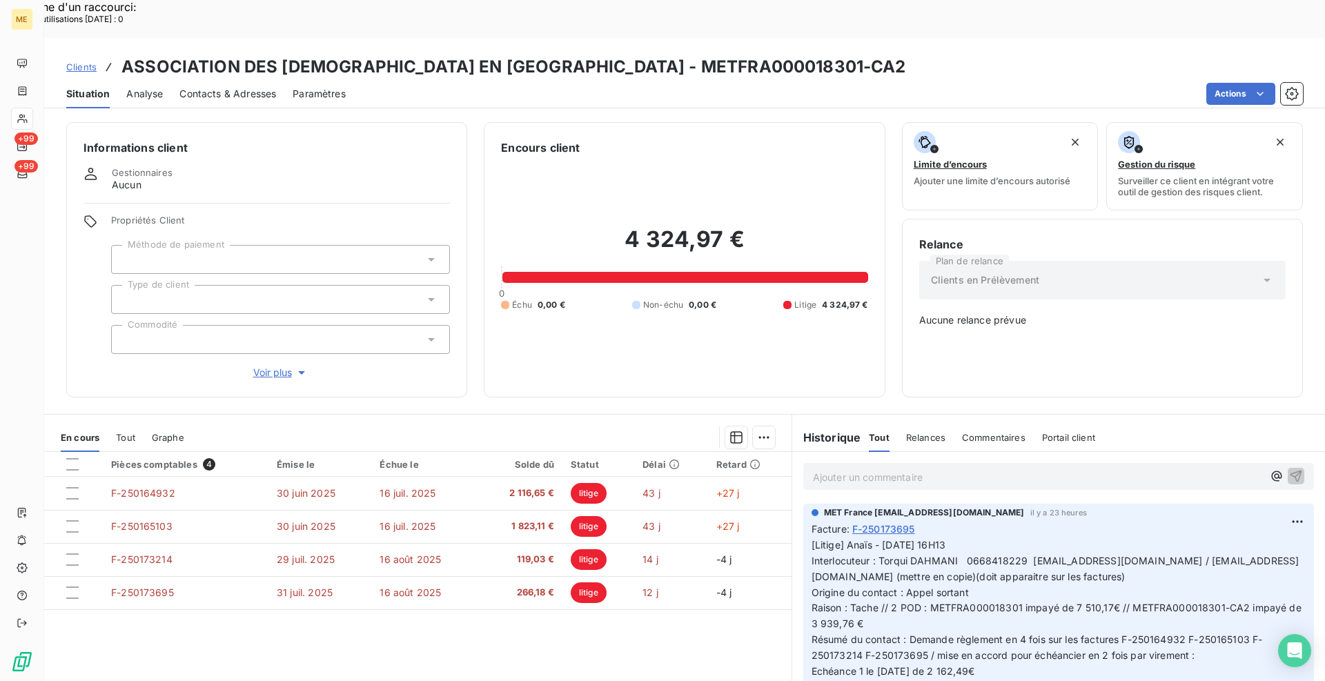
click at [869, 469] on p "Ajouter un commentaire ﻿" at bounding box center [1038, 477] width 450 height 17
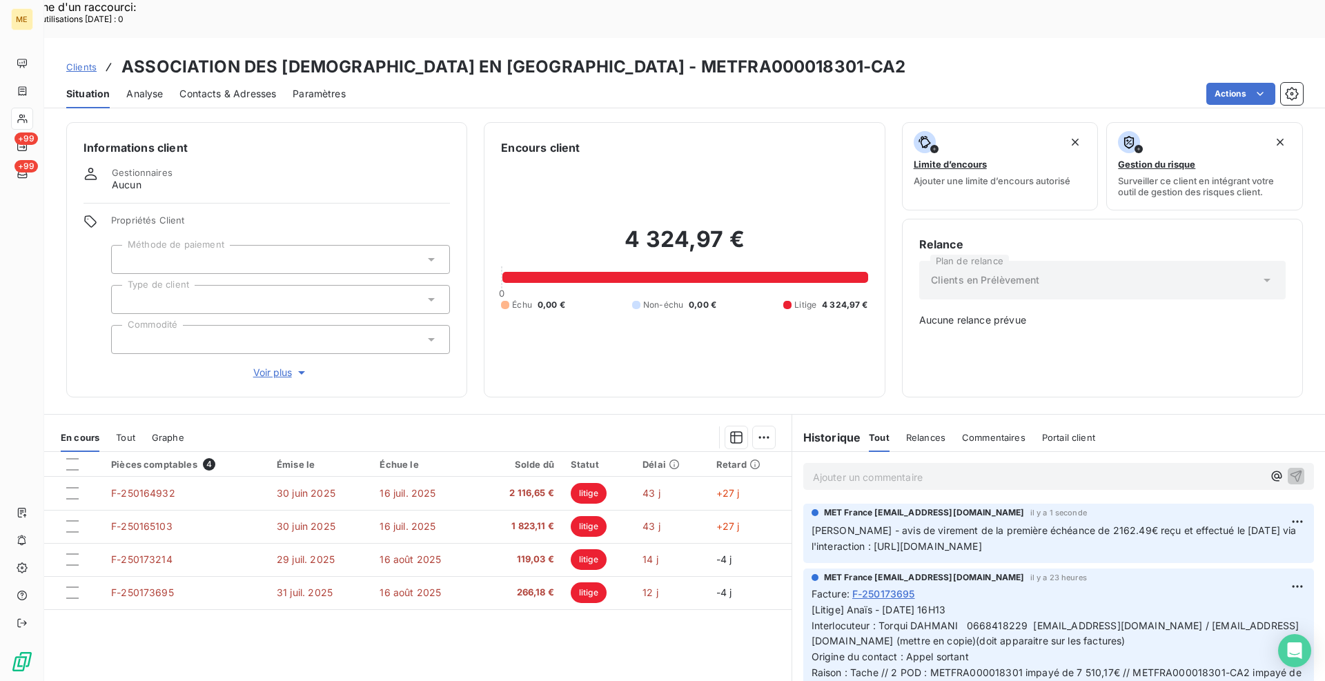
click at [80, 61] on span "Clients" at bounding box center [81, 66] width 30 height 11
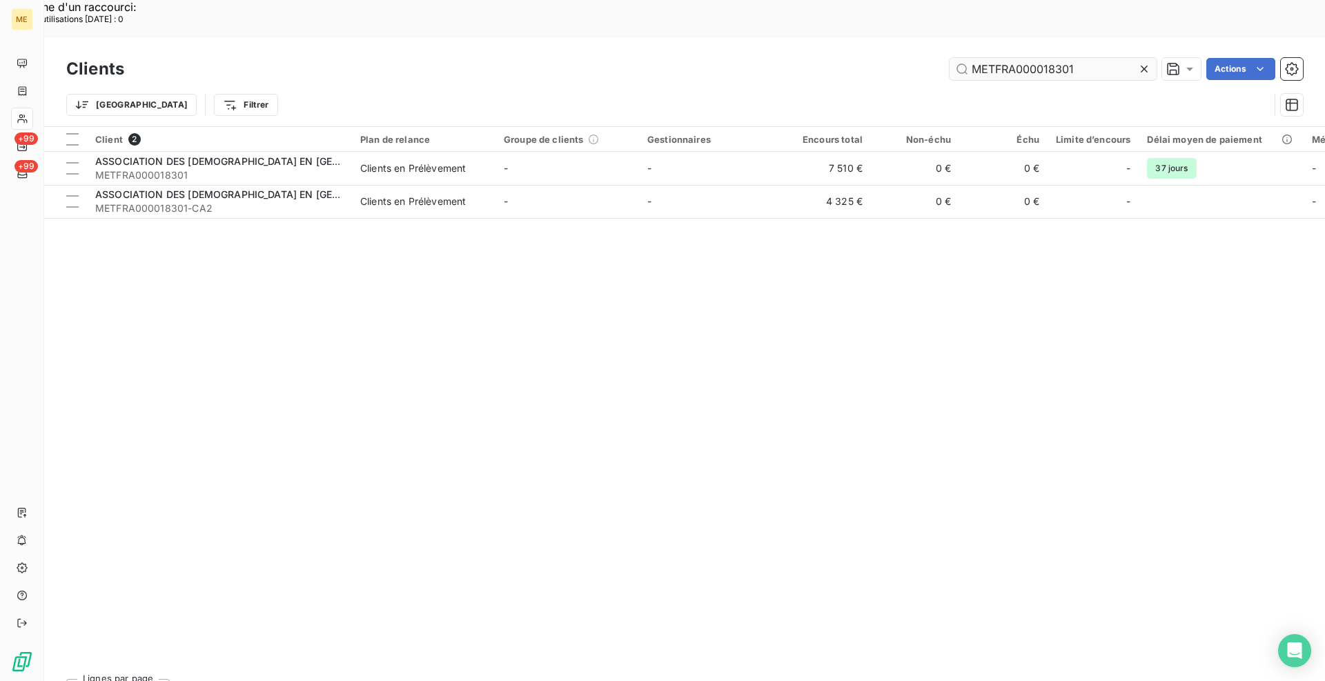
click at [999, 58] on input "METFRA000018301" at bounding box center [1053, 69] width 207 height 22
drag, startPoint x: 999, startPoint y: 31, endPoint x: 988, endPoint y: 29, distance: 10.6
click at [994, 58] on input "METFRA000018301" at bounding box center [1053, 69] width 207 height 22
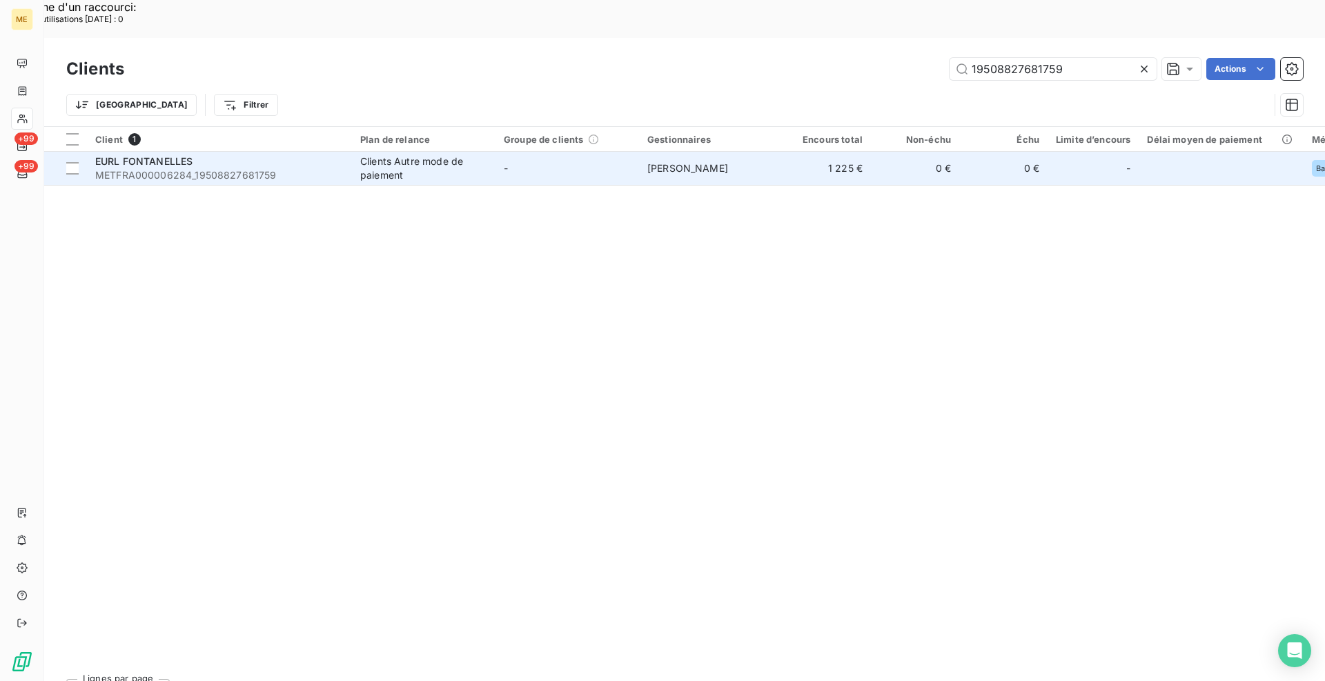
type input "19508827681759"
click at [238, 168] on span "METFRA000006284_19508827681759" at bounding box center [219, 175] width 248 height 14
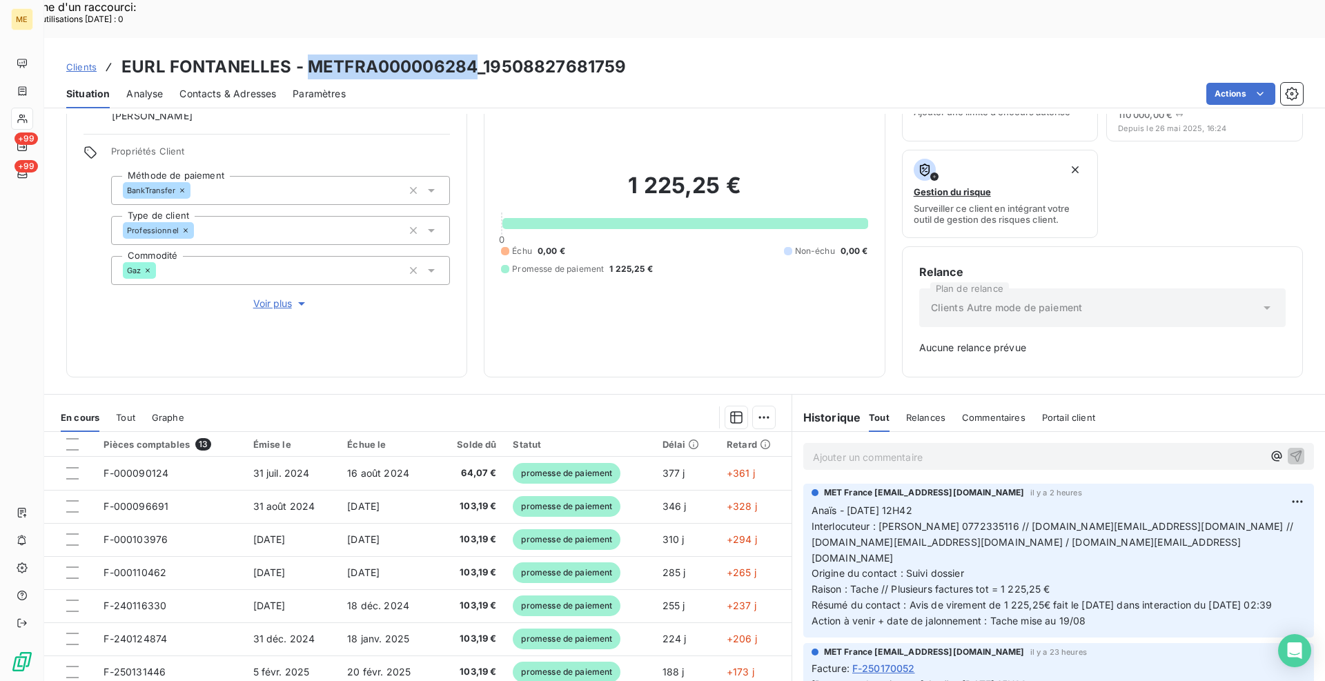
drag, startPoint x: 474, startPoint y: 26, endPoint x: 311, endPoint y: 24, distance: 163.6
click at [311, 55] on h3 "EURL FONTANELLES - METFRA000006284_19508827681759" at bounding box center [373, 67] width 504 height 25
copy h3 "METFRA000006284"
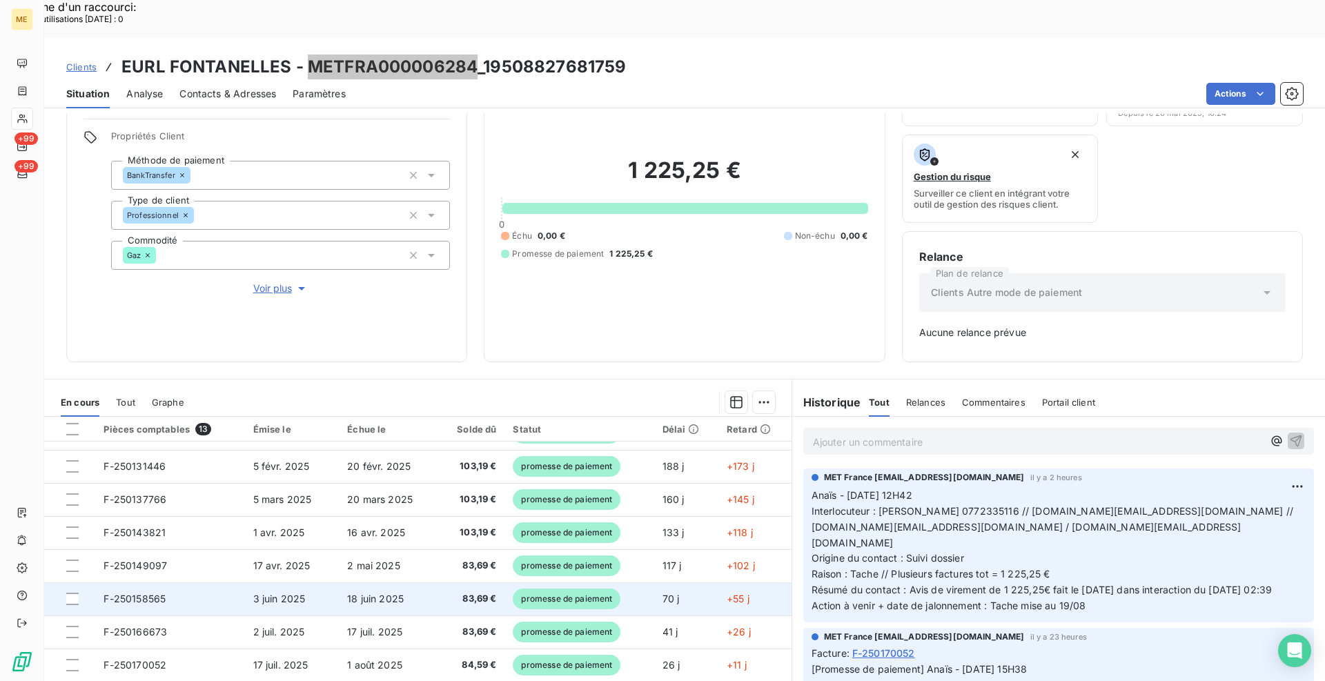
scroll to position [89, 0]
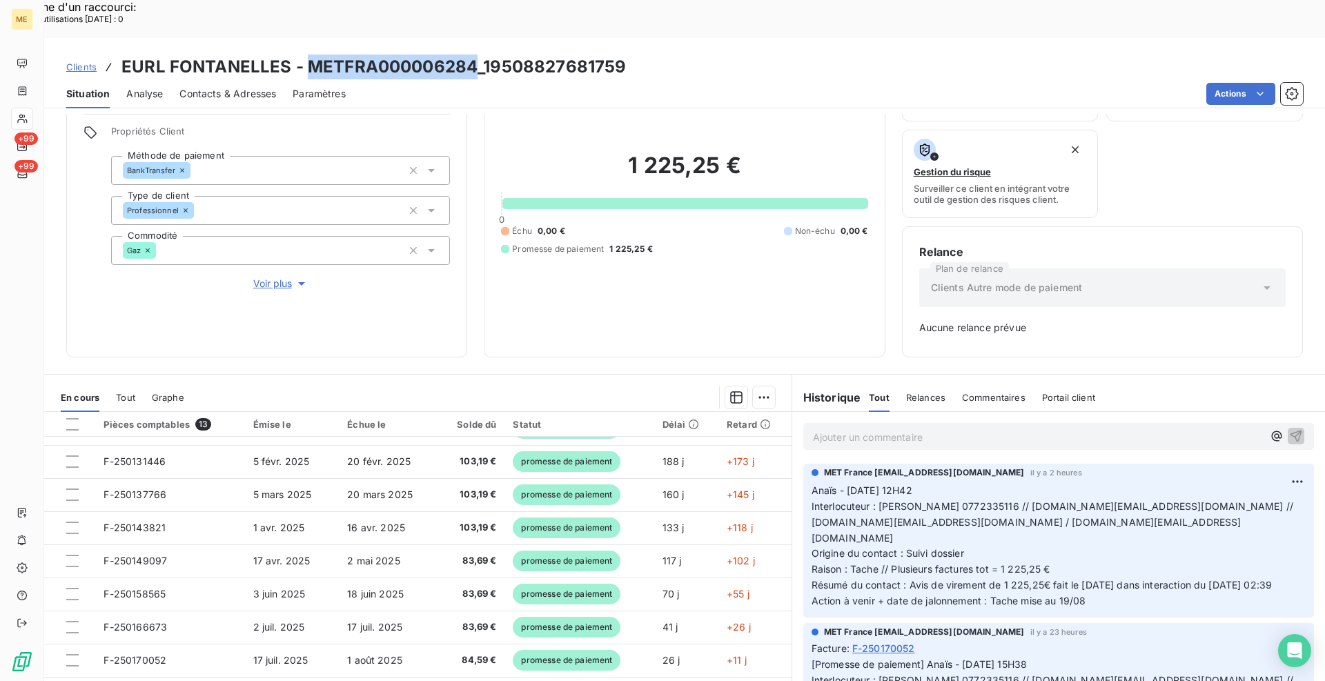
click at [412, 55] on h3 "EURL FONTANELLES - METFRA000006284_19508827681759" at bounding box center [373, 67] width 504 height 25
click at [569, 83] on div "Actions" at bounding box center [832, 94] width 941 height 22
click at [324, 55] on div "Clients EURL FONTANELLES - METFRA000006284_19508827681759" at bounding box center [684, 67] width 1281 height 25
click at [631, 55] on div "Clients EURL FONTANELLES - METFRA000006284_19508827681759" at bounding box center [684, 67] width 1281 height 25
drag, startPoint x: 631, startPoint y: 22, endPoint x: 311, endPoint y: 23, distance: 320.9
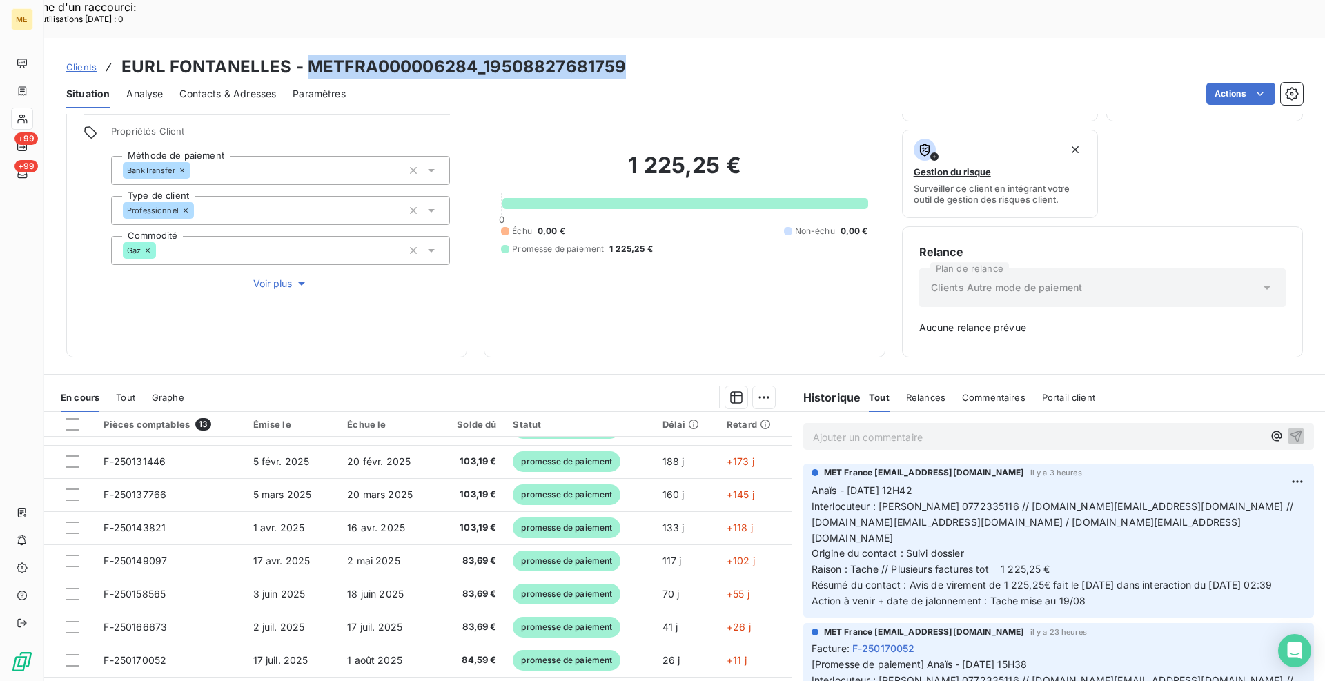
click at [311, 55] on div "Clients EURL FONTANELLES - METFRA000006284_19508827681759" at bounding box center [684, 67] width 1281 height 25
copy h3 "METFRA000006284_19508827681759"
click at [83, 61] on span "Clients" at bounding box center [81, 66] width 30 height 11
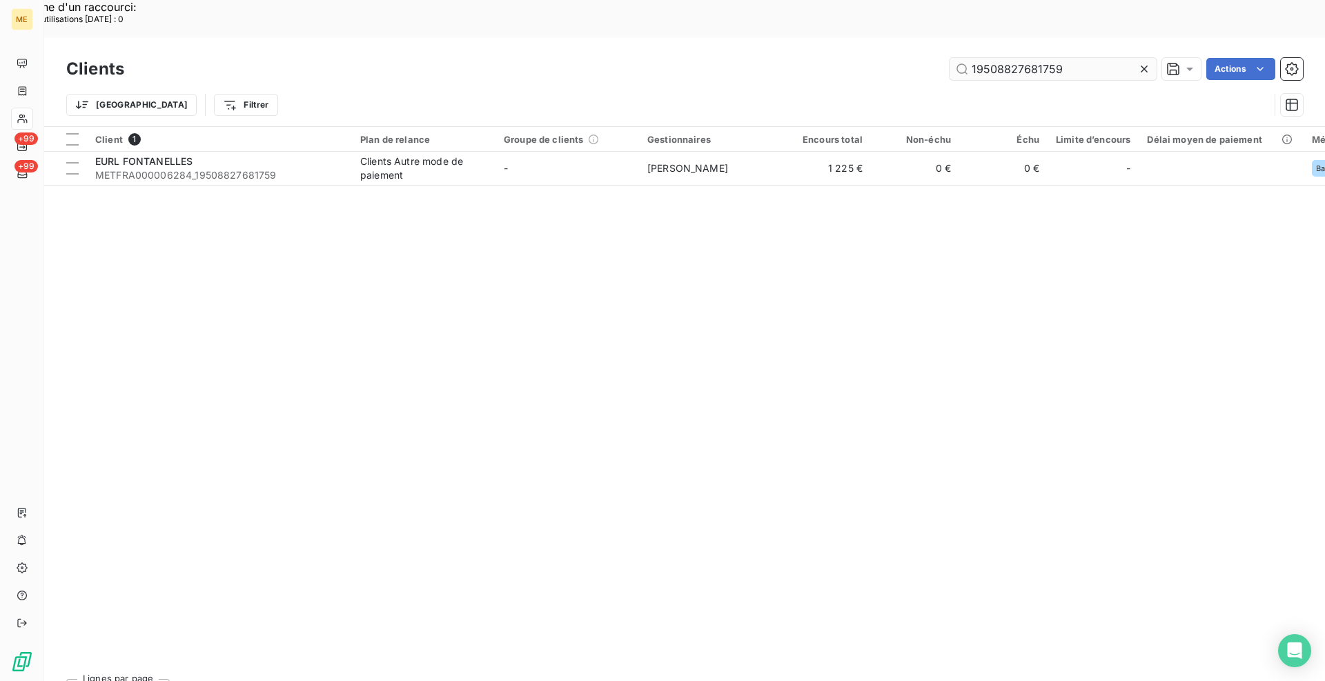
click at [1019, 58] on input "19508827681759" at bounding box center [1053, 69] width 207 height 22
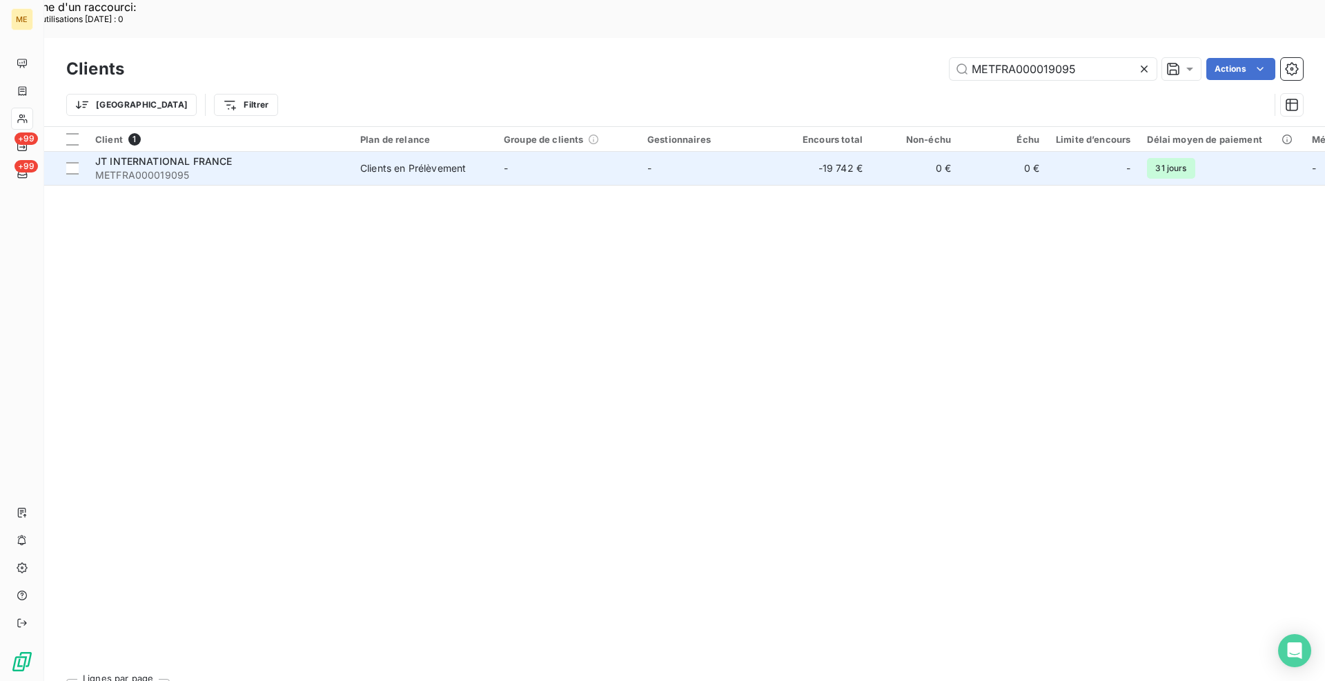
type input "METFRA000019095"
click at [217, 155] on span "JT INTERNATIONAL FRANCE" at bounding box center [163, 161] width 137 height 12
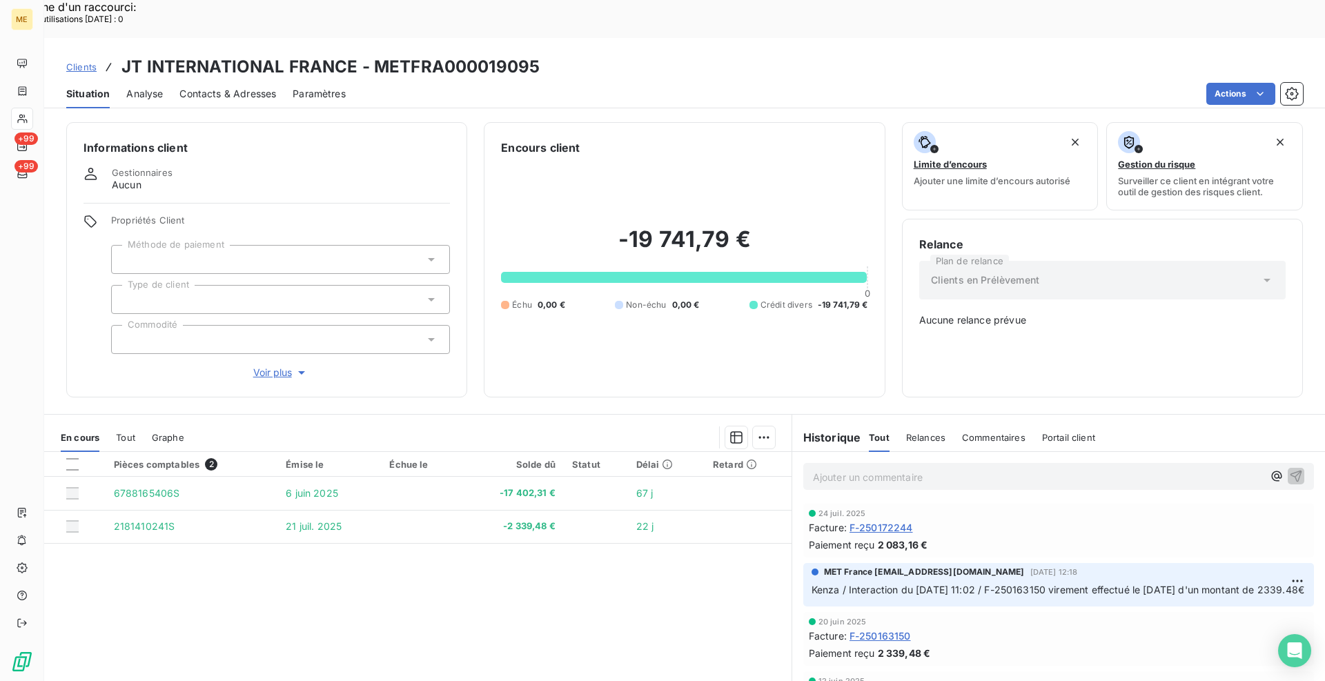
click at [875, 520] on span "F-250172244" at bounding box center [881, 527] width 63 height 14
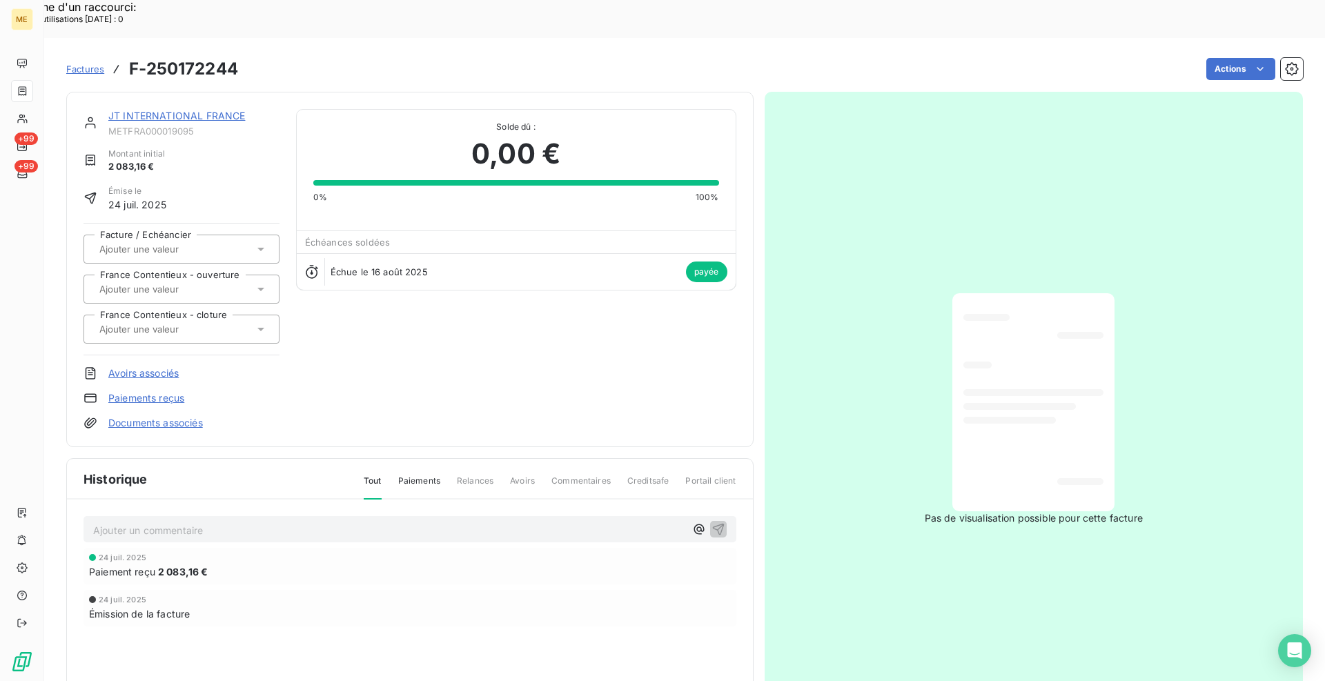
click at [159, 110] on link "JT INTERNATIONAL FRANCE" at bounding box center [176, 116] width 137 height 12
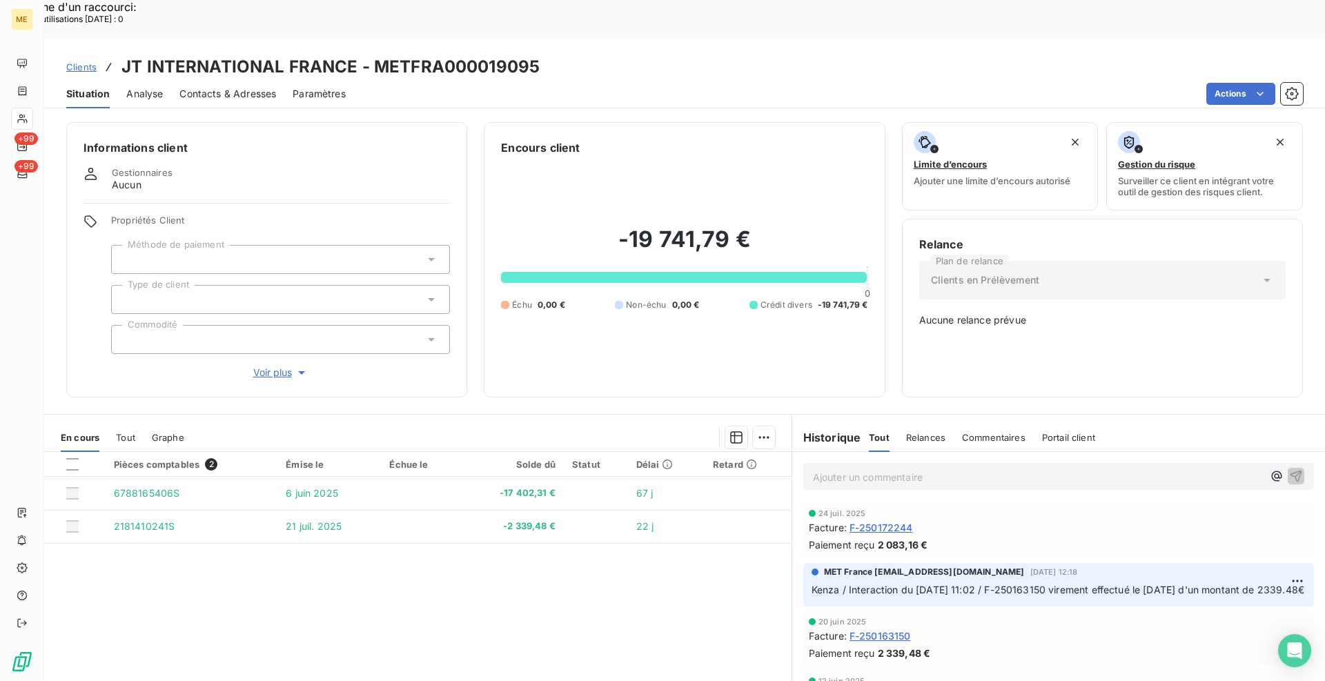
click at [886, 629] on span "F-250163150" at bounding box center [880, 636] width 61 height 14
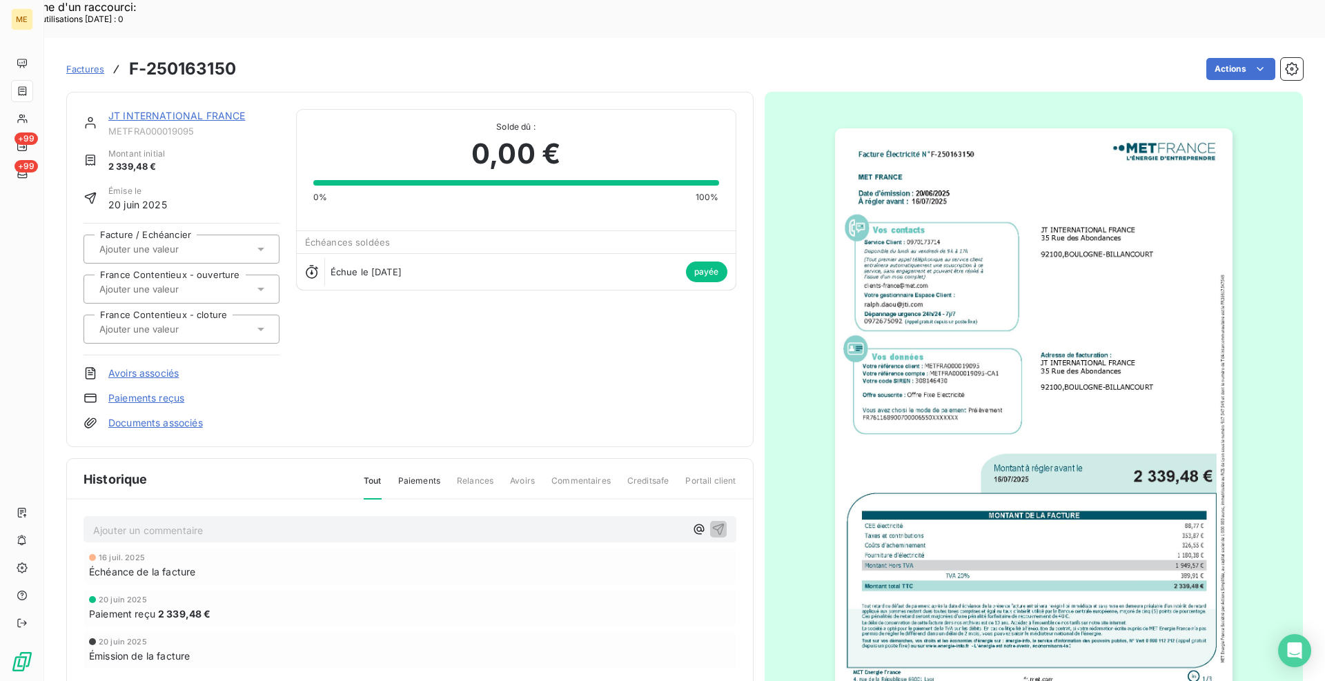
click at [957, 364] on img "button" at bounding box center [1034, 409] width 398 height 562
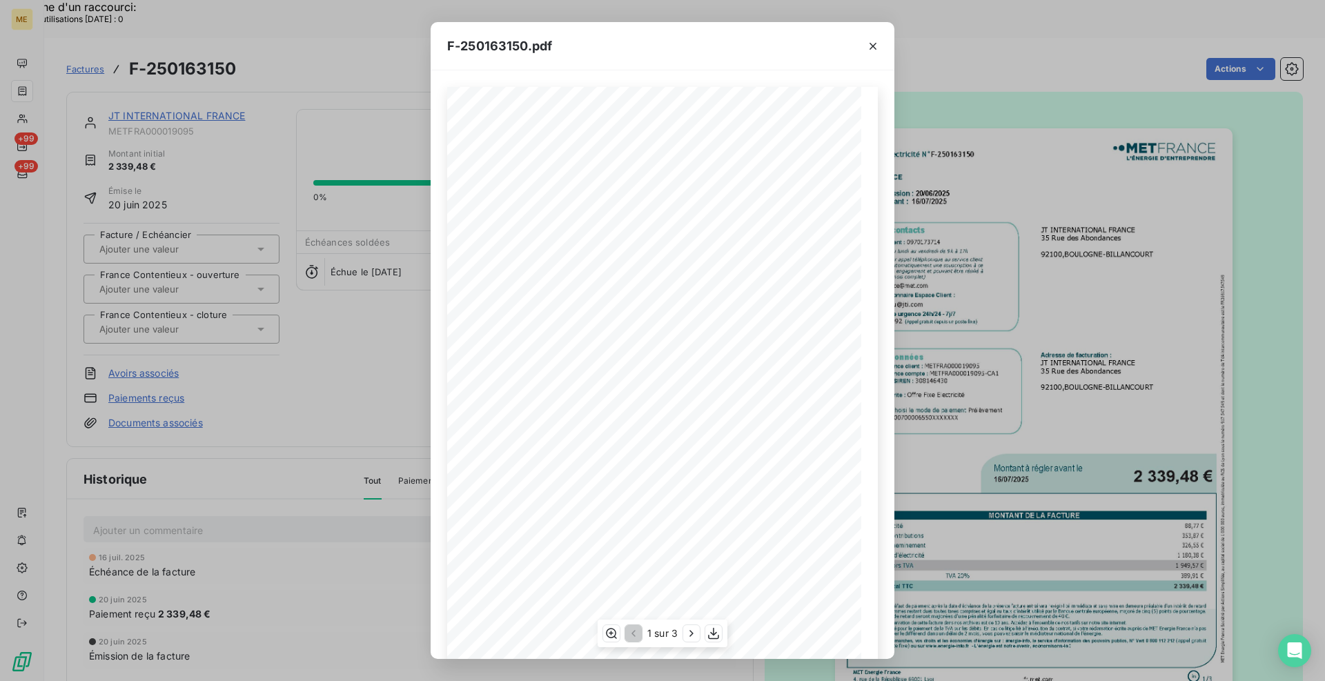
scroll to position [48, 0]
click at [688, 630] on icon "button" at bounding box center [692, 634] width 14 height 14
click at [874, 41] on icon "button" at bounding box center [873, 46] width 14 height 14
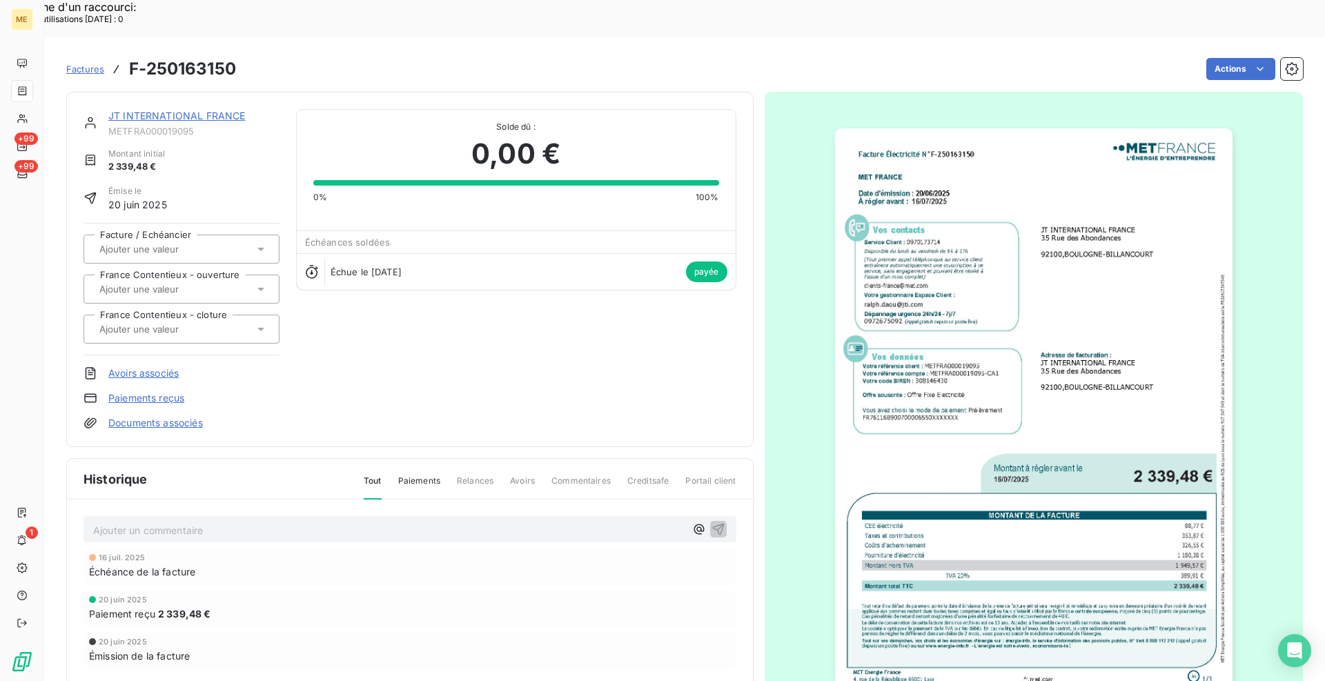
click at [135, 110] on link "JT INTERNATIONAL FRANCE" at bounding box center [176, 116] width 137 height 12
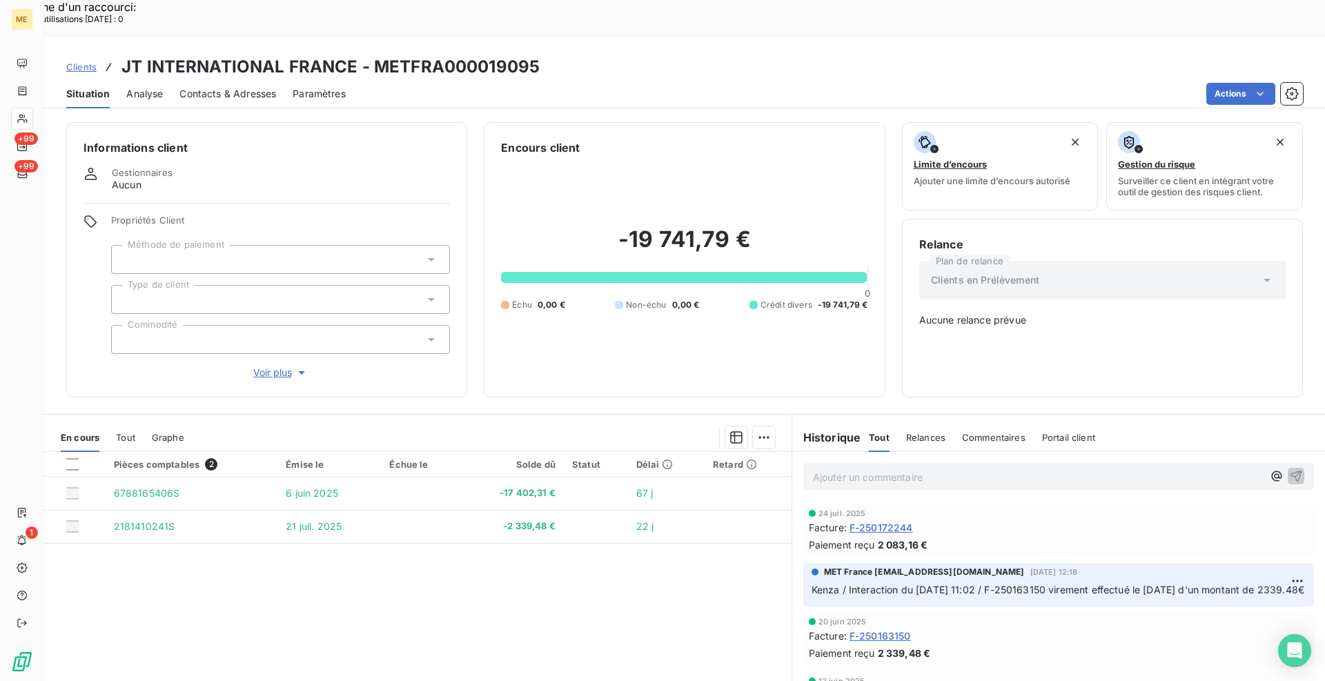
click at [79, 61] on span "Clients" at bounding box center [81, 66] width 30 height 11
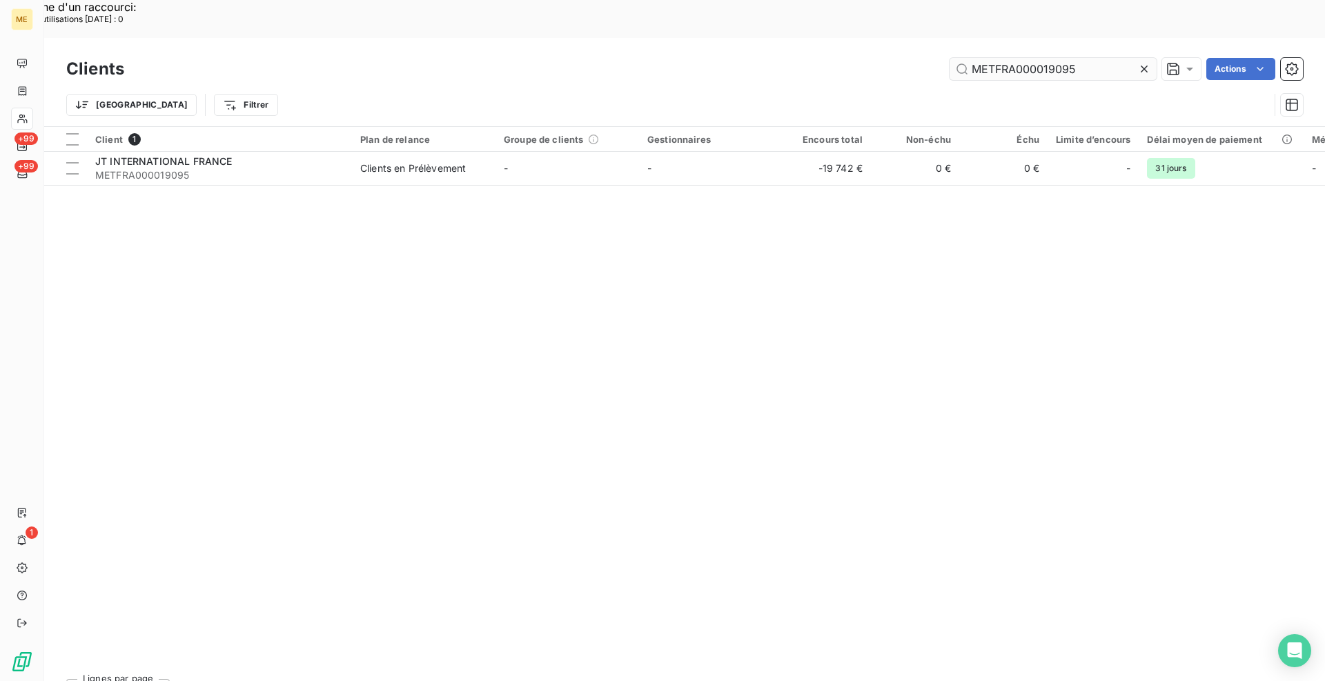
click at [995, 58] on input "METFRA000019095" at bounding box center [1053, 69] width 207 height 22
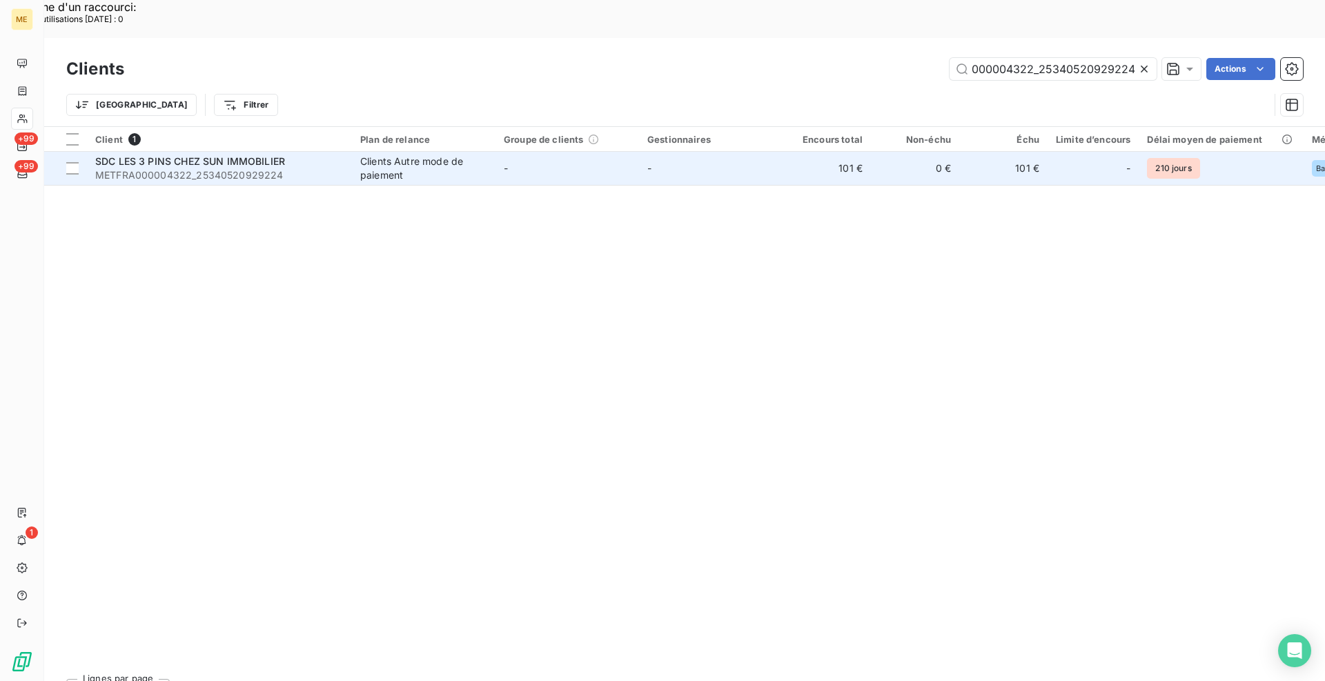
type input "METFRA000004322_25340520929224"
click at [400, 155] on div "Clients Autre mode de paiement" at bounding box center [423, 169] width 127 height 28
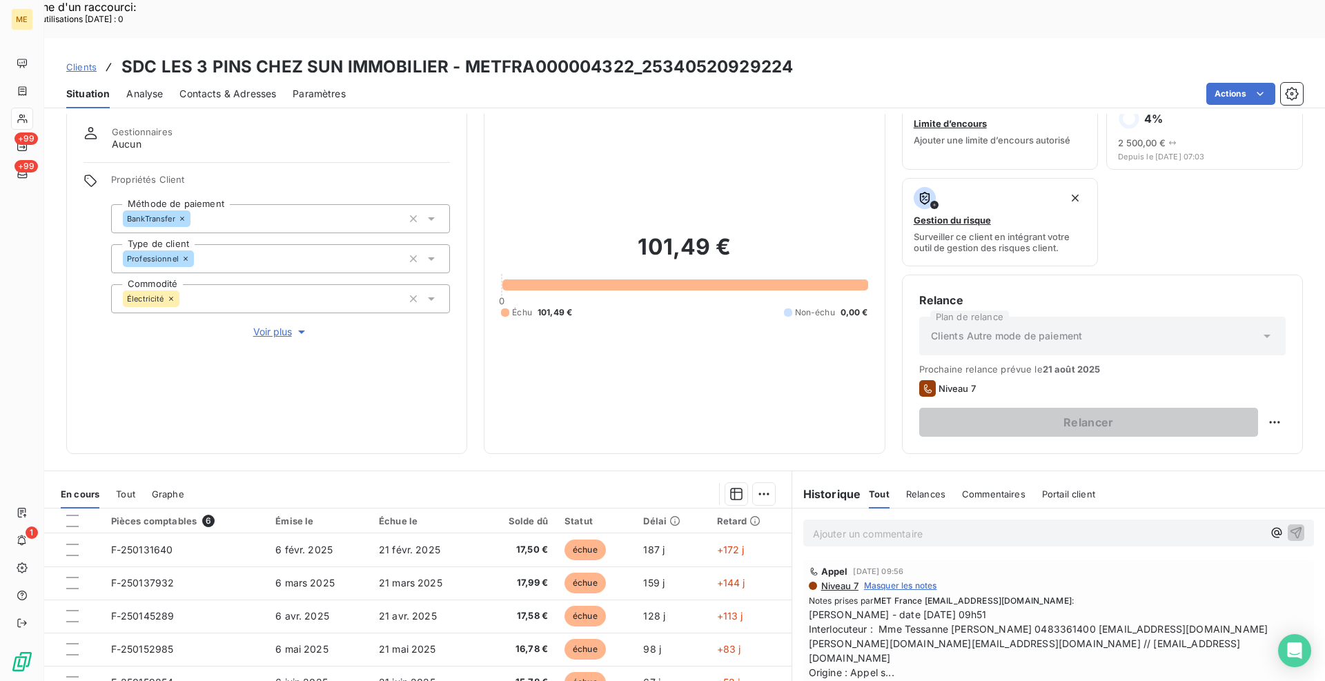
scroll to position [69, 0]
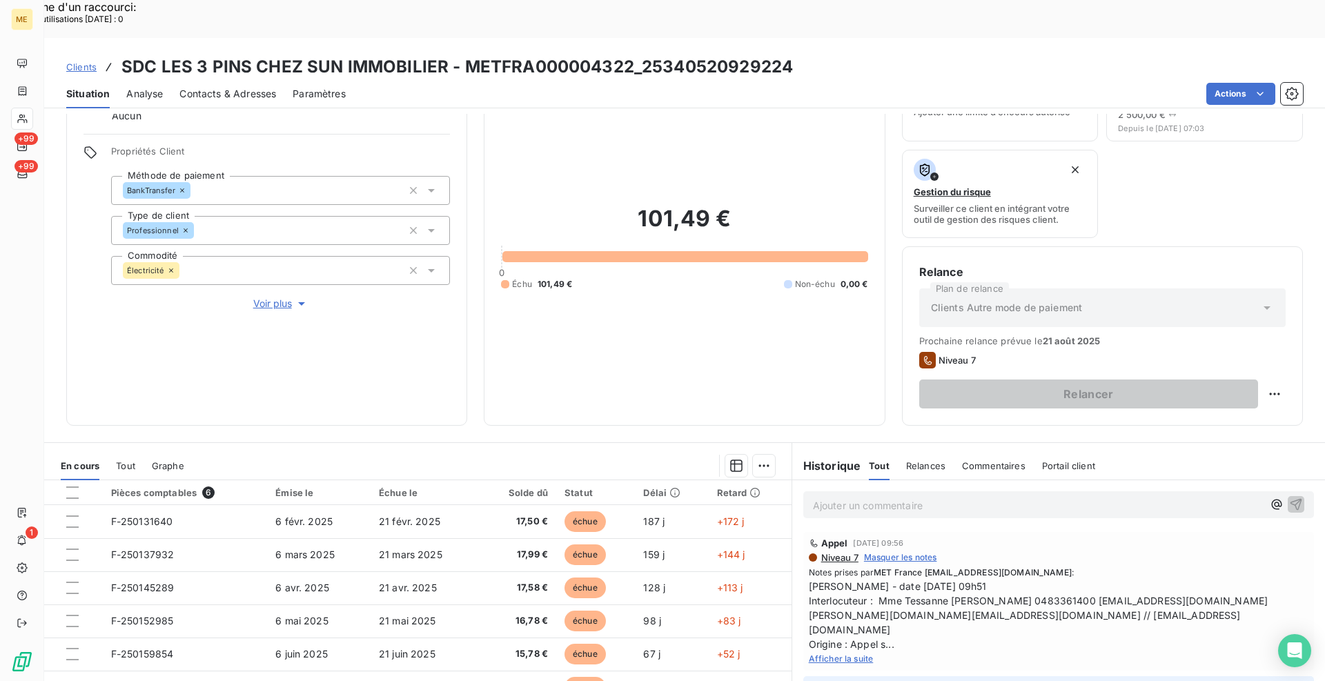
click at [837, 654] on span "Afficher la suite" at bounding box center [841, 659] width 65 height 10
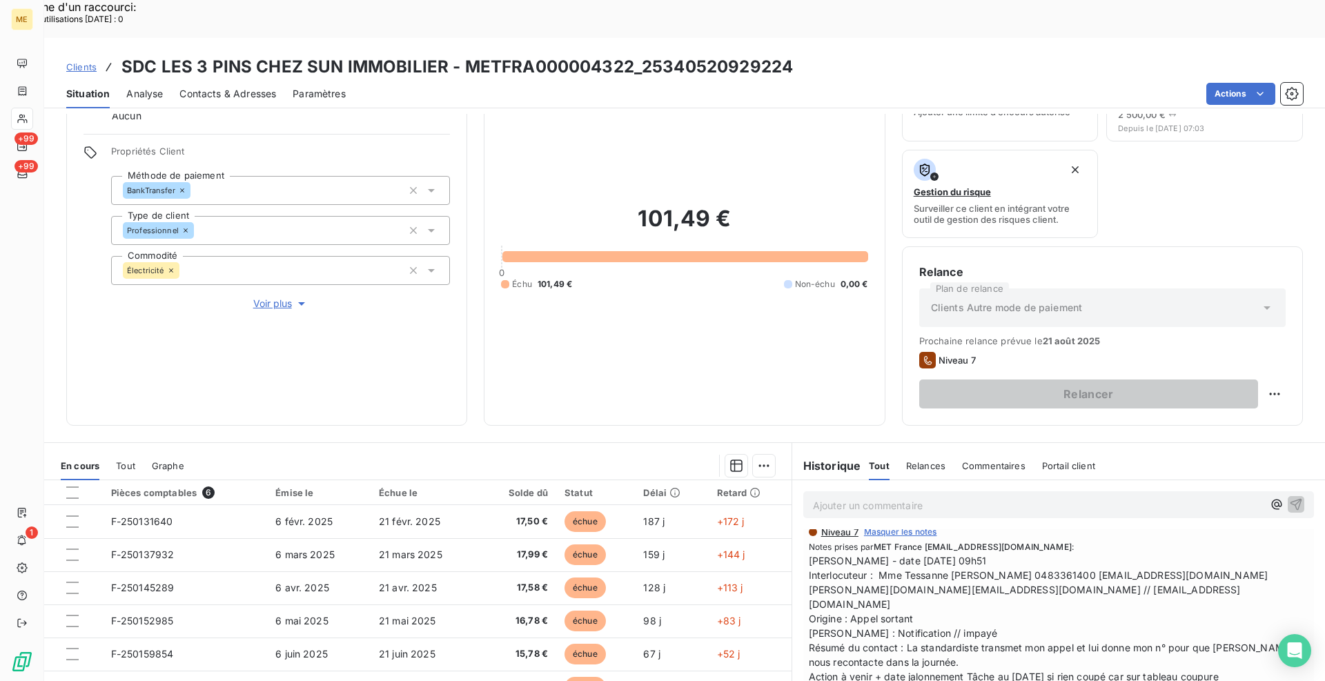
scroll to position [0, 0]
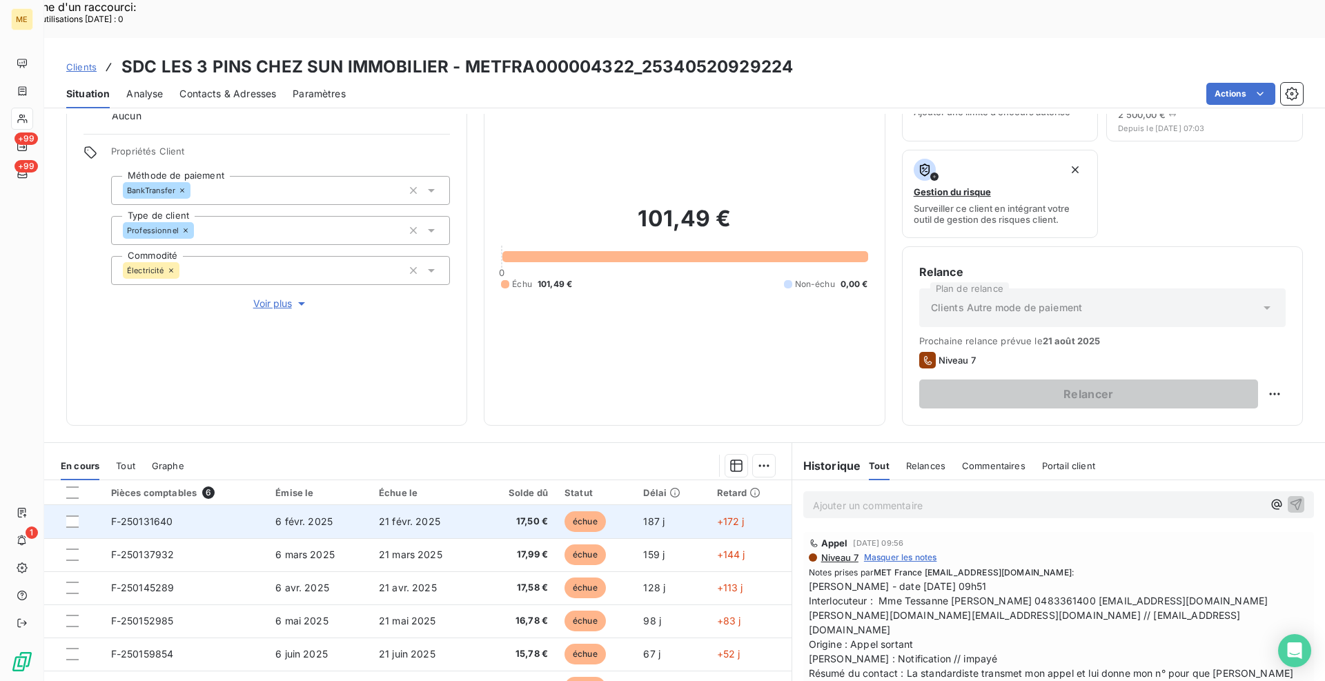
click at [141, 516] on span "F-250131640" at bounding box center [142, 522] width 62 height 12
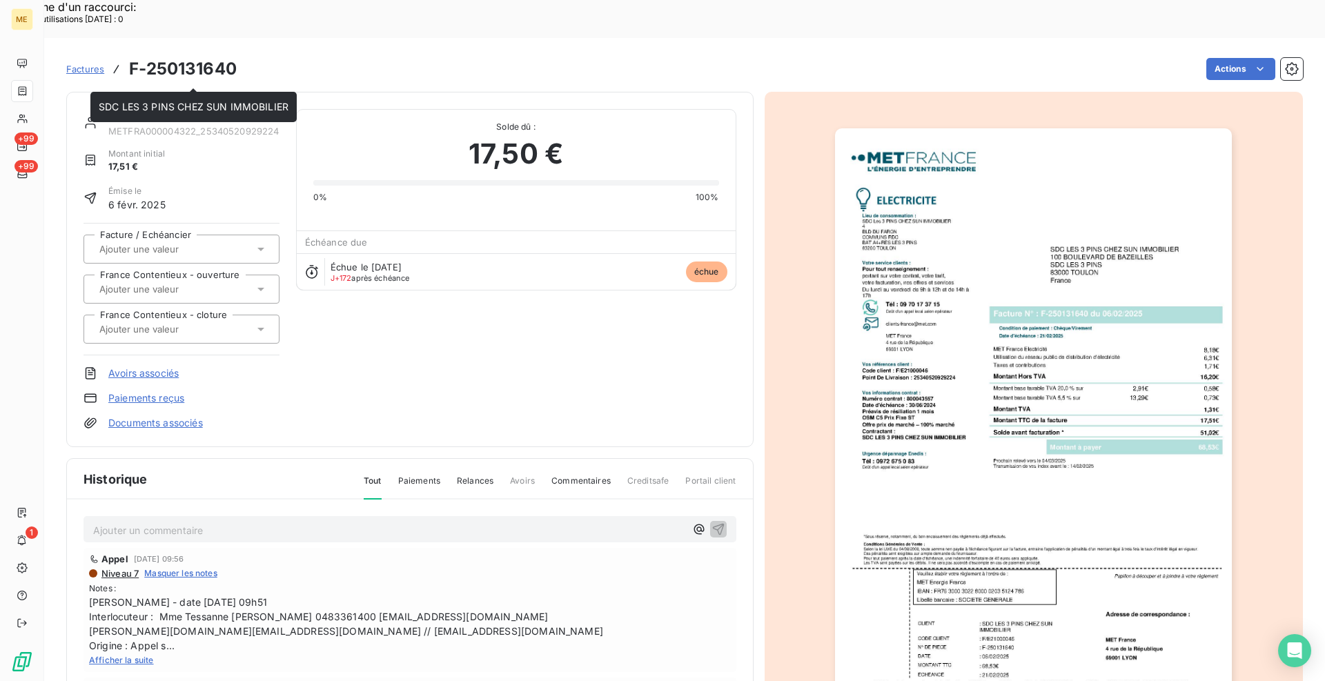
click at [124, 110] on link "SDC LES 3 PINS CHEZ SUN IMMOBILIER" at bounding box center [203, 116] width 190 height 12
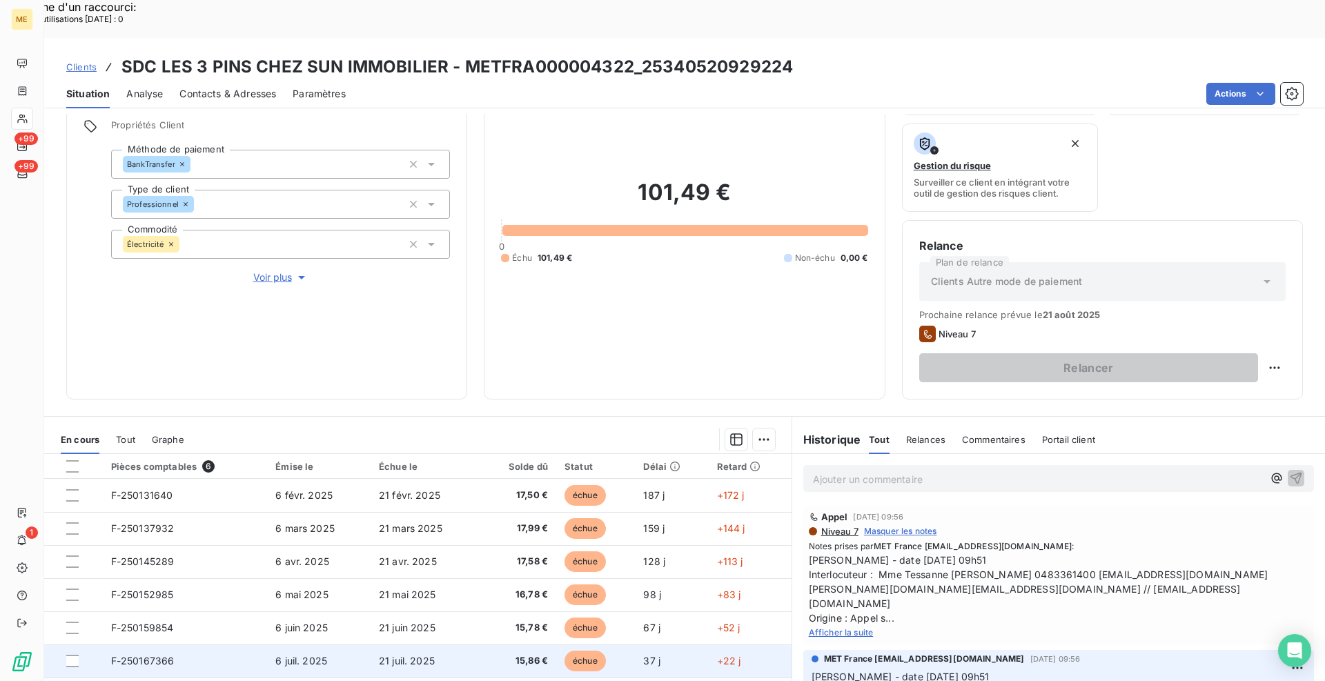
scroll to position [137, 0]
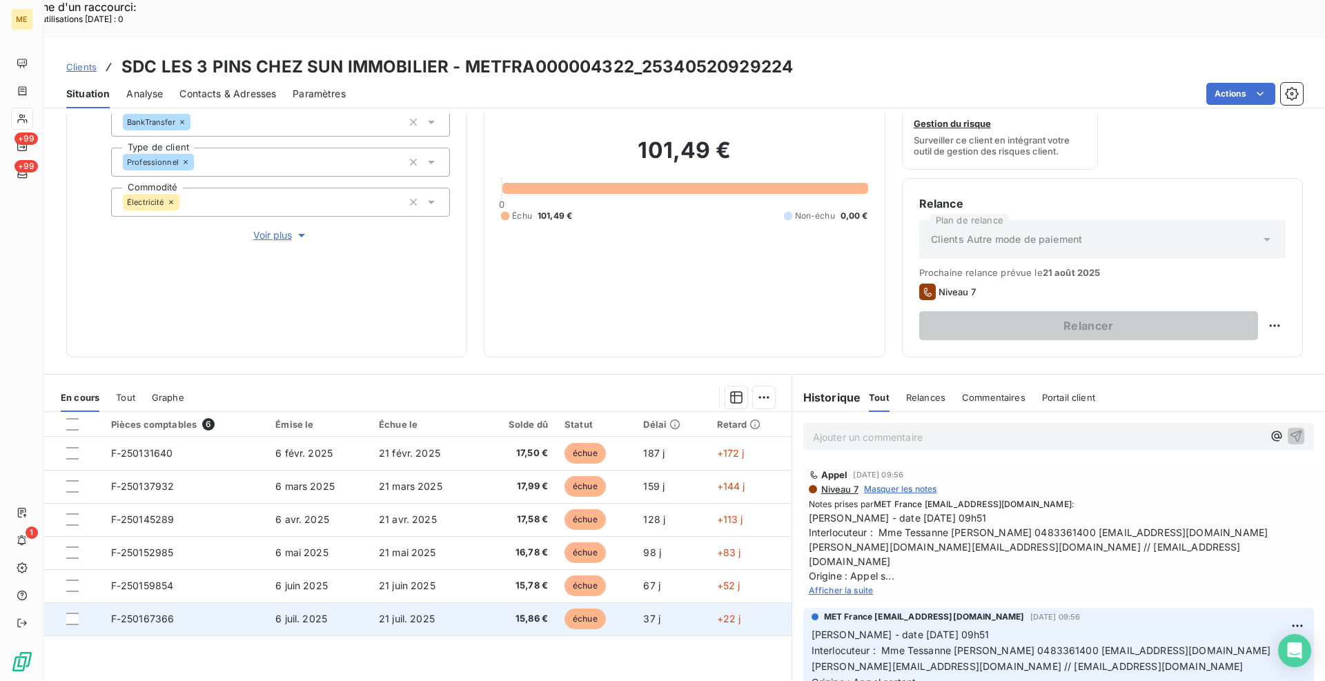
click at [145, 613] on span "F-250167366" at bounding box center [142, 619] width 63 height 12
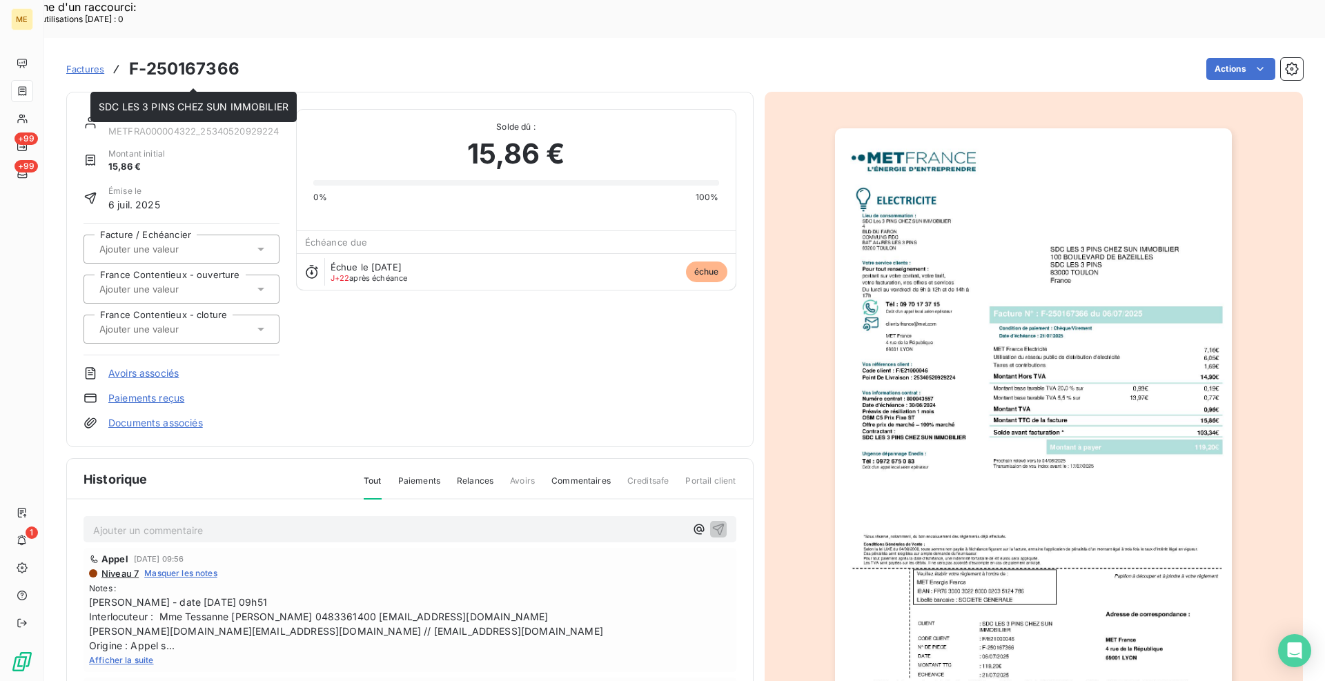
click at [173, 110] on link "SDC LES 3 PINS CHEZ SUN IMMOBILIER" at bounding box center [203, 116] width 190 height 12
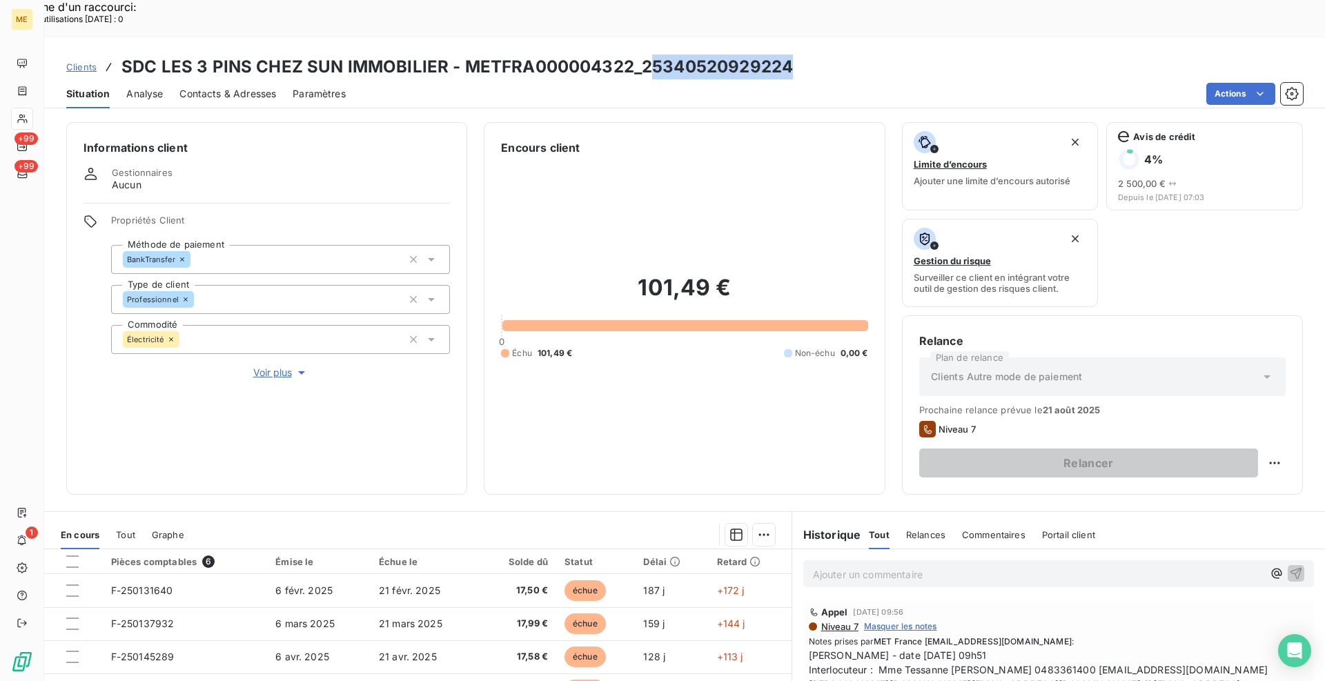
drag, startPoint x: 791, startPoint y: 29, endPoint x: 642, endPoint y: 24, distance: 149.1
click at [642, 55] on div "Clients SDC LES 3 PINS CHEZ SUN IMMOBILIER - METFRA000004322_25340520929224" at bounding box center [684, 67] width 1281 height 25
copy h3 "5340520929224"
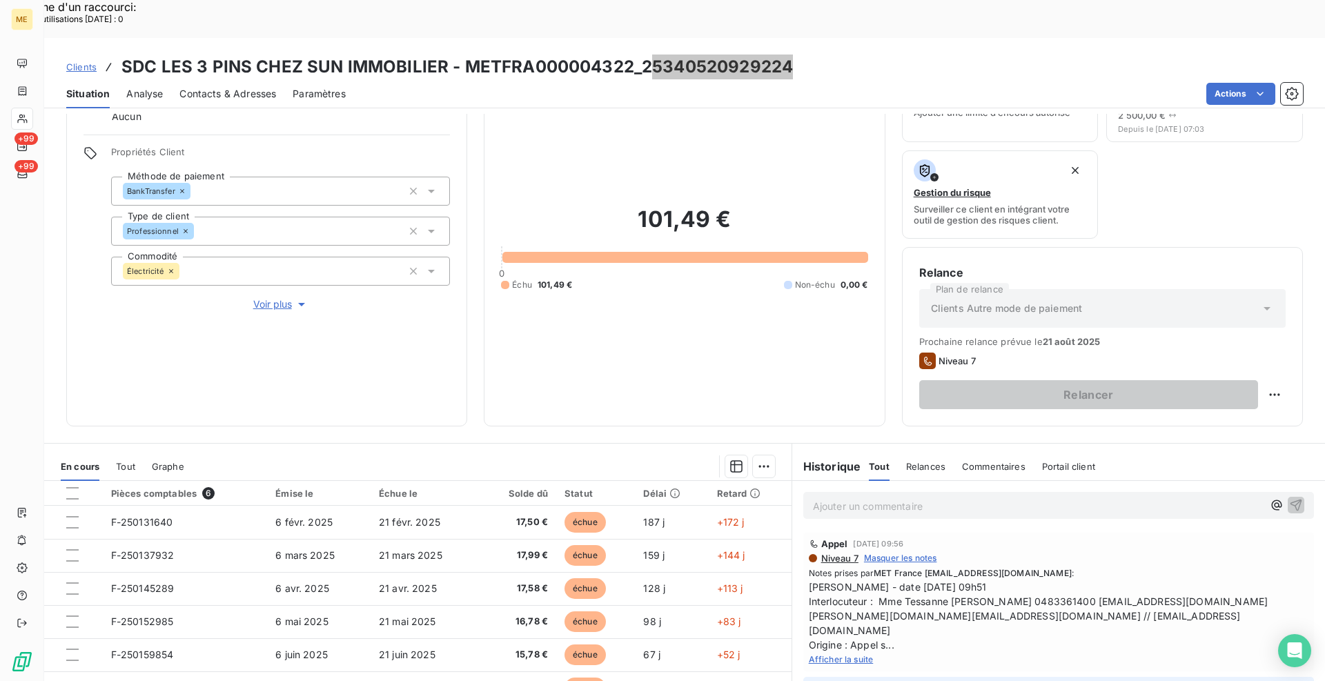
scroll to position [137, 0]
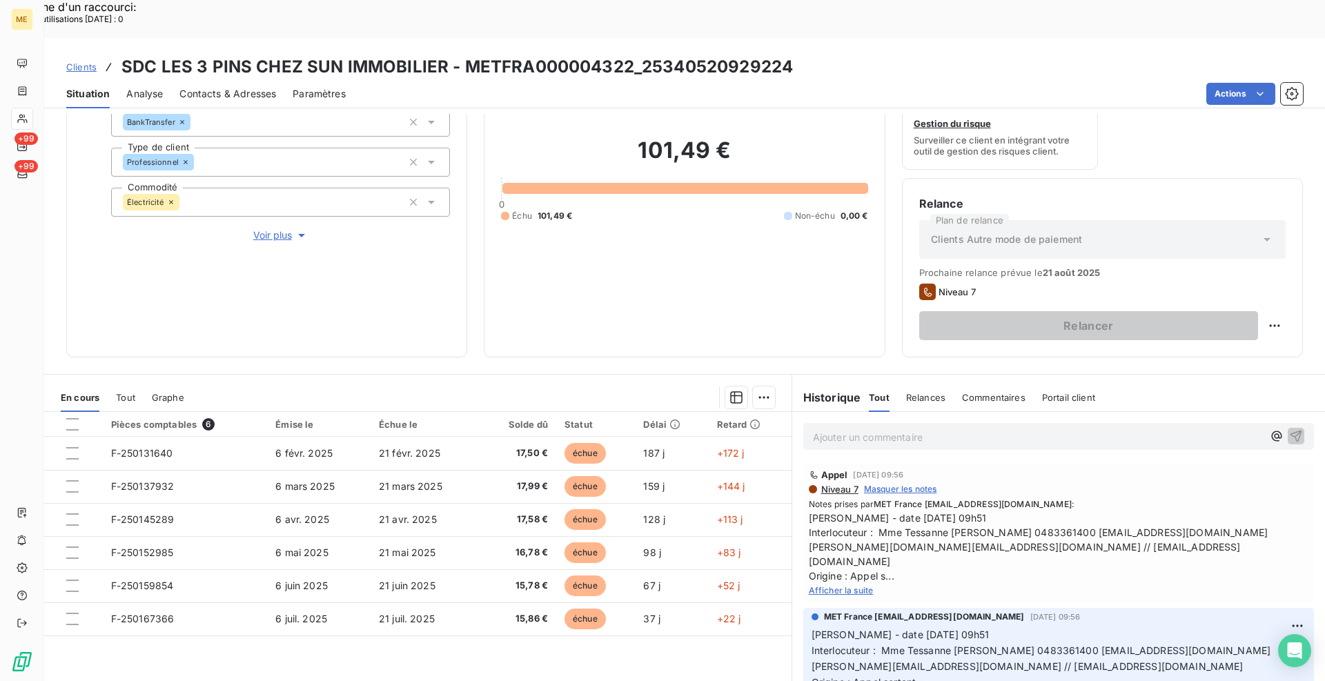
click at [850, 585] on span "Afficher la suite" at bounding box center [841, 590] width 65 height 10
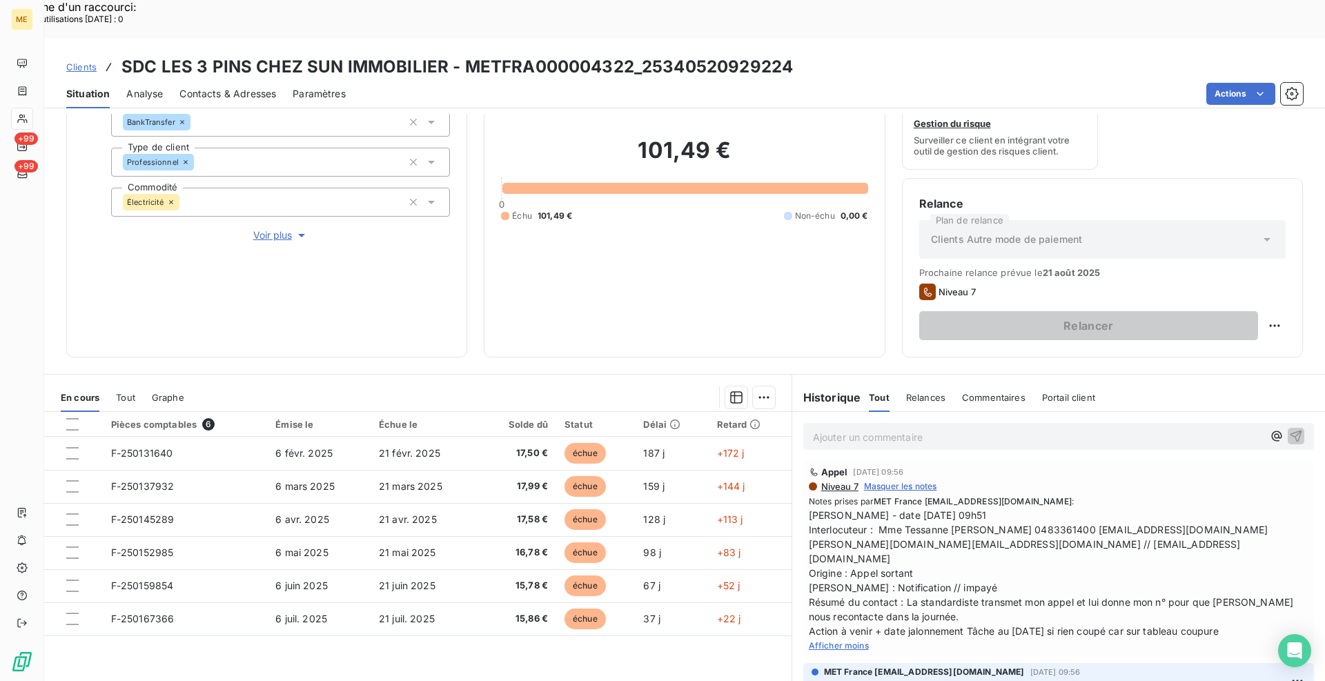
scroll to position [0, 0]
drag, startPoint x: 630, startPoint y: 26, endPoint x: 466, endPoint y: 29, distance: 164.3
click at [466, 55] on h3 "SDC LES 3 PINS CHEZ SUN IMMOBILIER - METFRA000004322_25340520929224" at bounding box center [456, 67] width 671 height 25
copy h3 "METFRA000004322"
click at [472, 311] on div "Informations client Gestionnaires Aucun Propriétés Client Méthode de paiement B…" at bounding box center [684, 171] width 1281 height 373
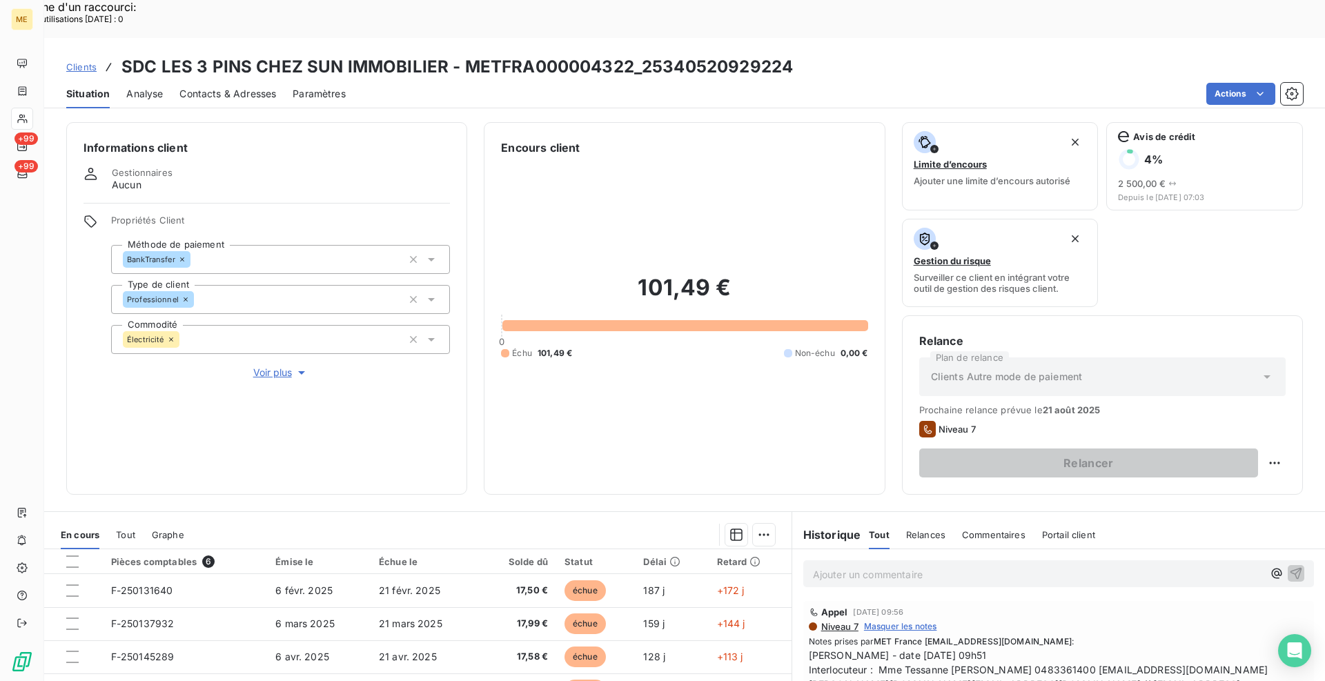
click at [70, 61] on span "Clients" at bounding box center [81, 66] width 30 height 11
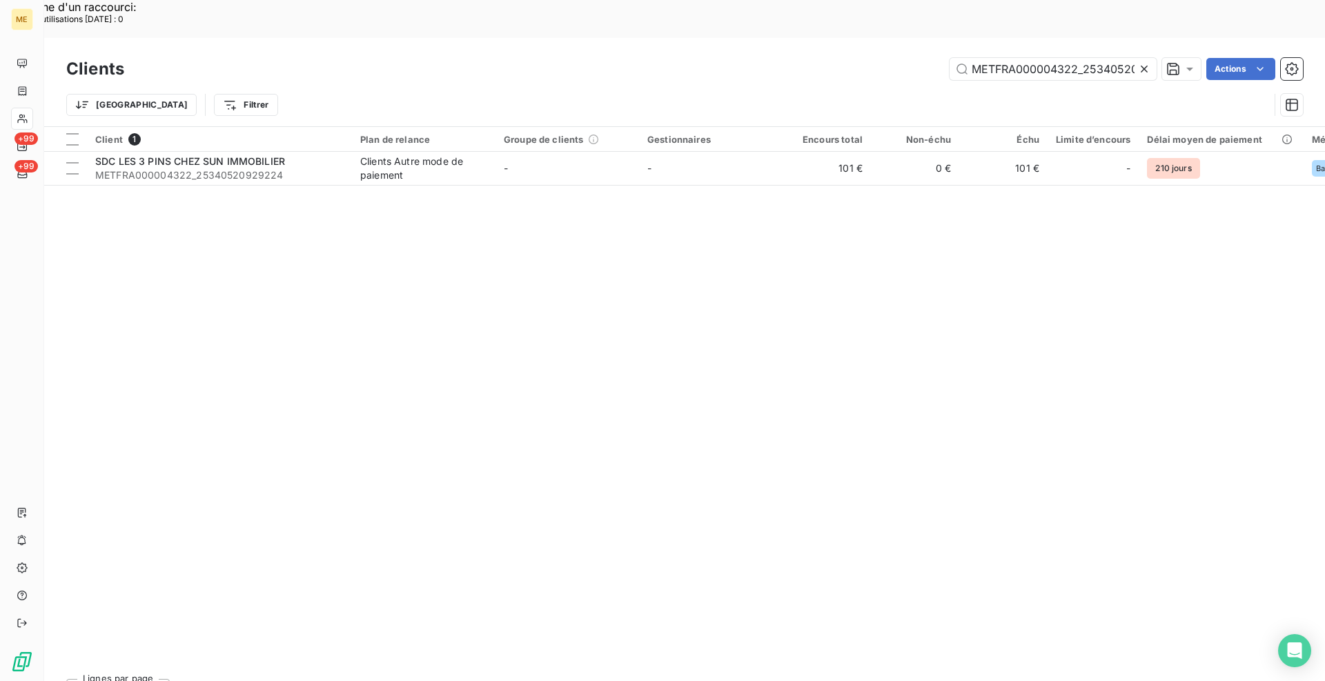
scroll to position [0, 45]
click at [1040, 58] on input "METFRA000004322_25340520929224" at bounding box center [1053, 69] width 207 height 22
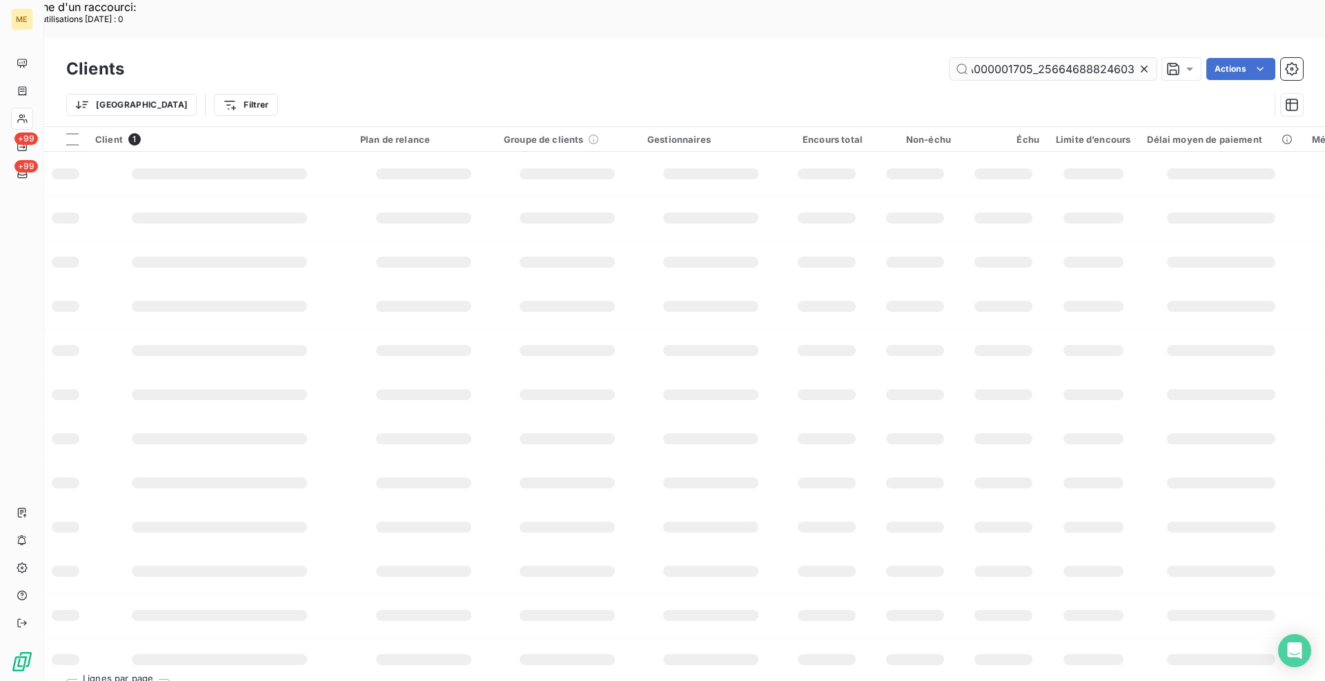
scroll to position [0, 42]
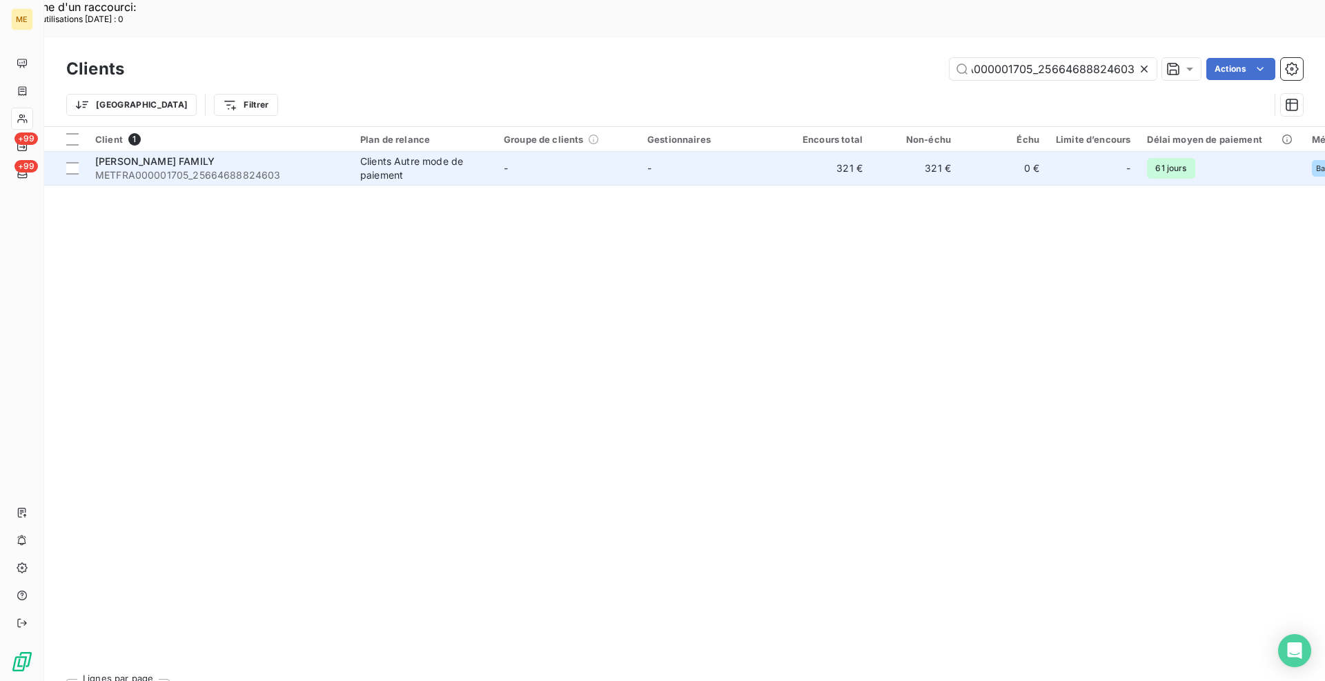
type input "METFRA000001705_25664688824603"
click at [302, 168] on span "METFRA000001705_25664688824603" at bounding box center [219, 175] width 248 height 14
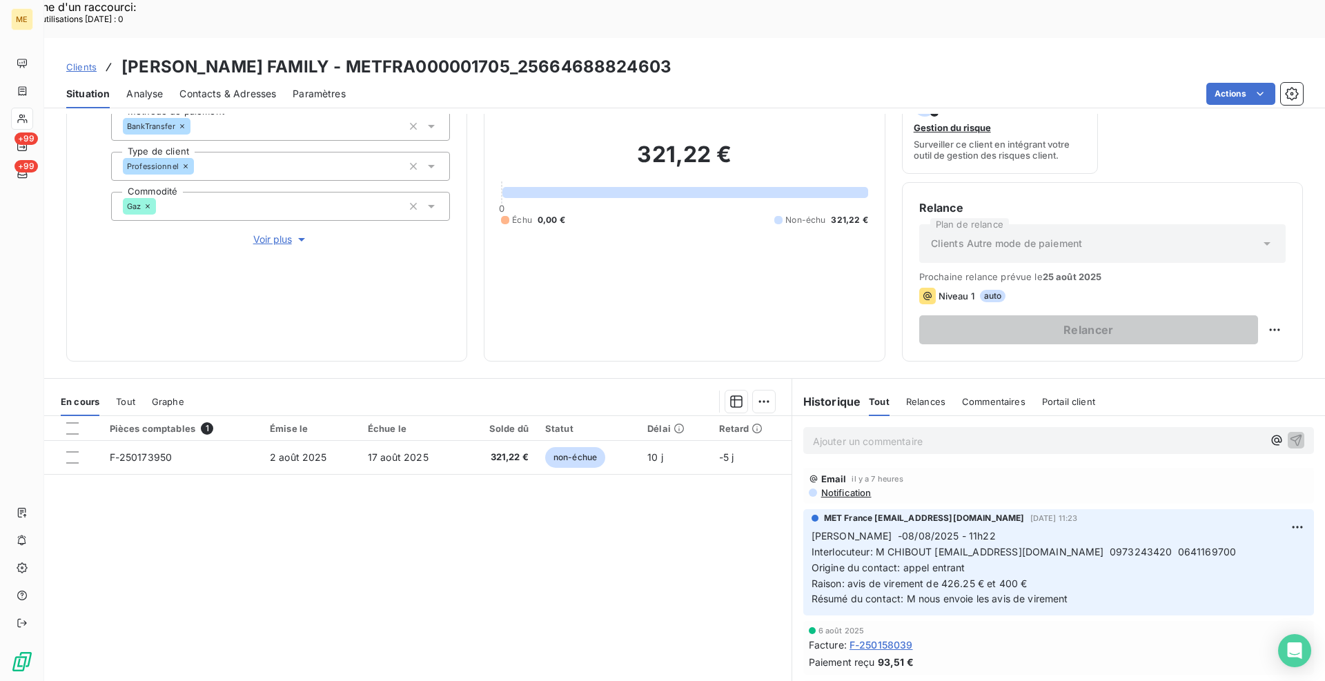
scroll to position [137, 0]
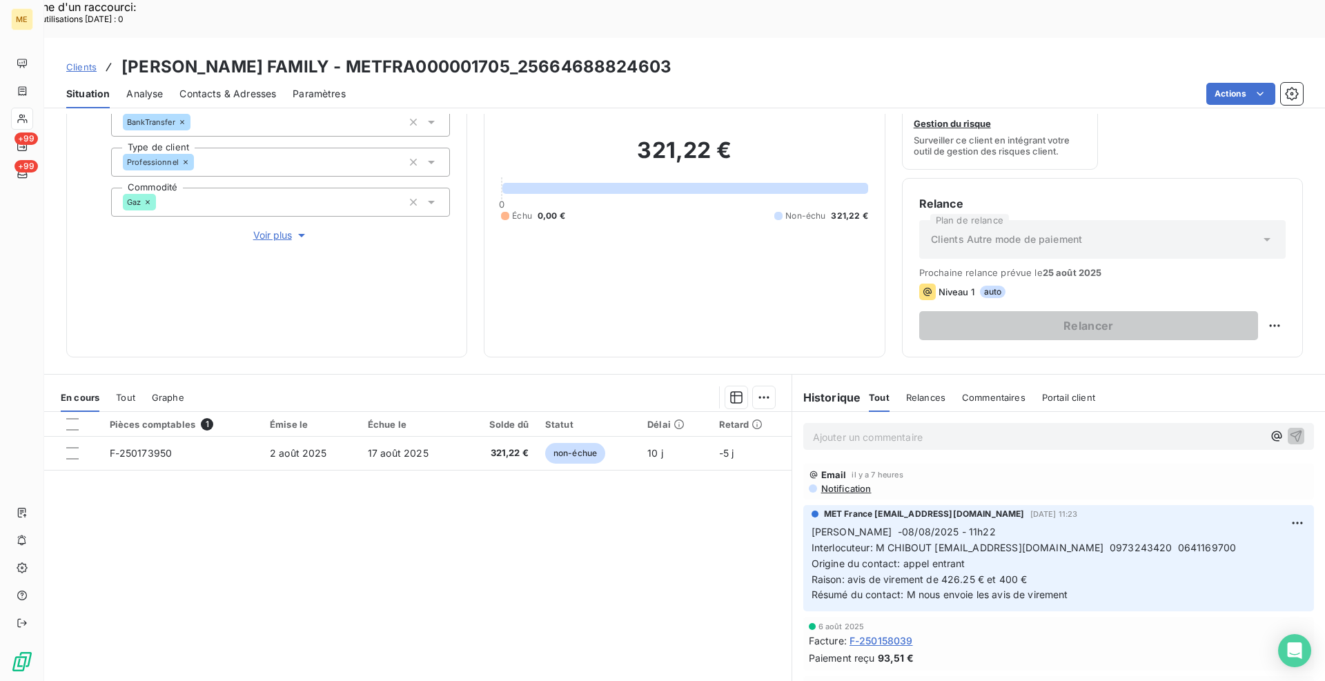
click at [515, 560] on div "Pièces comptables 1 Émise le Échue le Solde dû Statut Délai Retard F-250173950 …" at bounding box center [417, 545] width 747 height 266
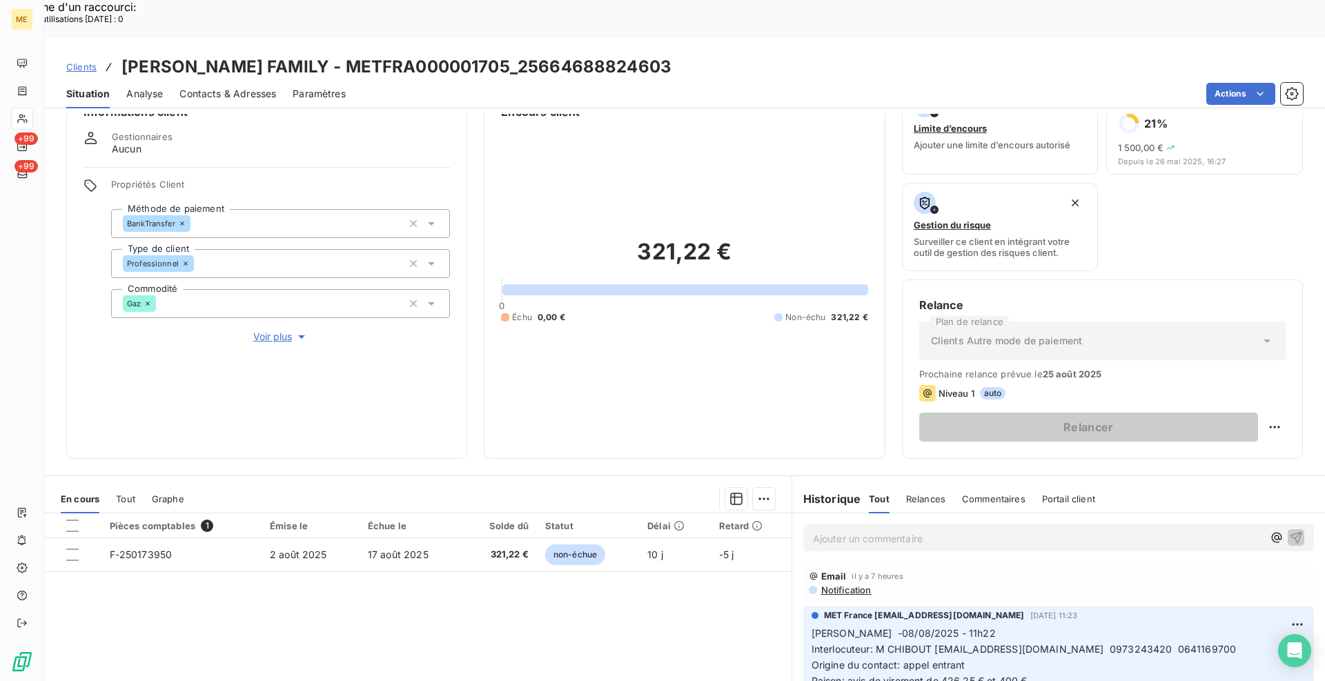
scroll to position [0, 0]
